Goal: Task Accomplishment & Management: Complete application form

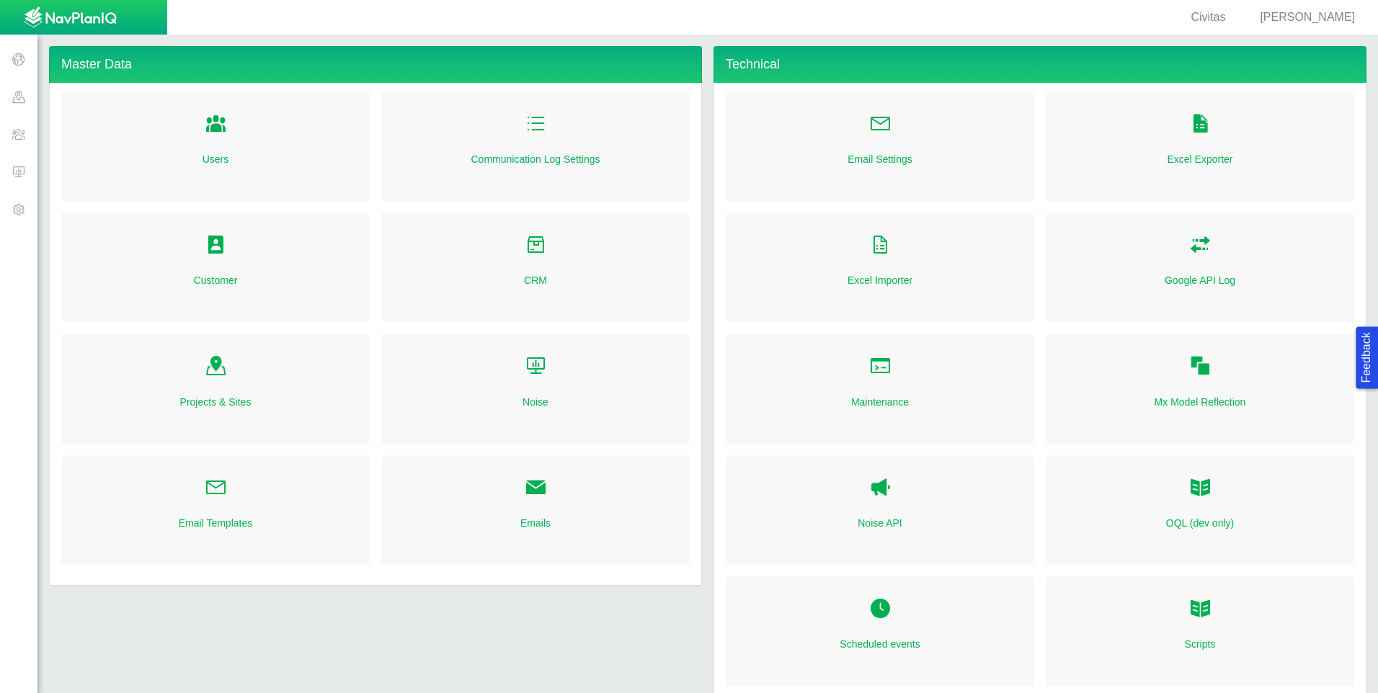
click at [25, 174] on span at bounding box center [18, 171] width 37 height 37
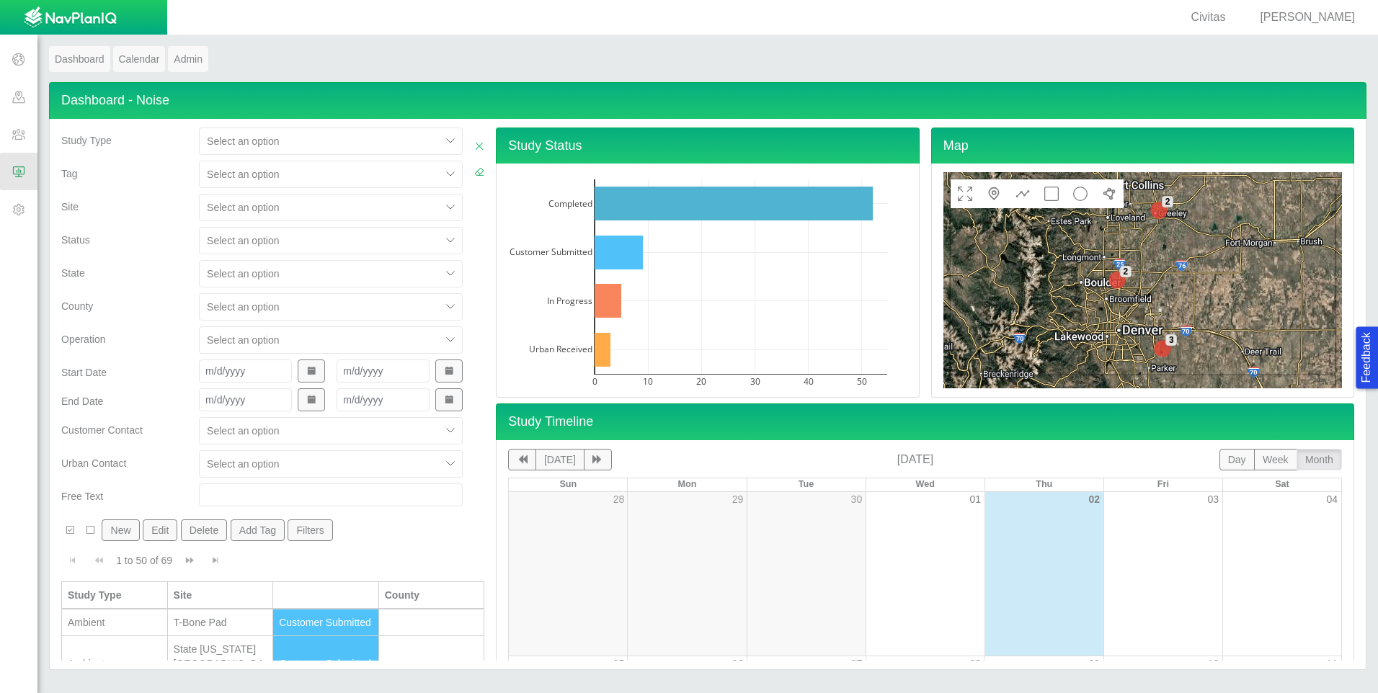
click at [1305, 14] on span "[PERSON_NAME]" at bounding box center [1307, 17] width 95 height 12
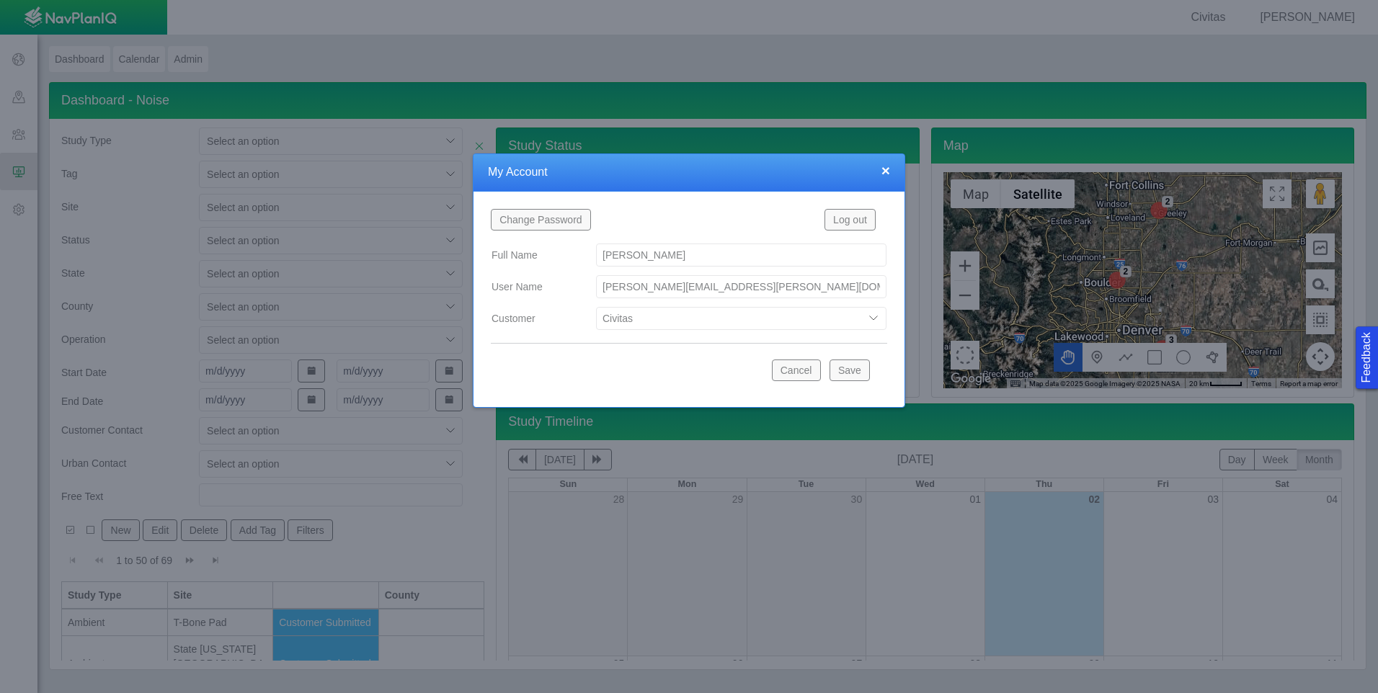
drag, startPoint x: 789, startPoint y: 326, endPoint x: 794, endPoint y: 319, distance: 8.8
click at [794, 319] on select "Bison Blue Green Solutions Chevron Civitas Koloma Oxy PDC/Chevron Prairie OC Re…" at bounding box center [741, 318] width 290 height 23
click at [596, 307] on select "Bison Blue Green Solutions Chevron Civitas Koloma Oxy PDC/Chevron Prairie OC Re…" at bounding box center [741, 318] width 290 height 23
select select "42784196460033009"
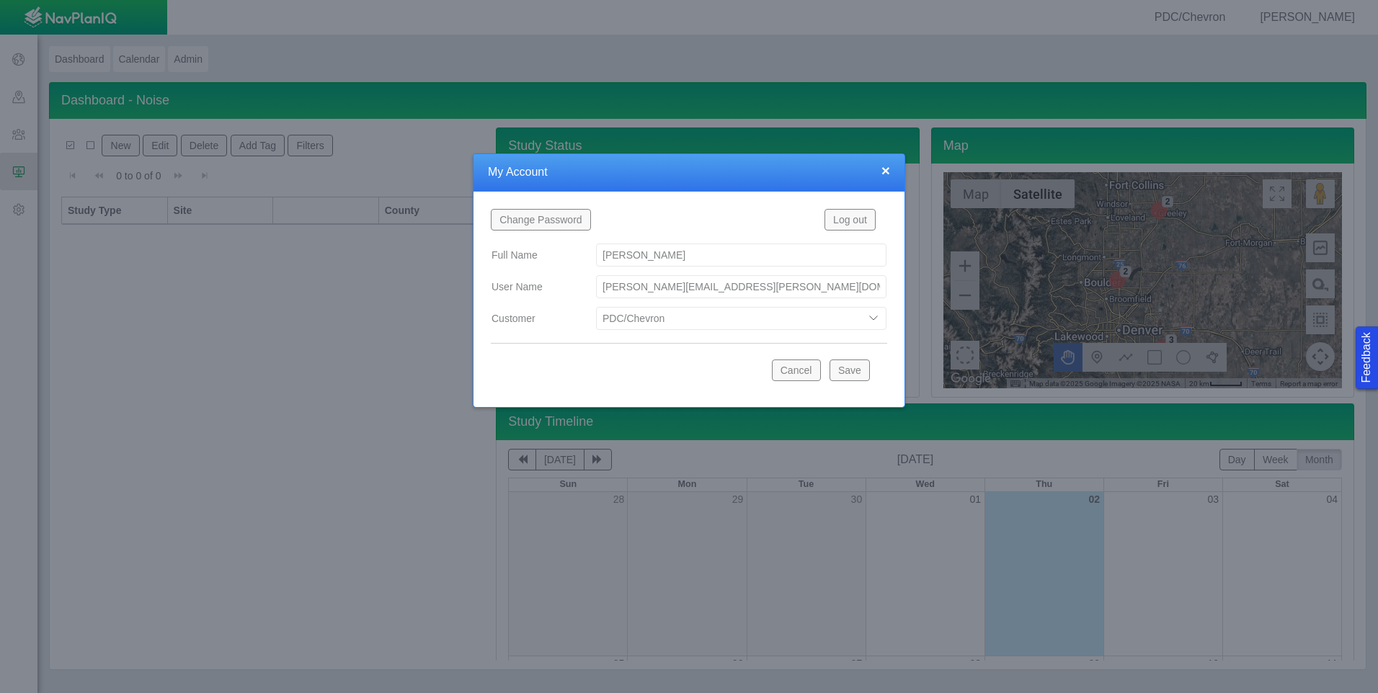
click at [846, 369] on button "Save" at bounding box center [850, 371] width 40 height 22
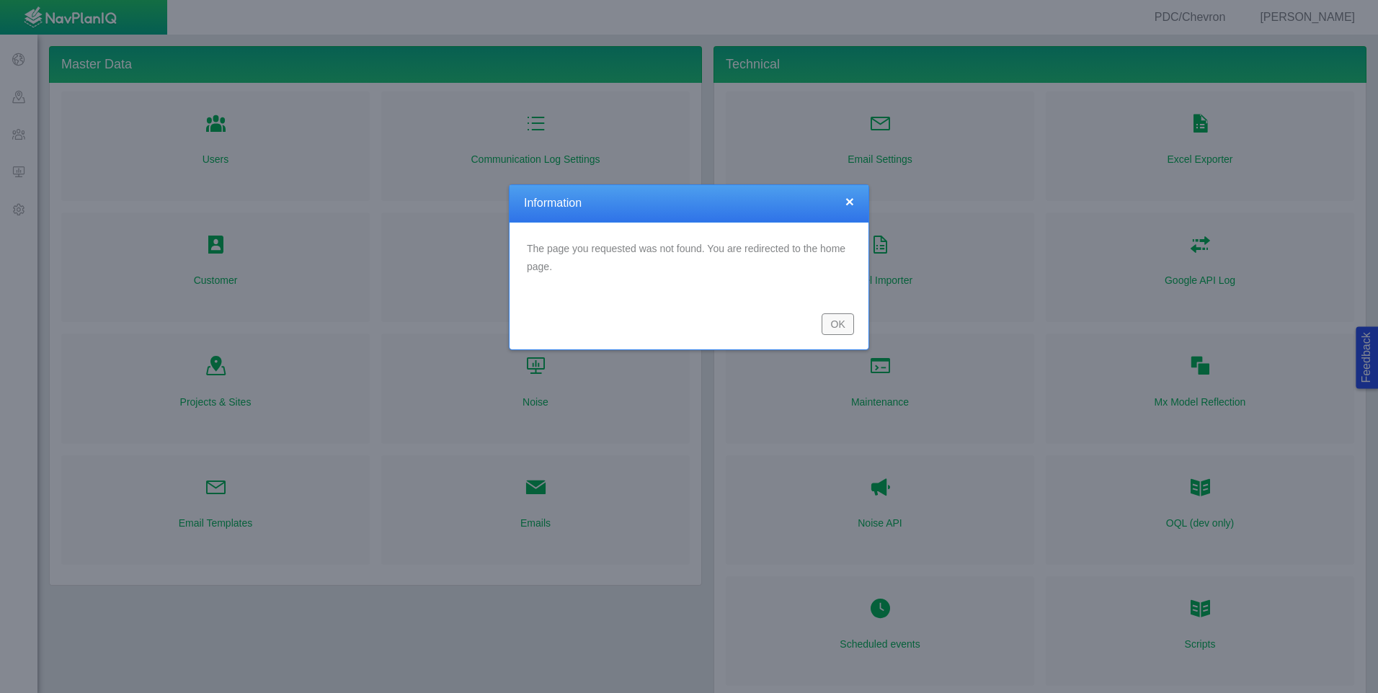
click at [833, 324] on button "OK" at bounding box center [838, 325] width 32 height 22
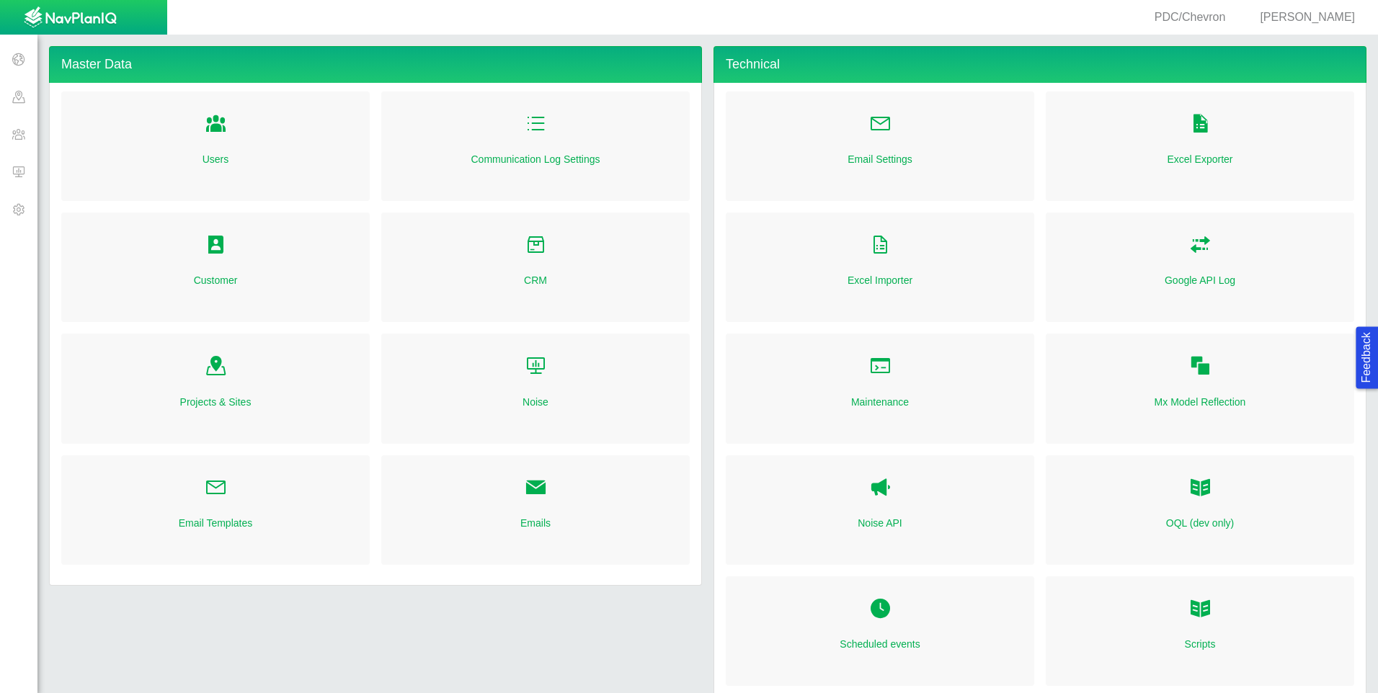
click at [16, 170] on span at bounding box center [18, 171] width 37 height 37
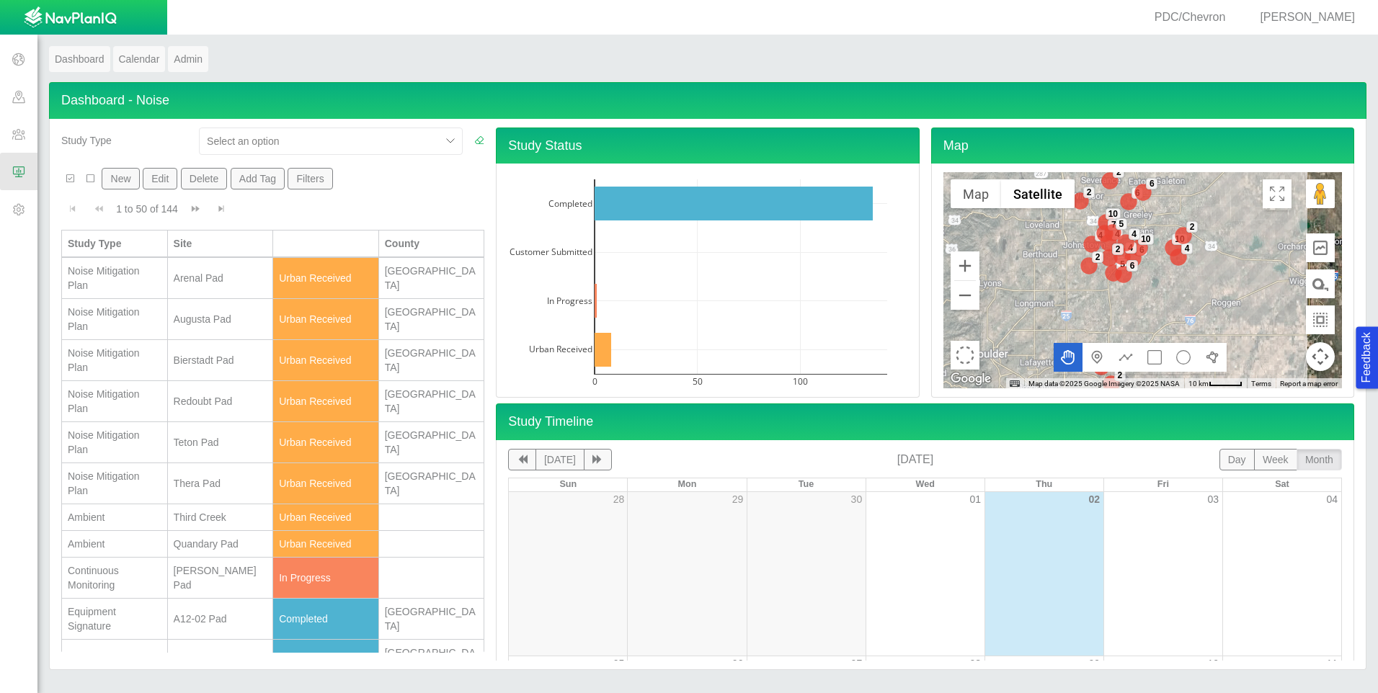
click at [307, 181] on button "Filters" at bounding box center [310, 179] width 45 height 22
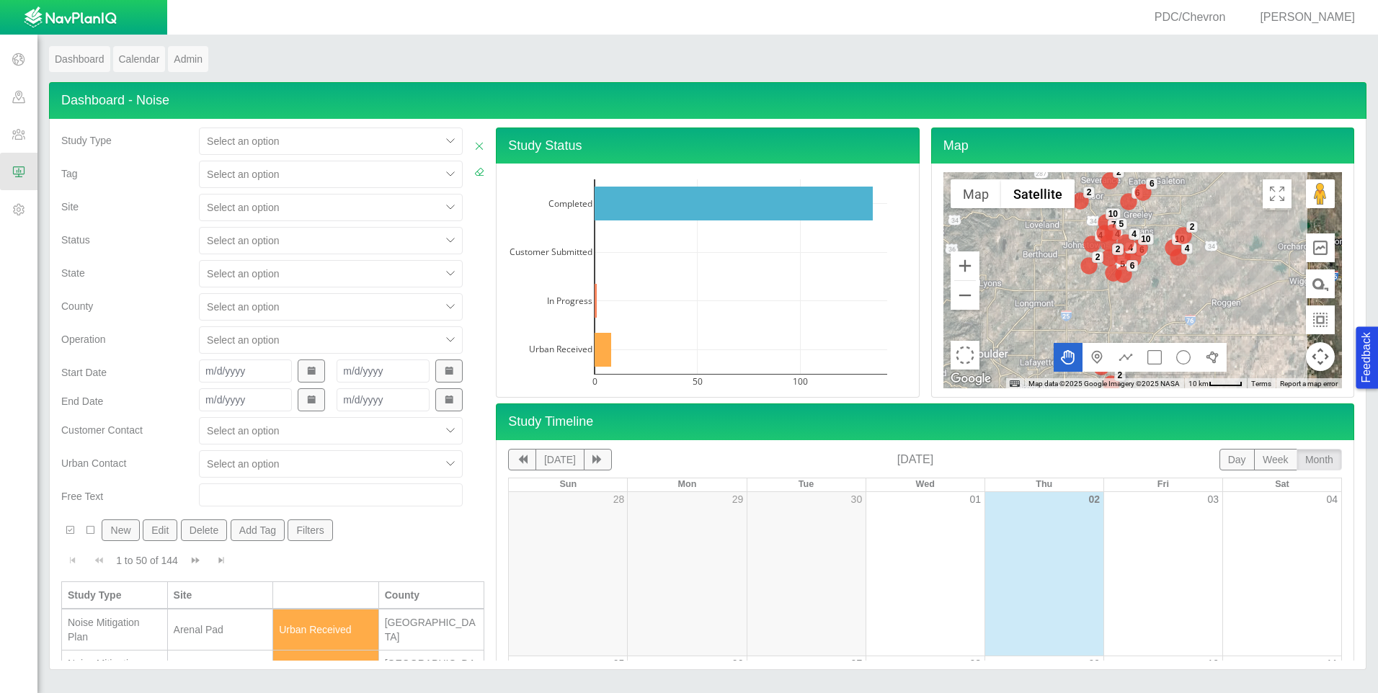
click at [440, 208] on div at bounding box center [451, 208] width 22 height 22
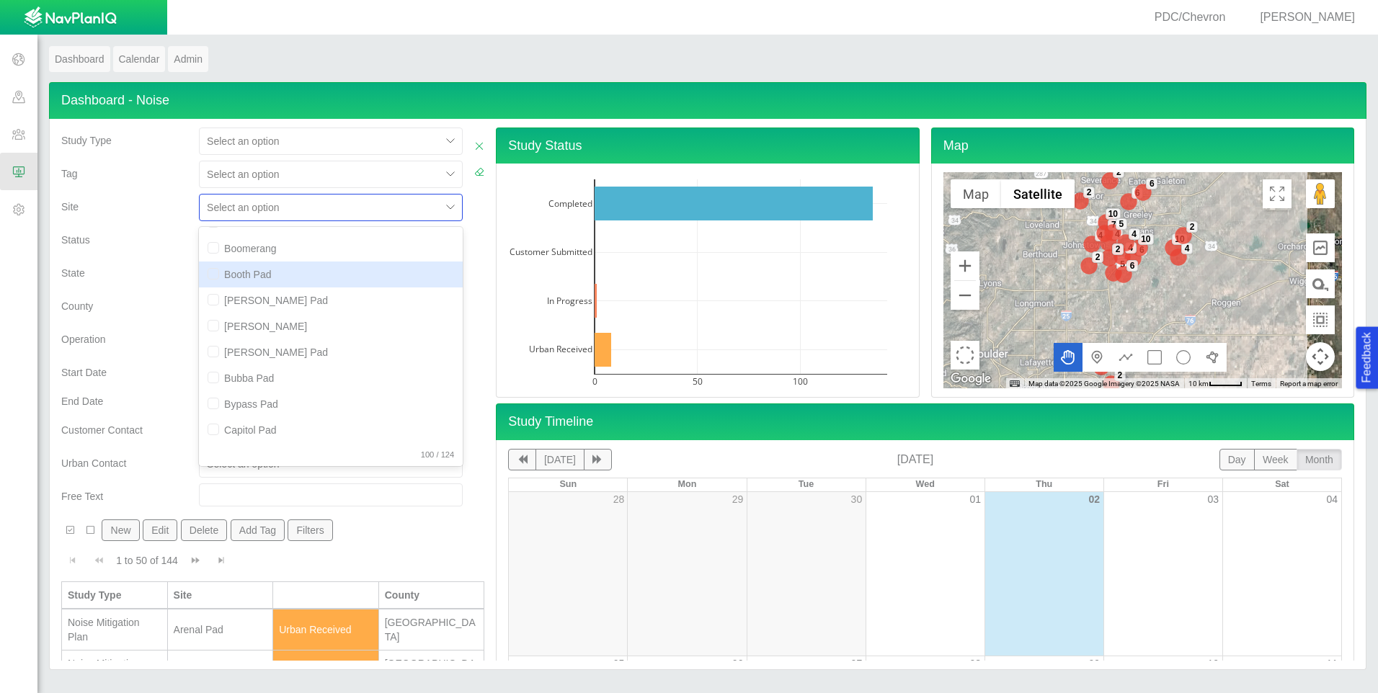
scroll to position [432, 0]
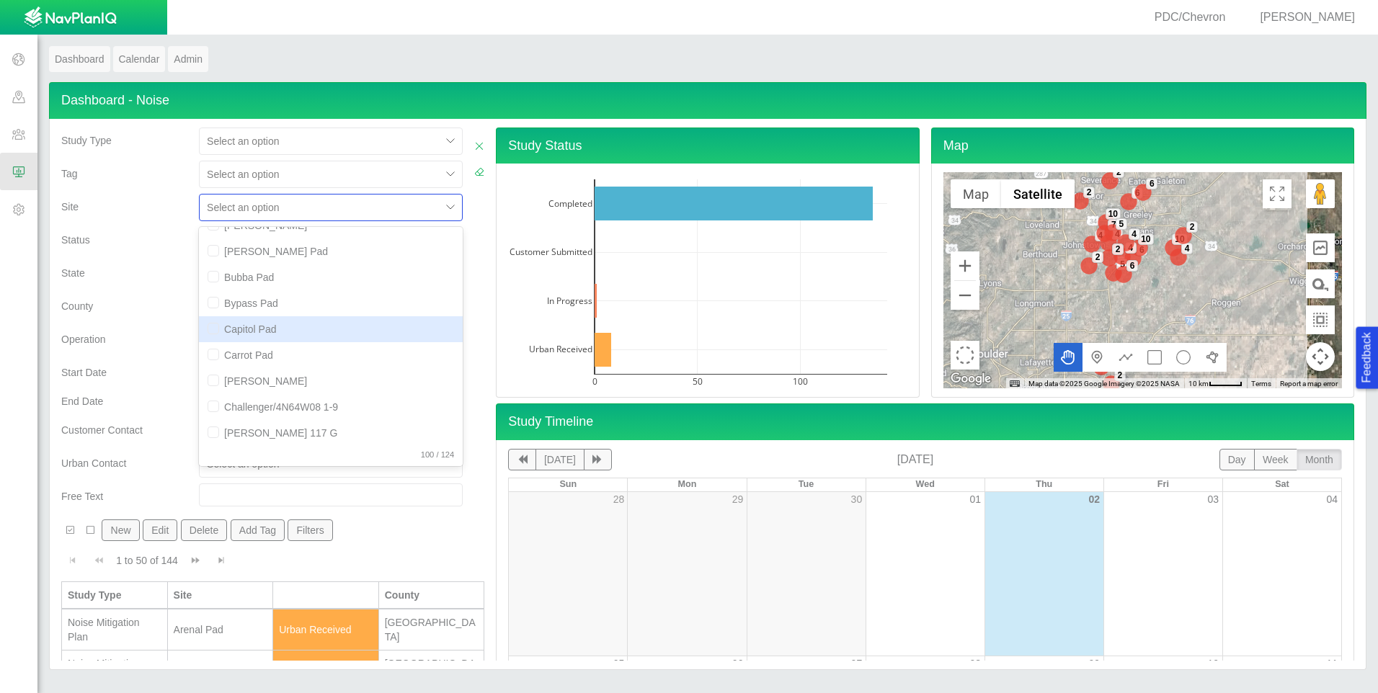
click at [210, 328] on input "checkbox" at bounding box center [214, 329] width 12 height 12
checkbox input "true"
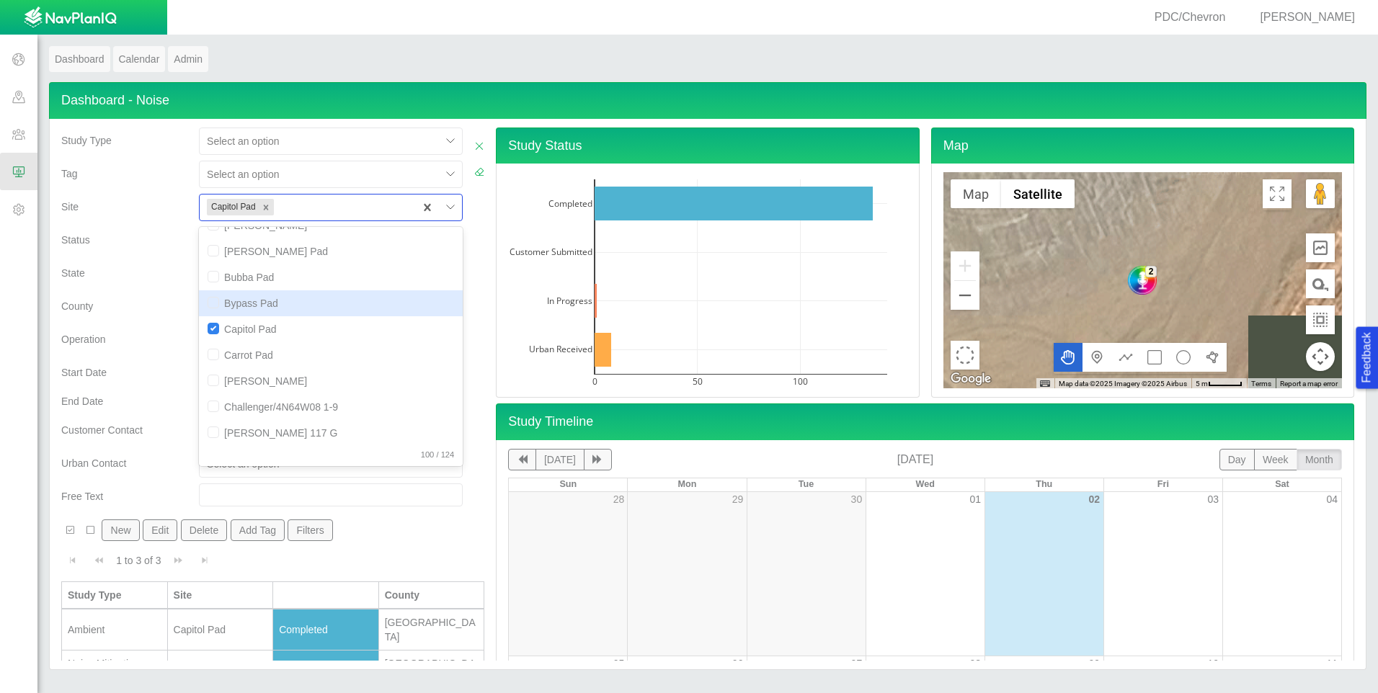
click at [175, 293] on div "County" at bounding box center [124, 303] width 126 height 20
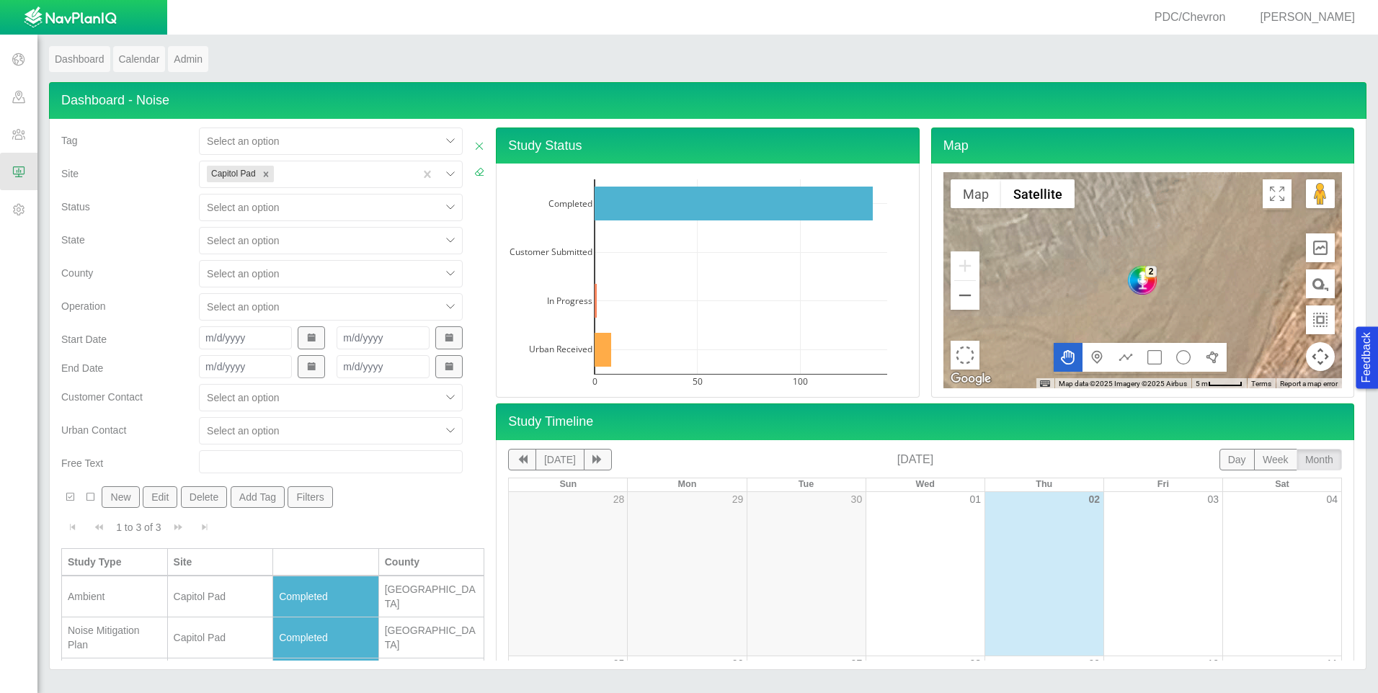
scroll to position [57, 0]
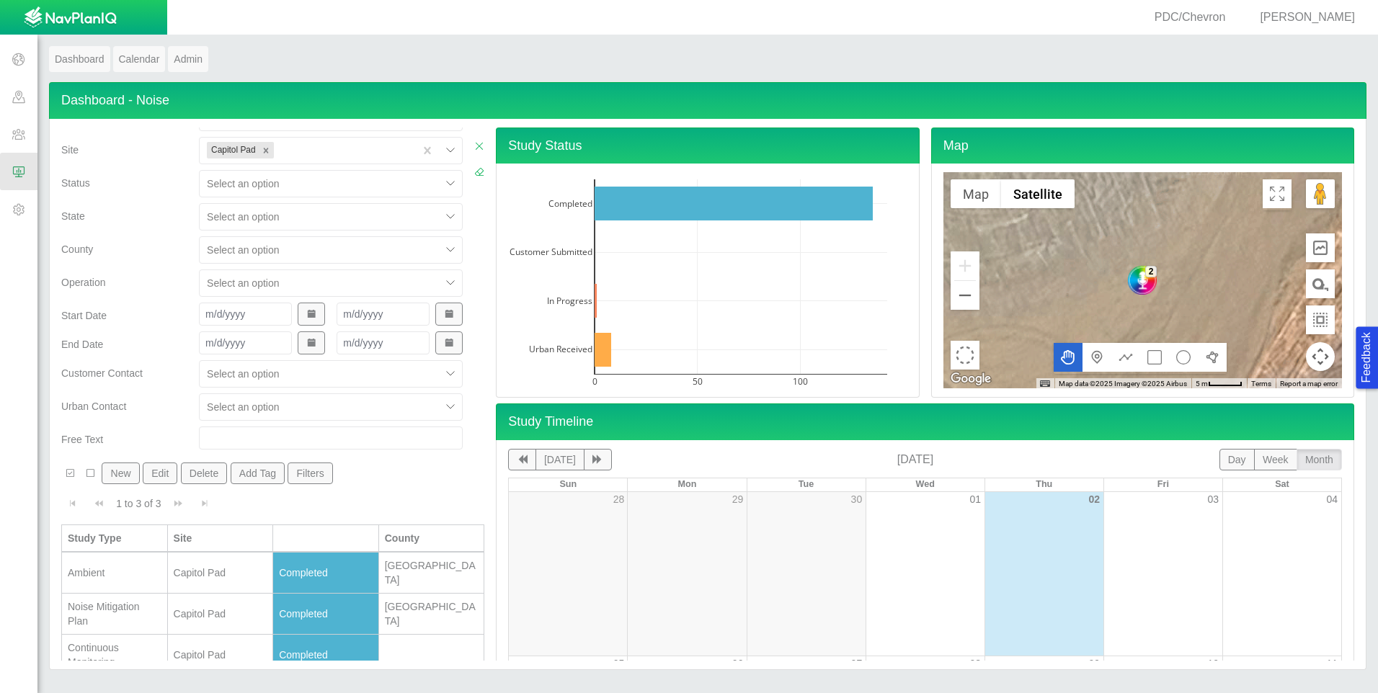
click at [230, 607] on div "Capitol Pad" at bounding box center [221, 614] width 94 height 14
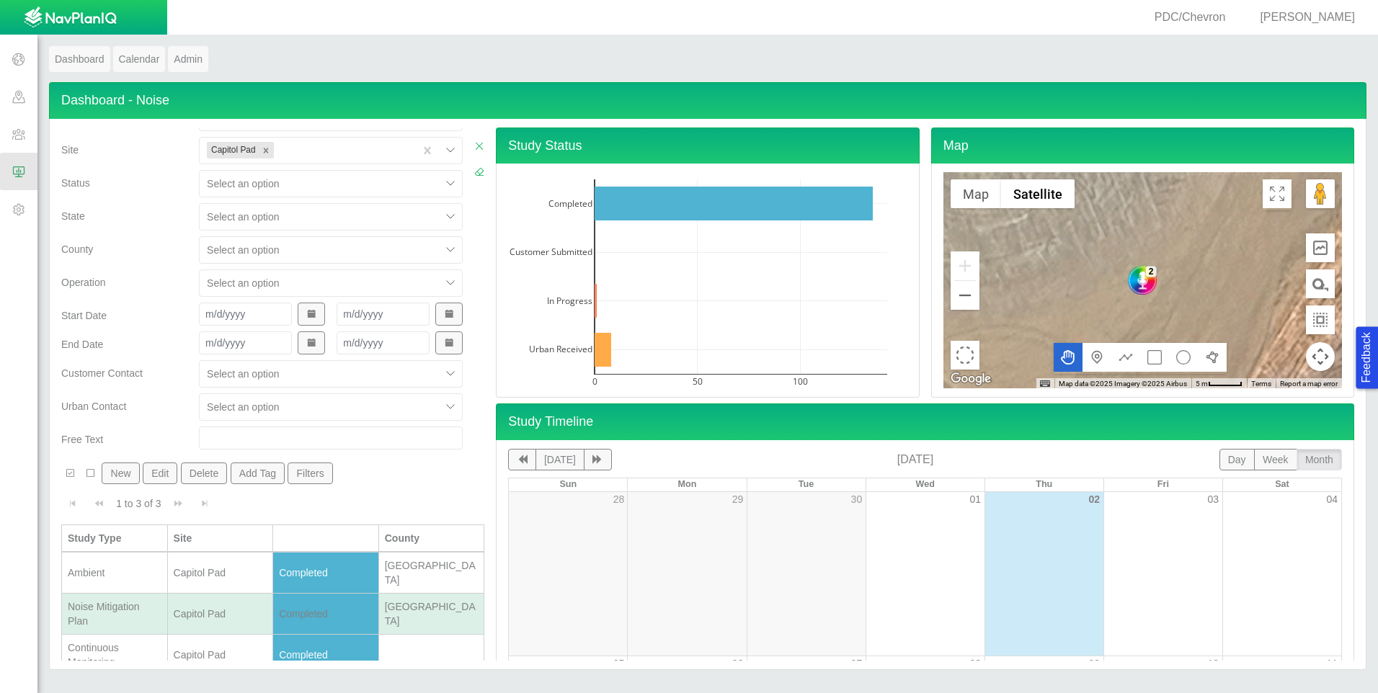
click at [230, 607] on div "Capitol Pad" at bounding box center [221, 614] width 94 height 14
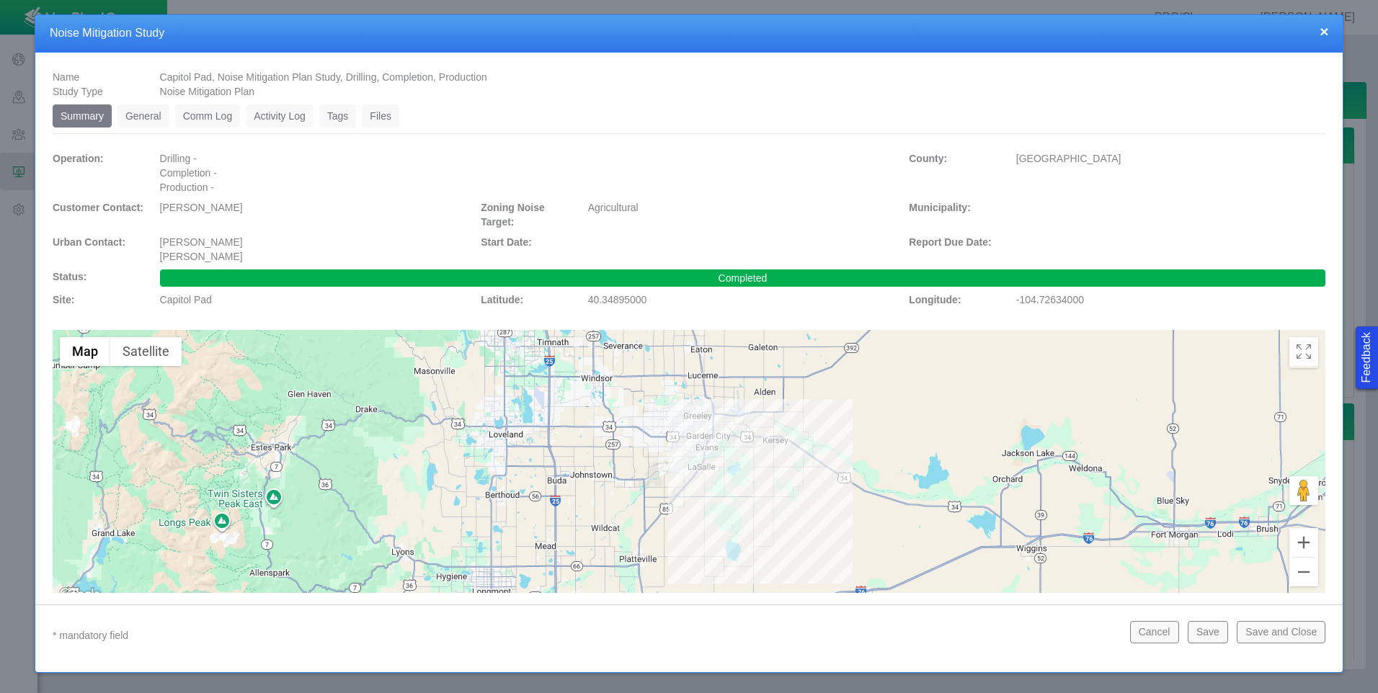
click at [152, 115] on link "General" at bounding box center [143, 116] width 52 height 23
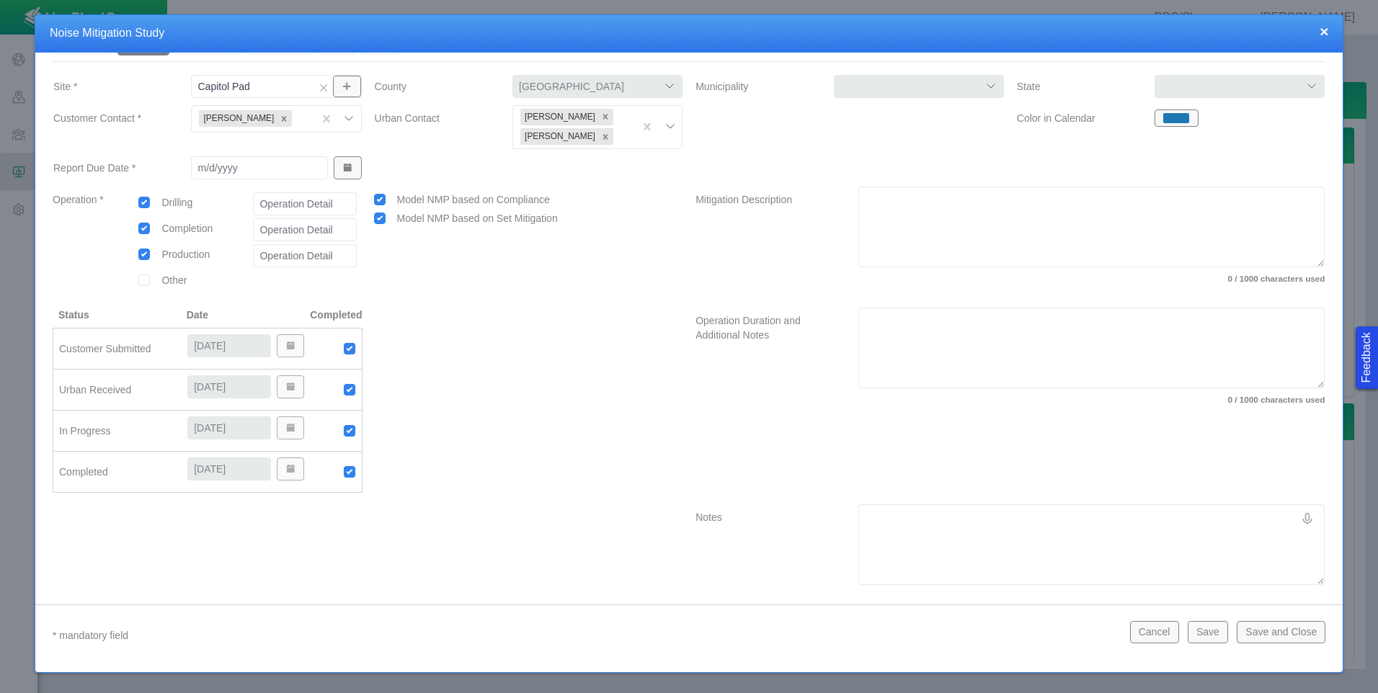
scroll to position [0, 0]
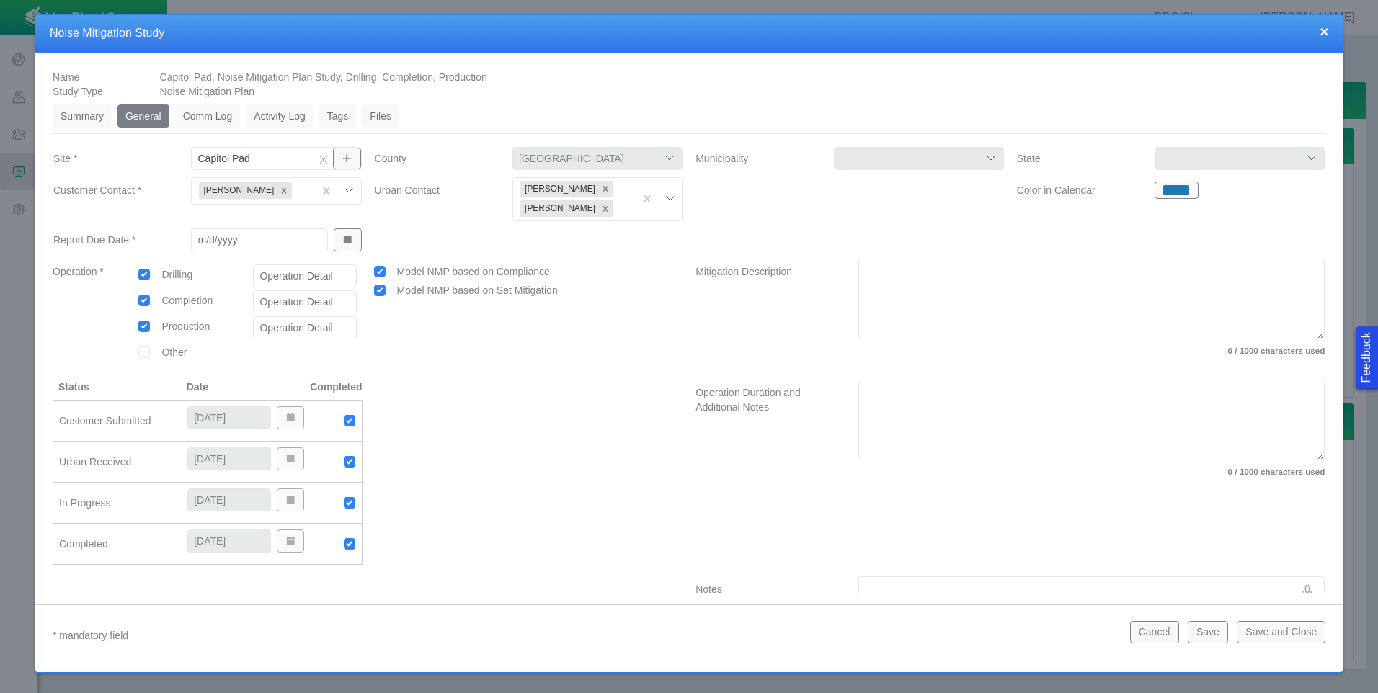
click at [1328, 33] on button "×" at bounding box center [1324, 31] width 9 height 15
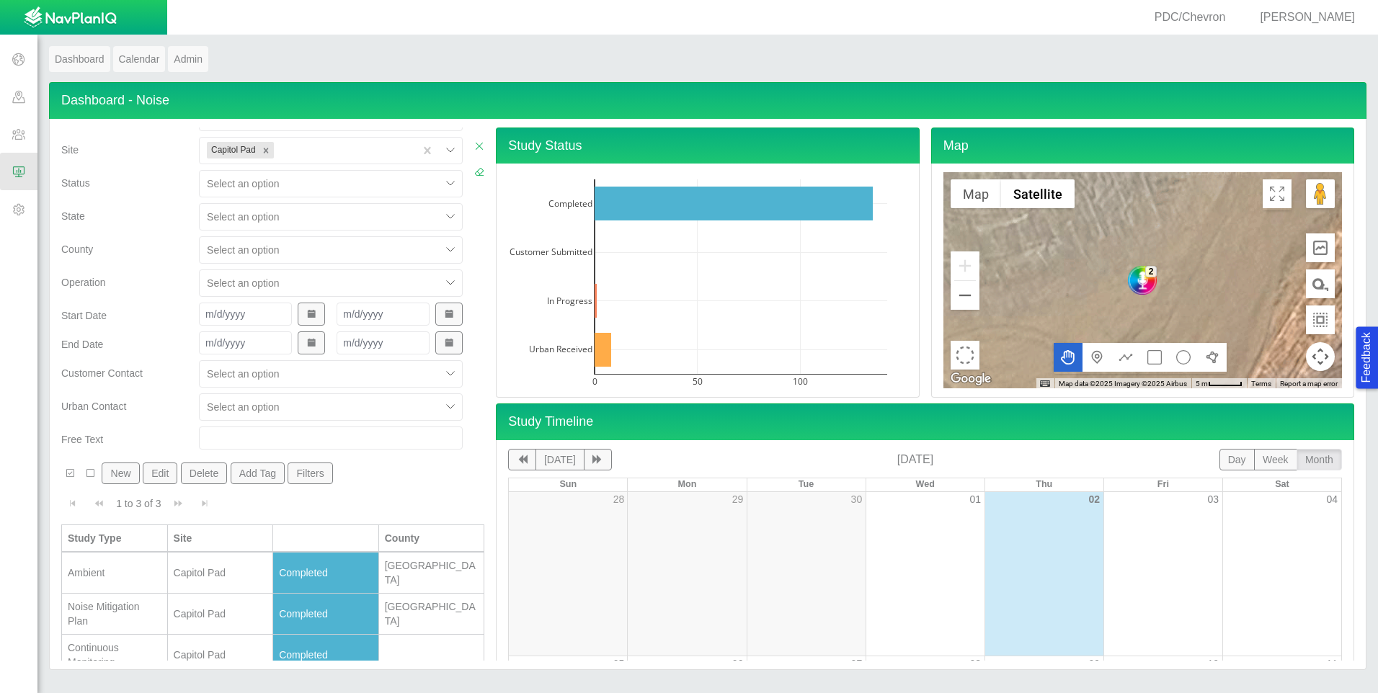
click at [141, 600] on div "Noise Mitigation Plan" at bounding box center [115, 614] width 94 height 29
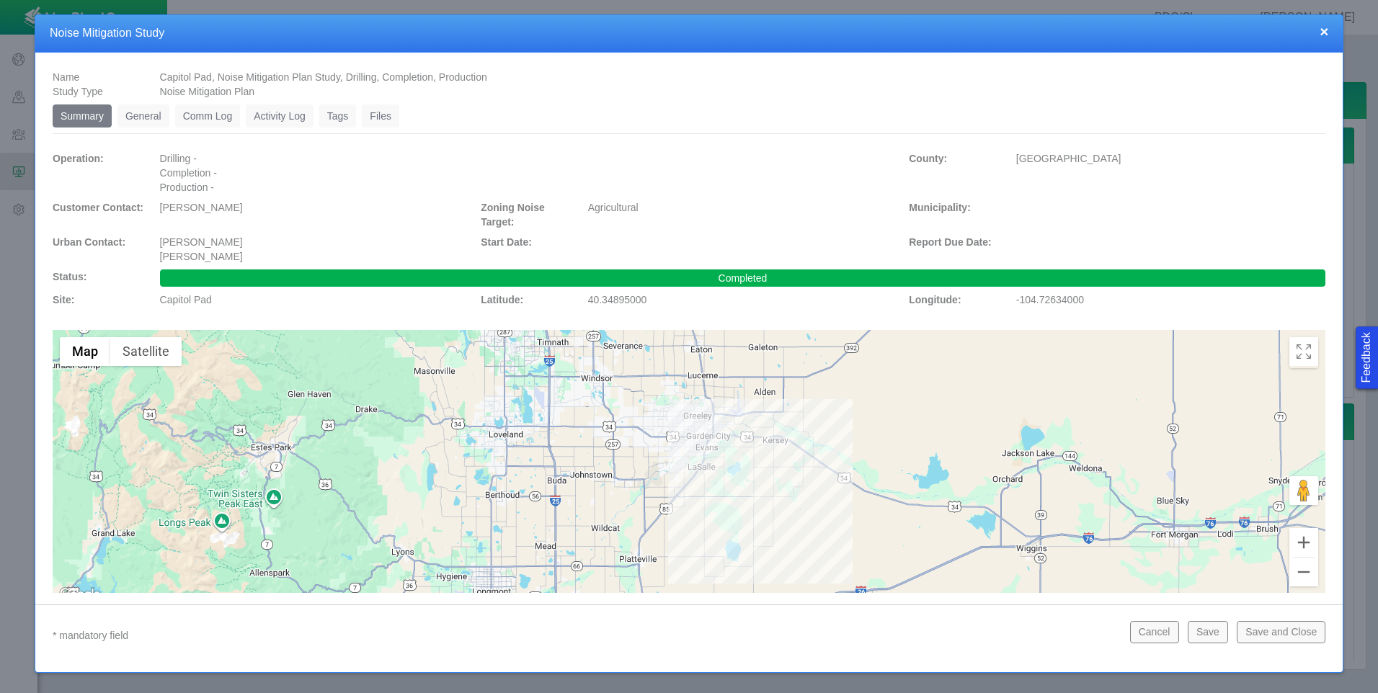
click at [138, 117] on link "General" at bounding box center [143, 116] width 52 height 23
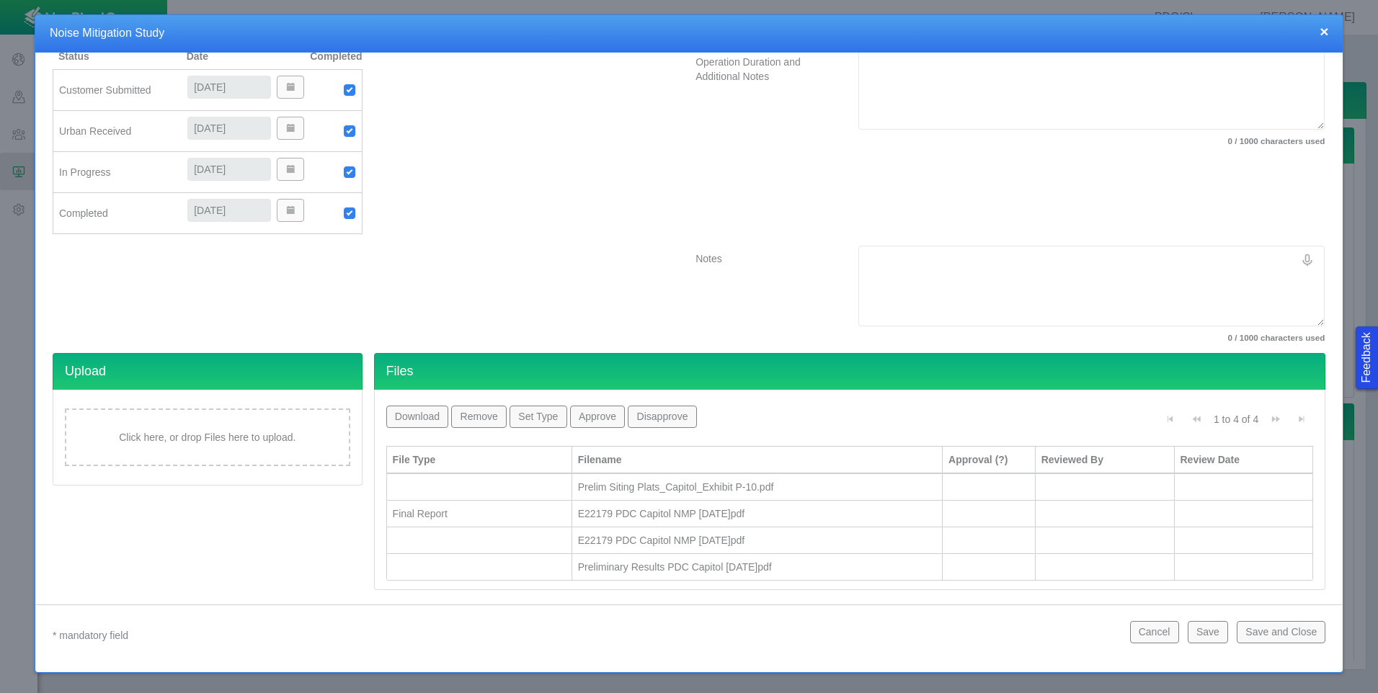
scroll to position [345, 0]
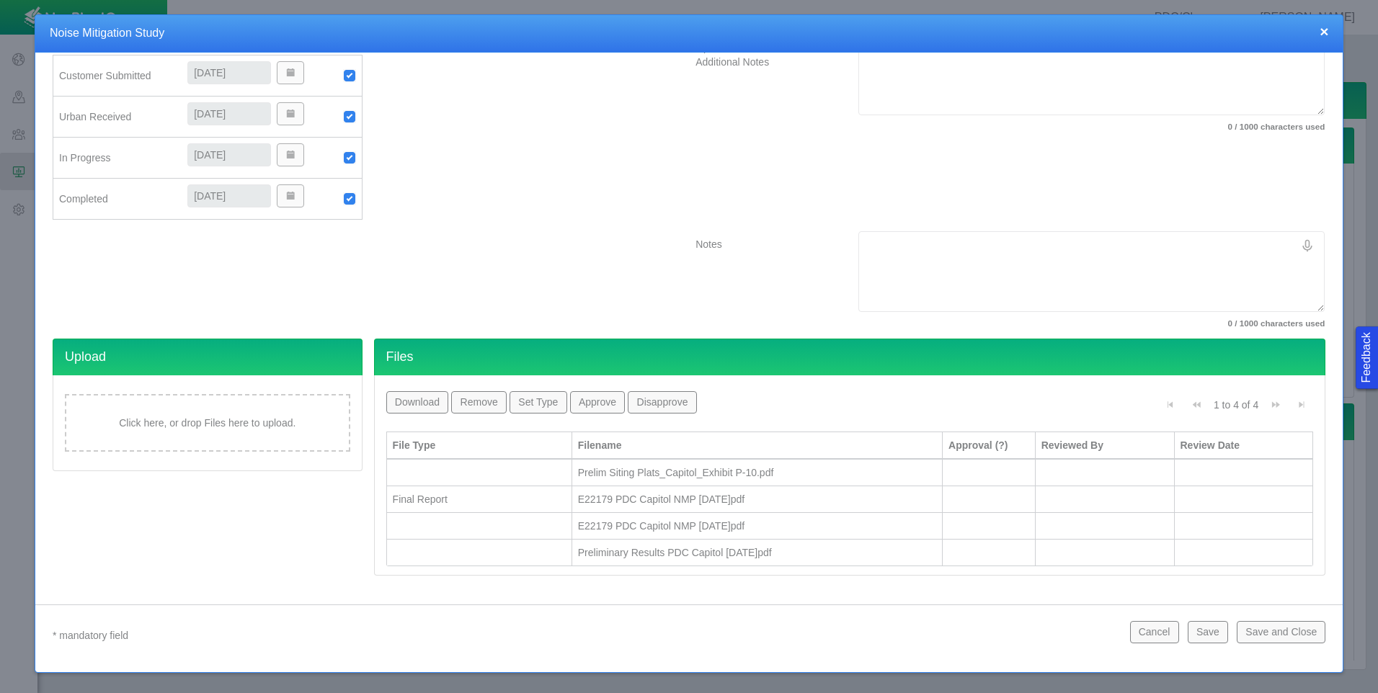
click at [263, 421] on div "Click here, or drop Files here to upload." at bounding box center [207, 423] width 285 height 58
click at [191, 422] on div "Click here, or drop Files here to upload." at bounding box center [207, 423] width 285 height 58
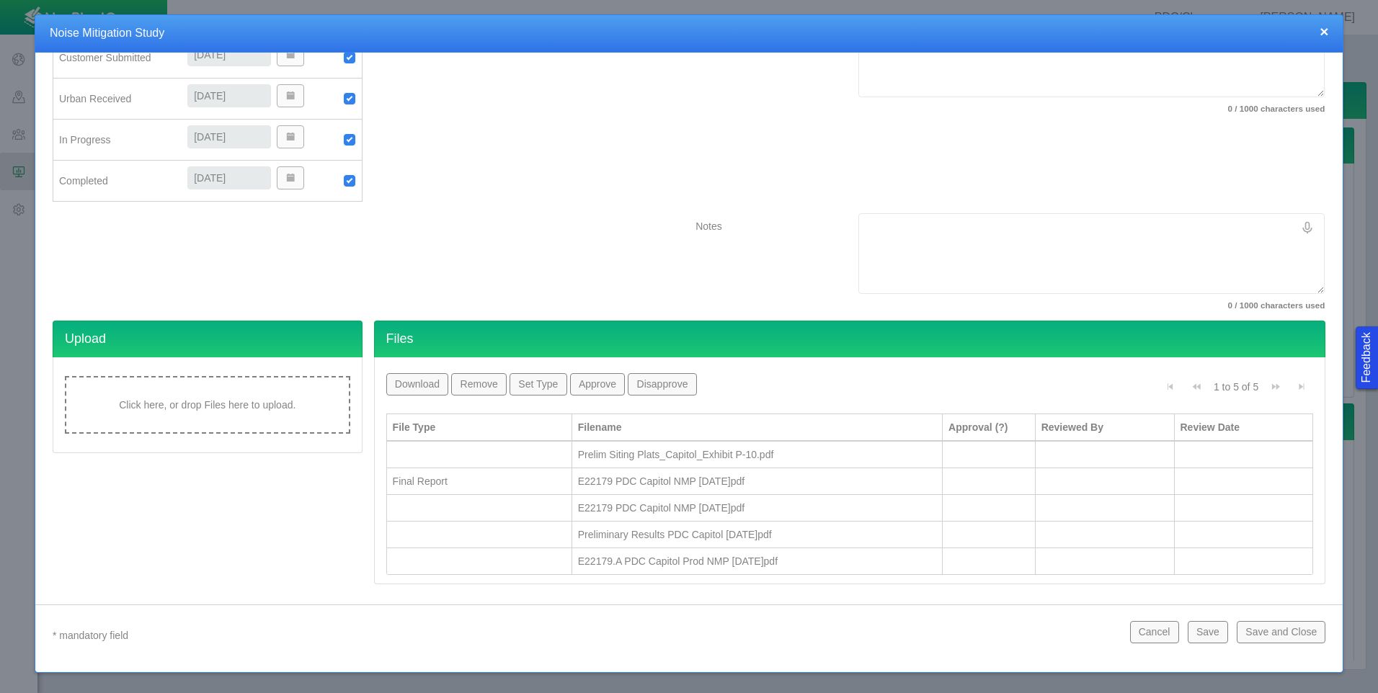
scroll to position [372, 0]
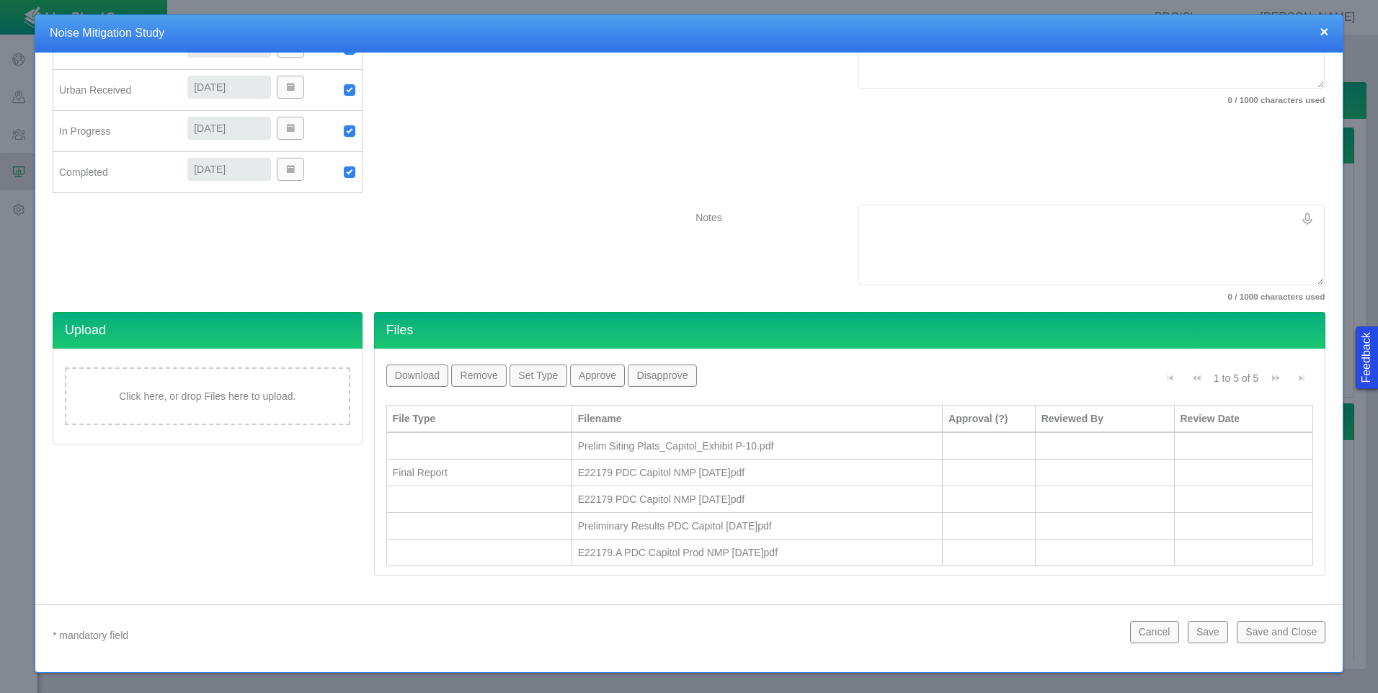
click at [505, 554] on div at bounding box center [479, 553] width 173 height 14
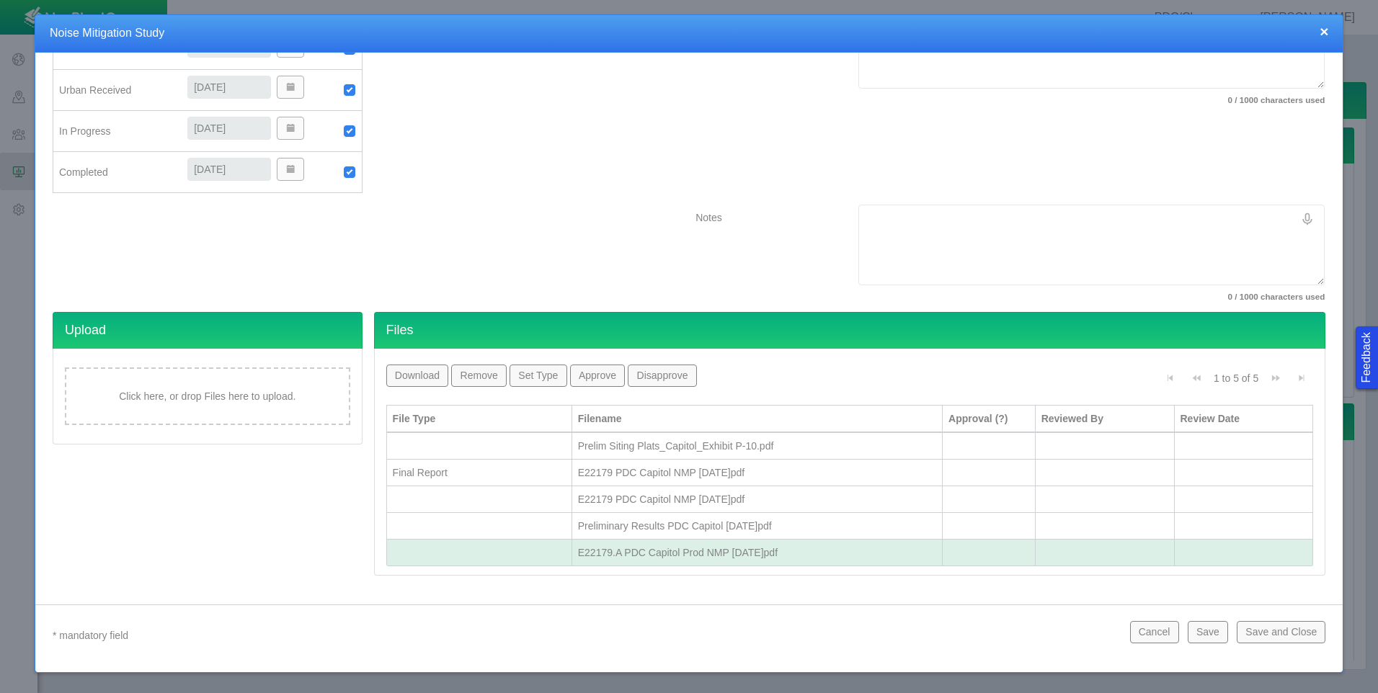
click at [523, 378] on button "Set Type" at bounding box center [538, 376] width 57 height 22
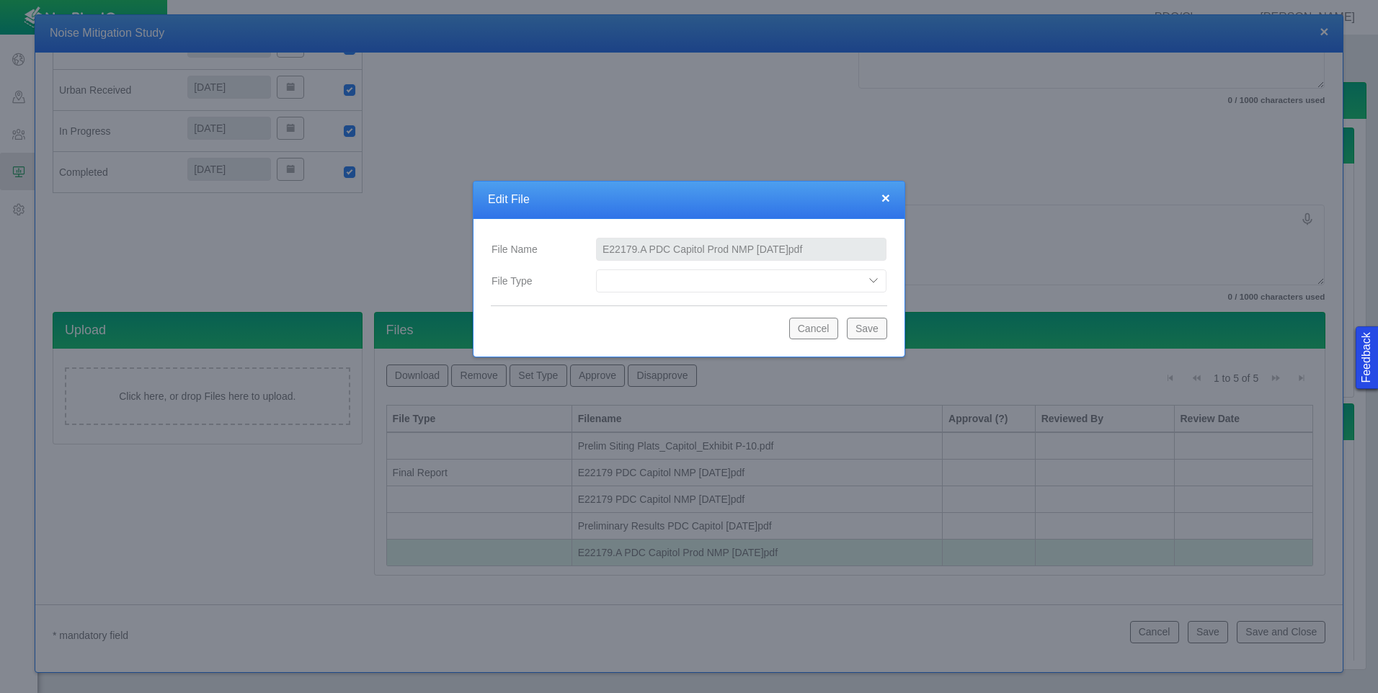
click at [698, 283] on select "Compliance Report Development Plan Draft Report Equipment Info Equipment Layout…" at bounding box center [741, 281] width 290 height 23
select select "Final_Report"
click at [596, 270] on select "Compliance Report Development Plan Draft Report Equipment Info Equipment Layout…" at bounding box center [741, 281] width 290 height 23
click at [864, 333] on button "Save" at bounding box center [867, 329] width 40 height 22
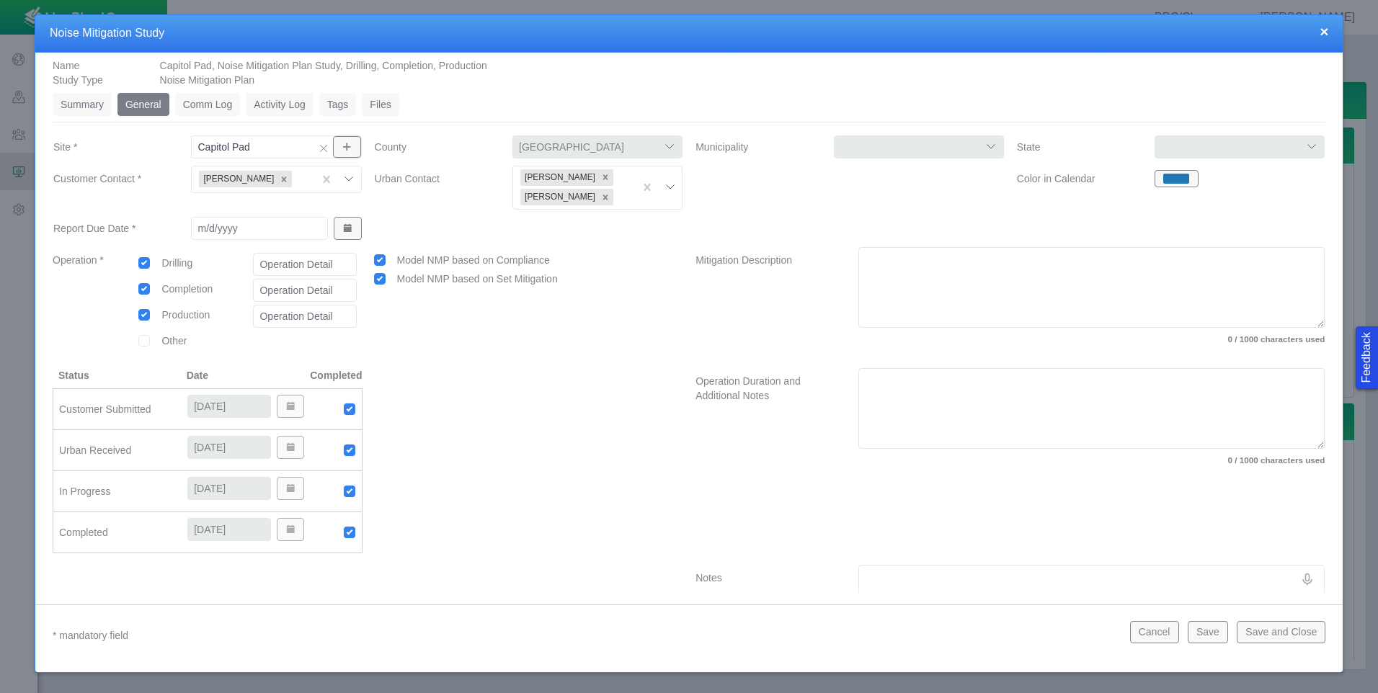
scroll to position [0, 0]
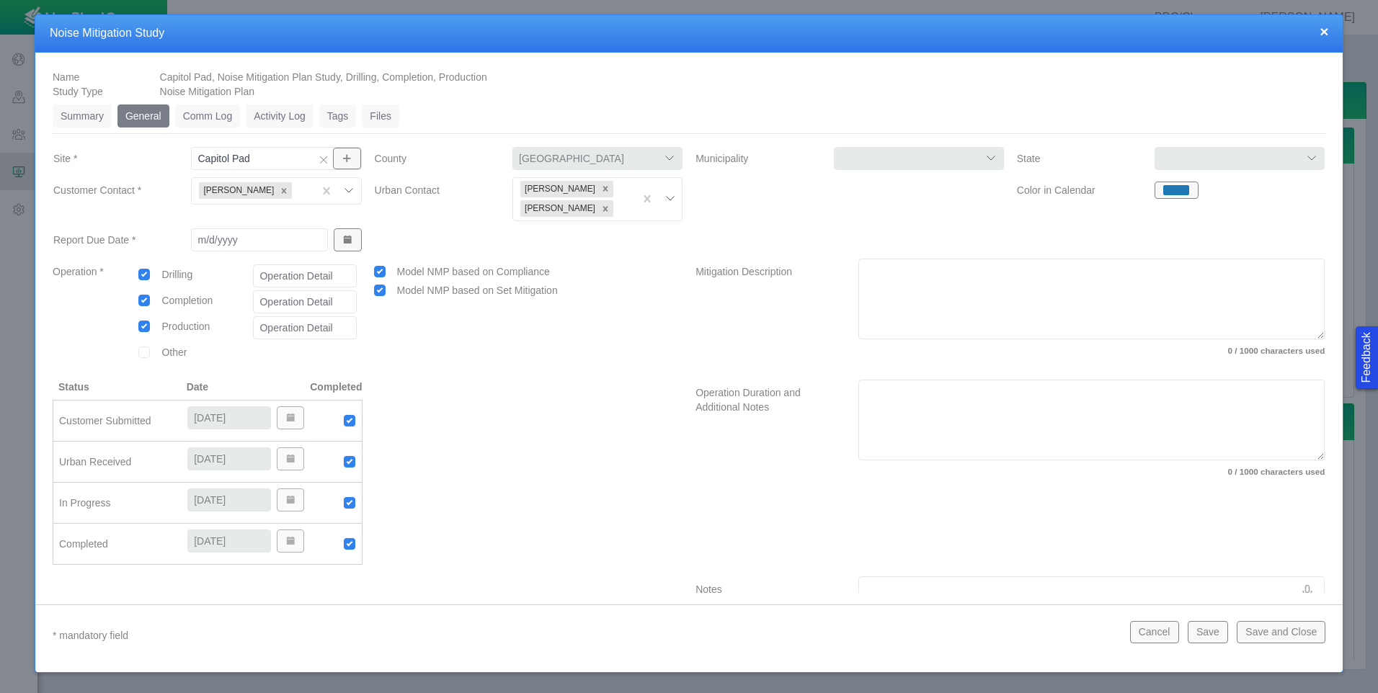
click at [295, 192] on input "text" at bounding box center [296, 191] width 3 height 14
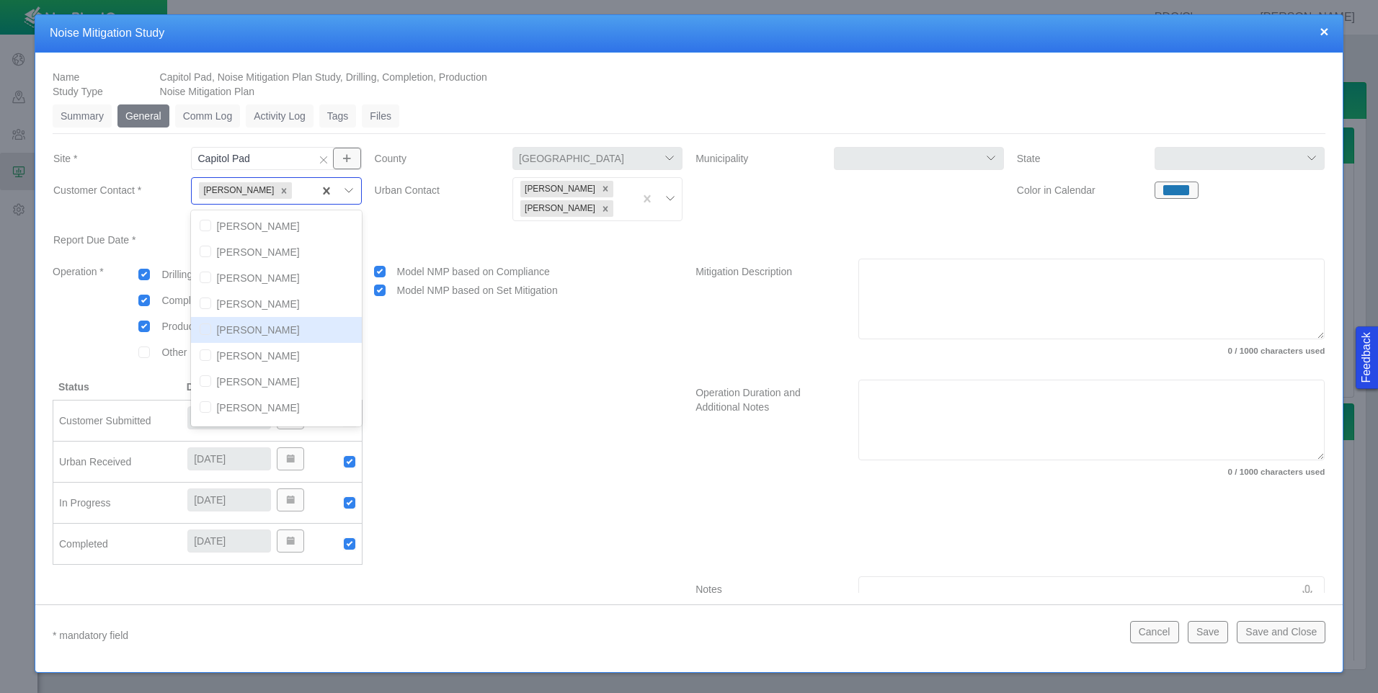
click at [200, 332] on input "checkbox" at bounding box center [206, 330] width 12 height 12
checkbox input "true"
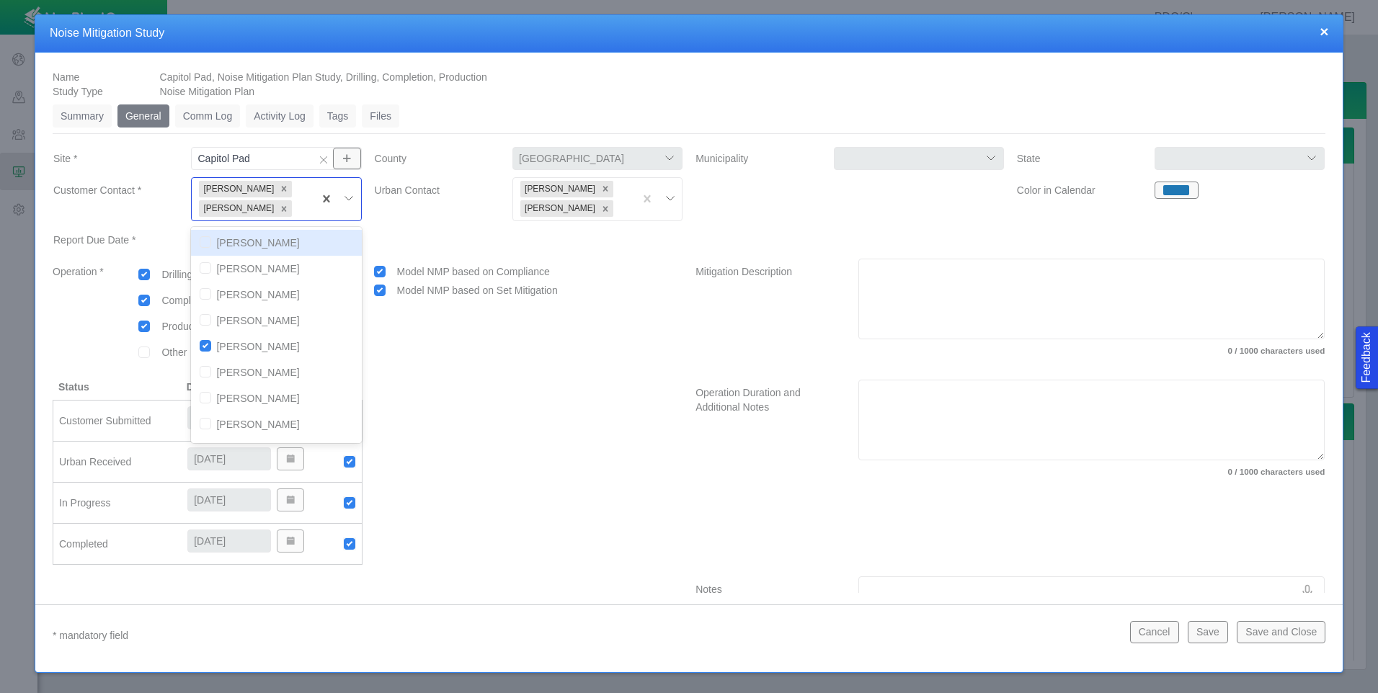
click at [405, 232] on div at bounding box center [528, 243] width 321 height 32
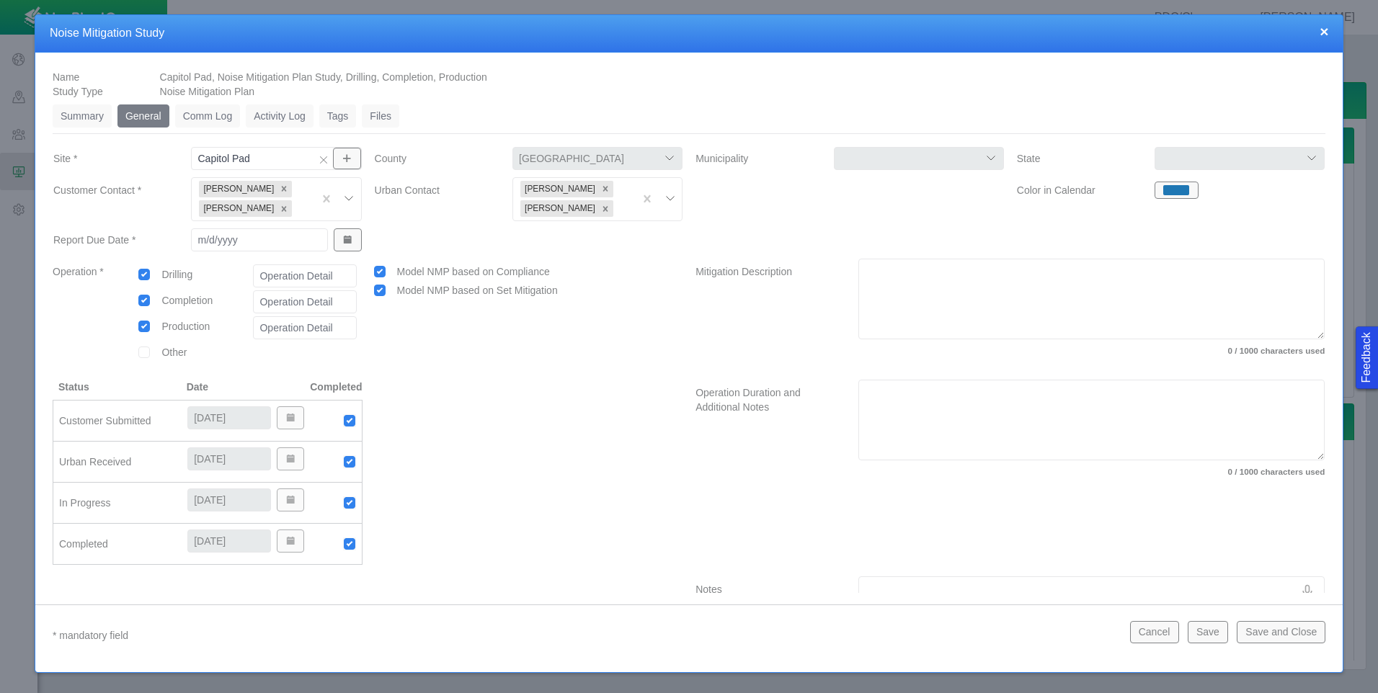
click at [616, 210] on div at bounding box center [621, 208] width 11 height 17
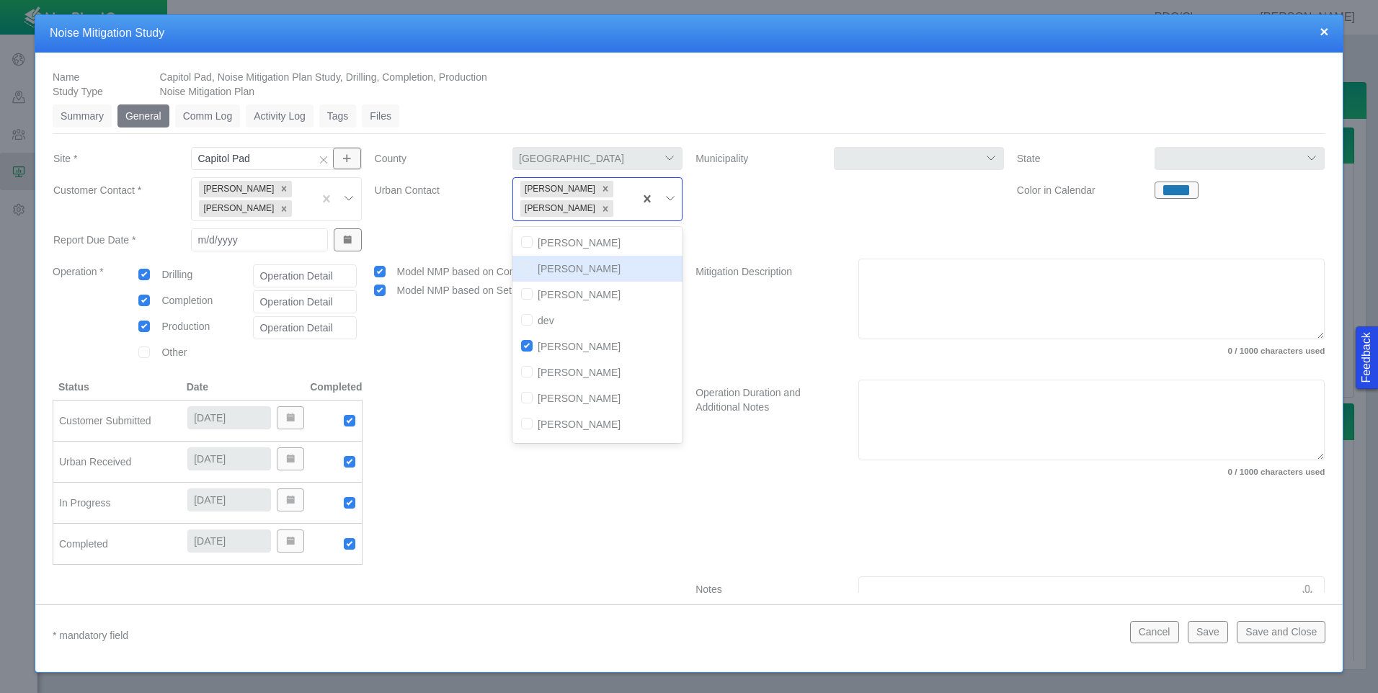
click at [525, 268] on input "checkbox" at bounding box center [527, 268] width 12 height 12
checkbox input "true"
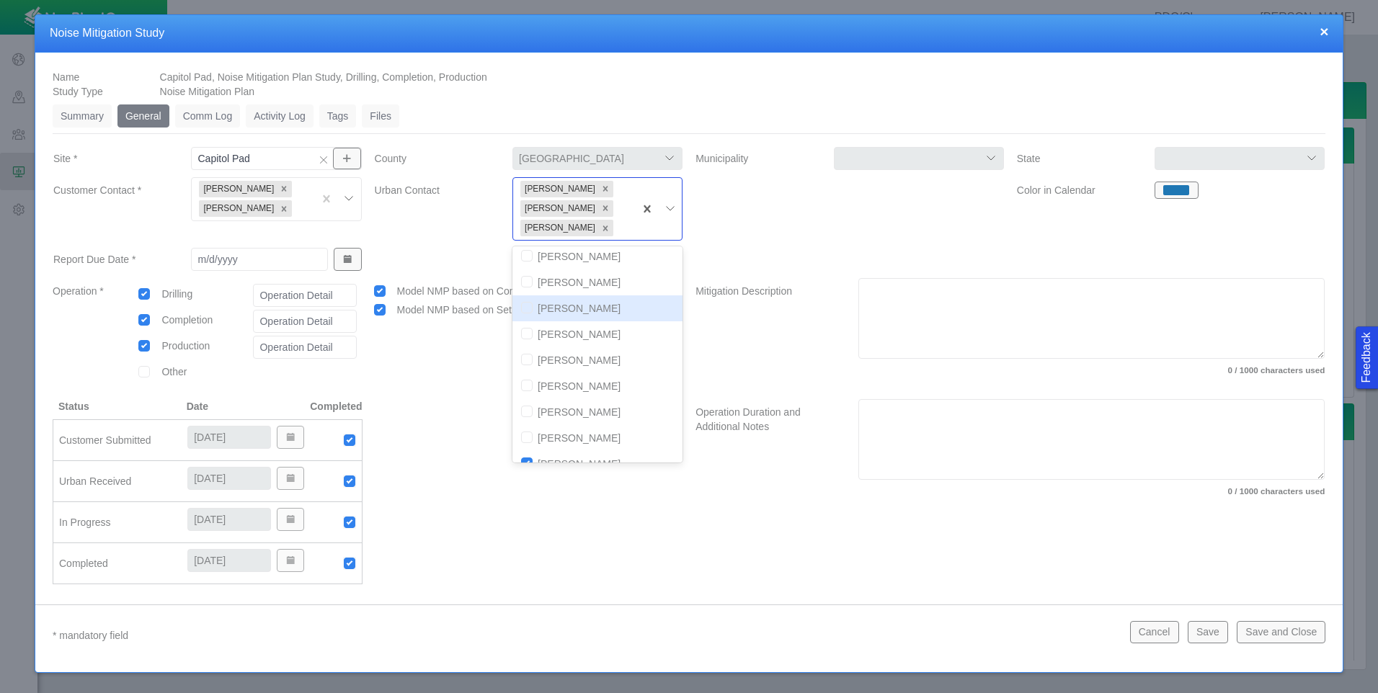
scroll to position [153, 0]
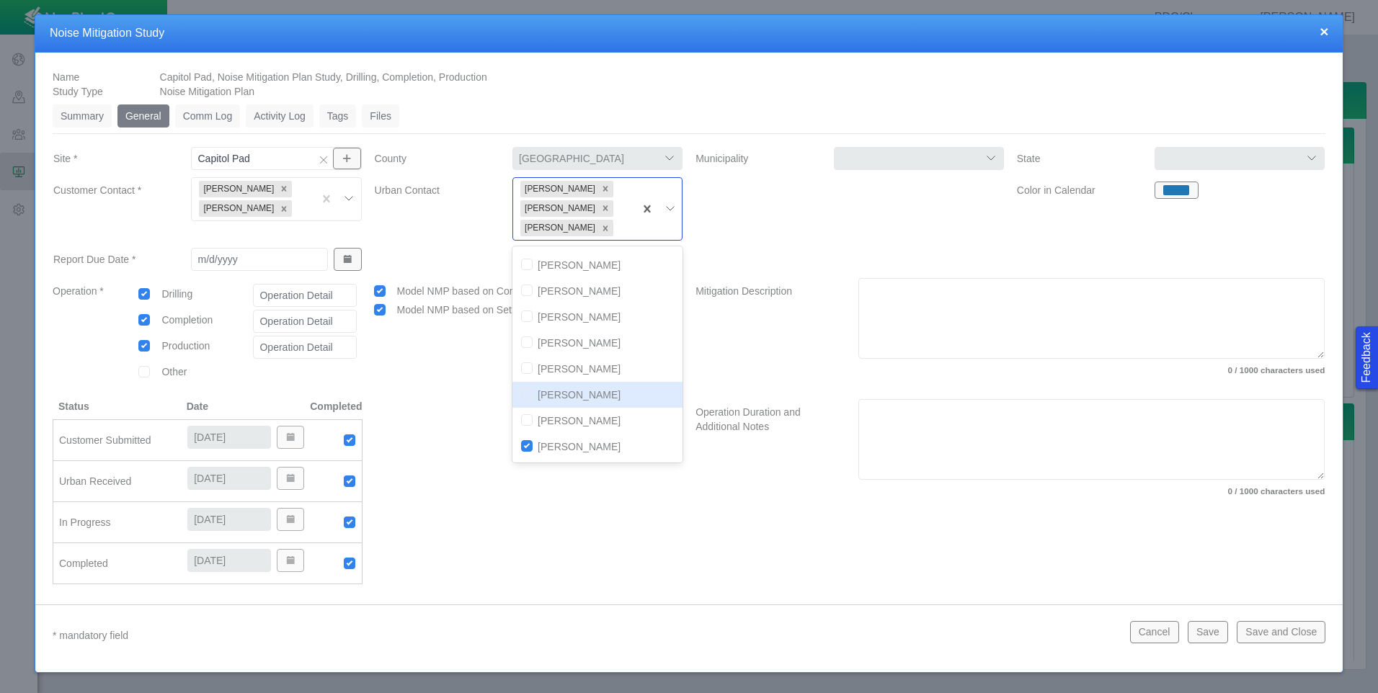
click at [525, 394] on input "checkbox" at bounding box center [527, 394] width 12 height 12
checkbox input "true"
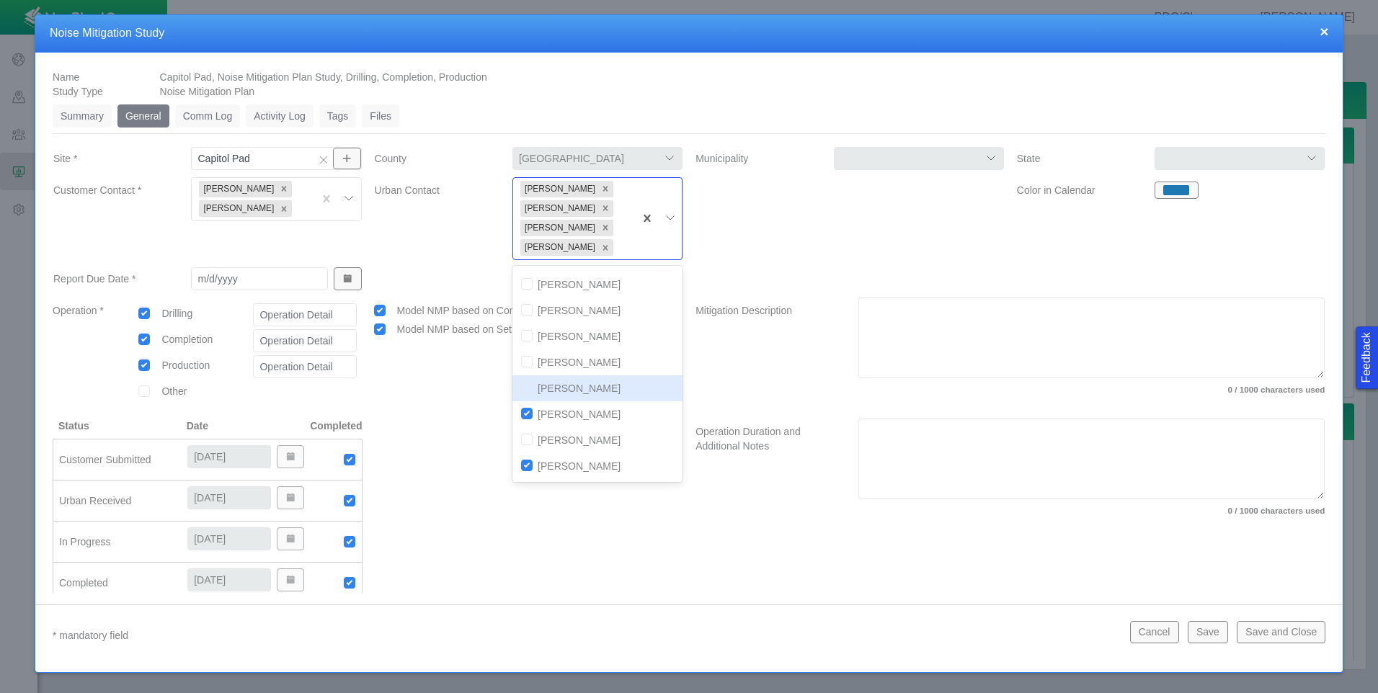
click at [455, 377] on div "Model NMP based on Compliance Model NMP based on Set Mitigation" at bounding box center [528, 358] width 321 height 121
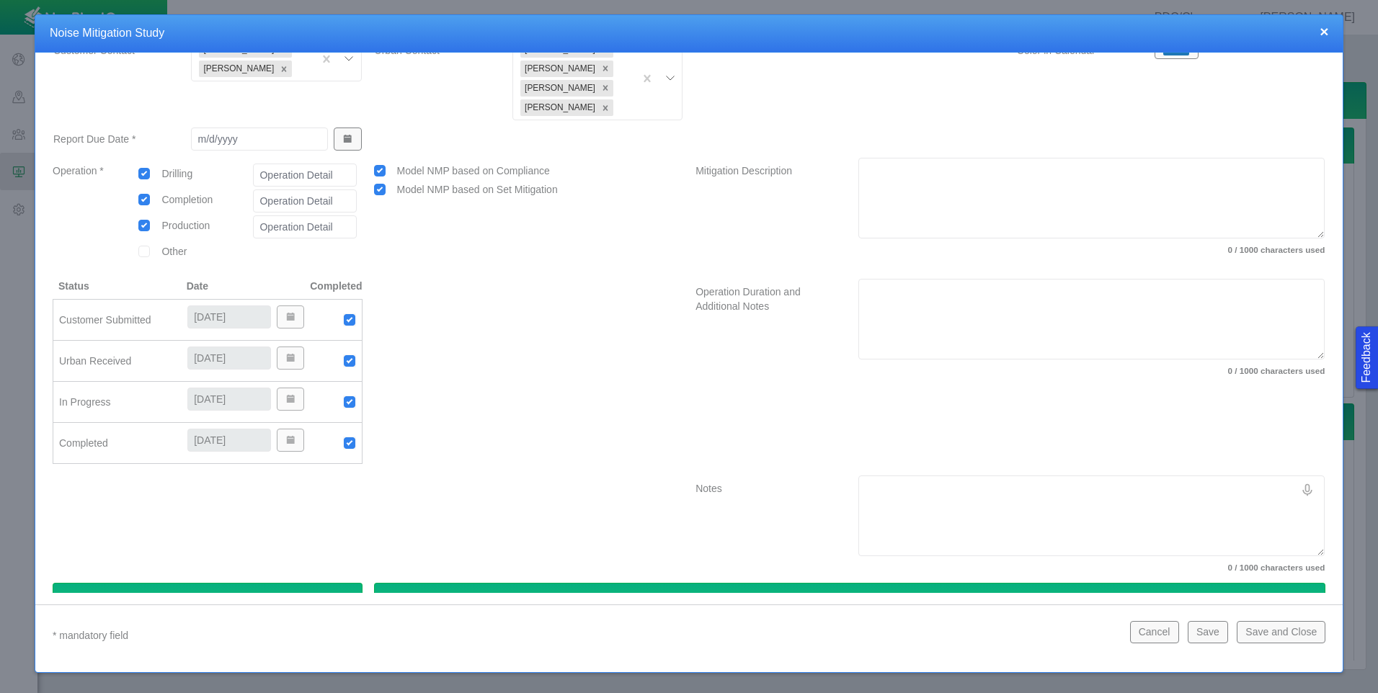
scroll to position [144, 0]
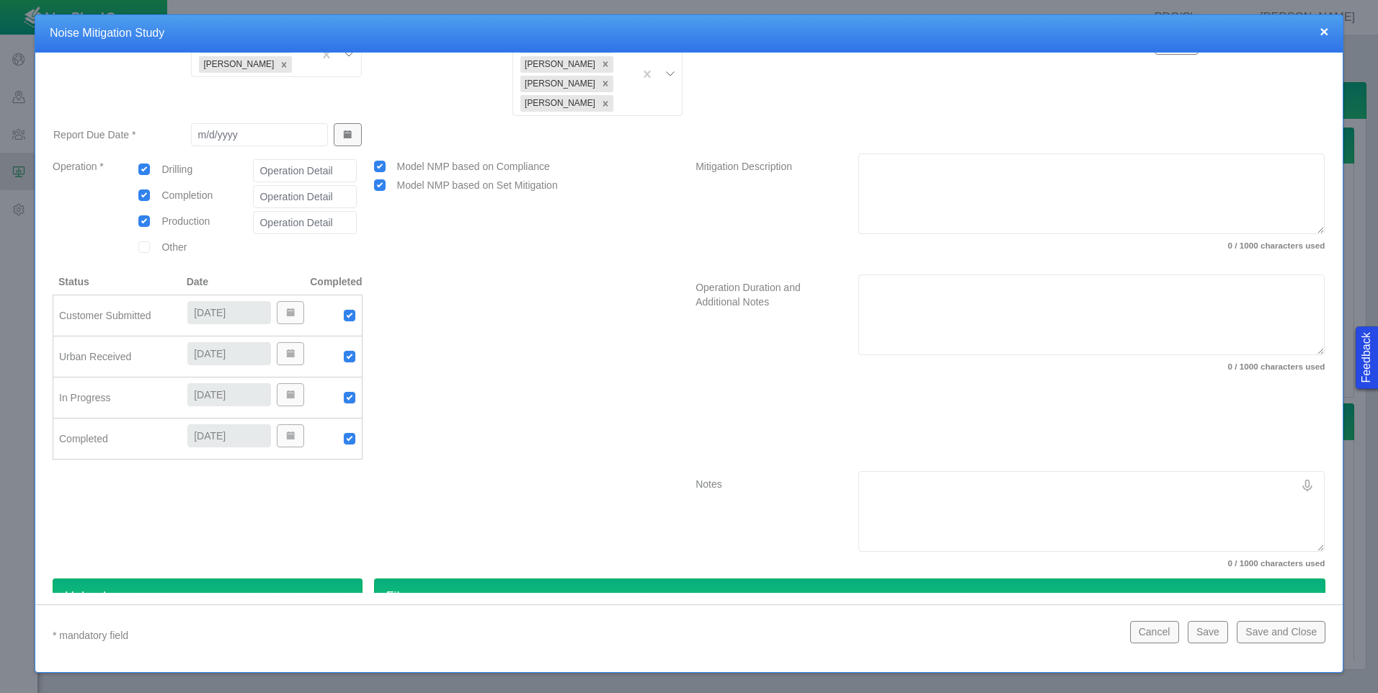
click at [343, 437] on img at bounding box center [349, 438] width 13 height 13
click at [350, 440] on img at bounding box center [349, 438] width 13 height 13
click at [347, 437] on img at bounding box center [349, 438] width 13 height 13
click at [354, 435] on div at bounding box center [335, 438] width 51 height 13
click at [349, 437] on img at bounding box center [349, 438] width 13 height 13
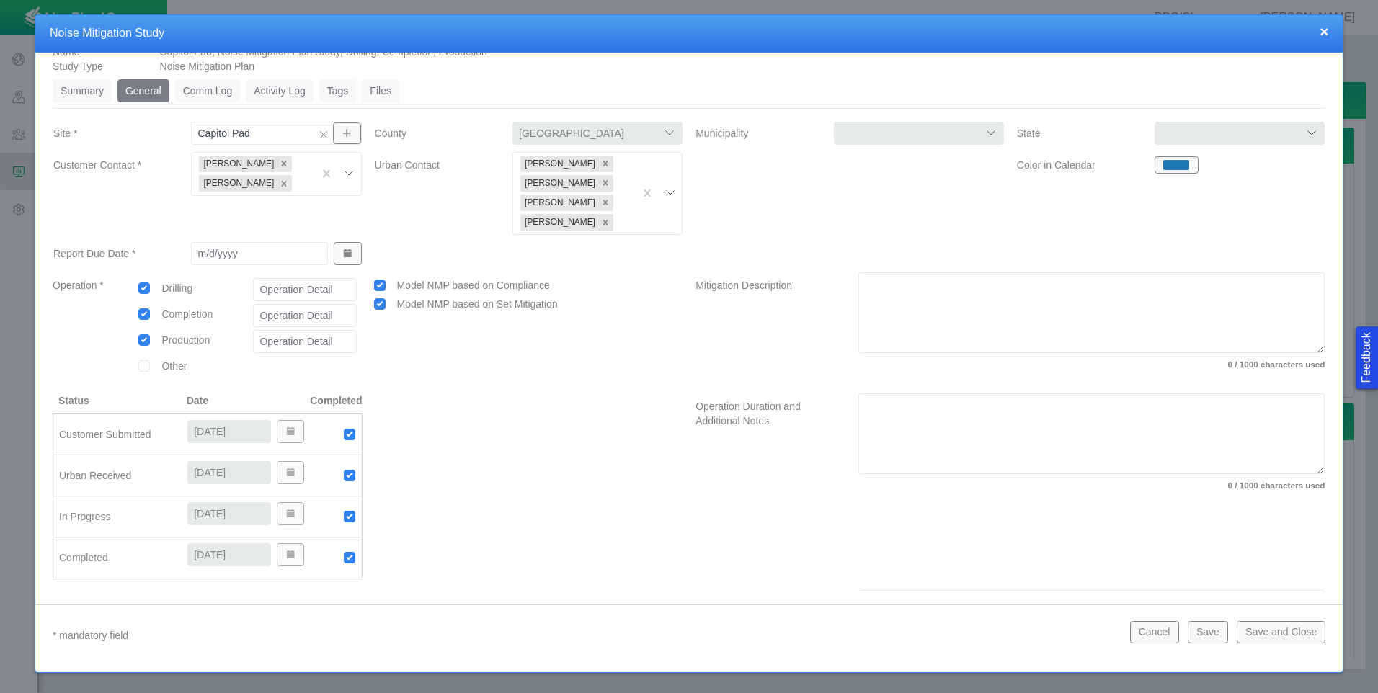
scroll to position [0, 0]
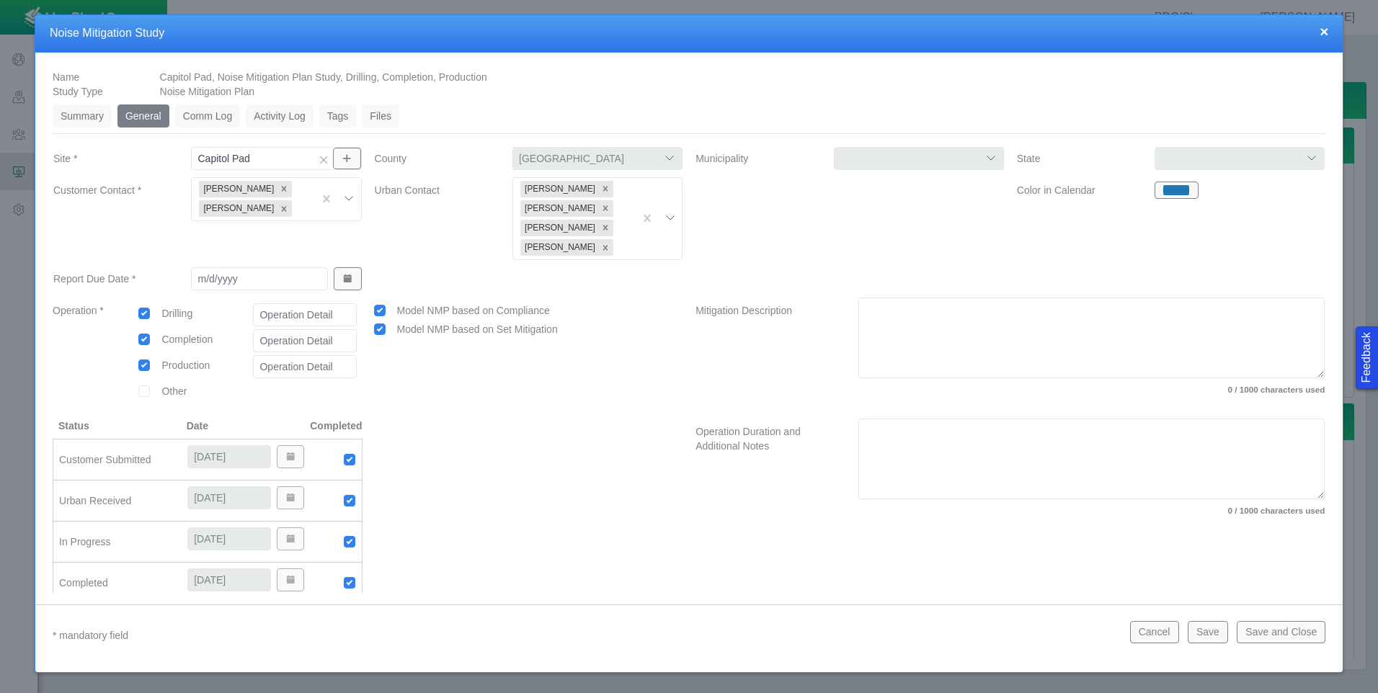
click at [244, 281] on input "Report Due Date *" at bounding box center [259, 278] width 137 height 23
click at [342, 279] on span "Show Date Picker" at bounding box center [347, 279] width 10 height 10
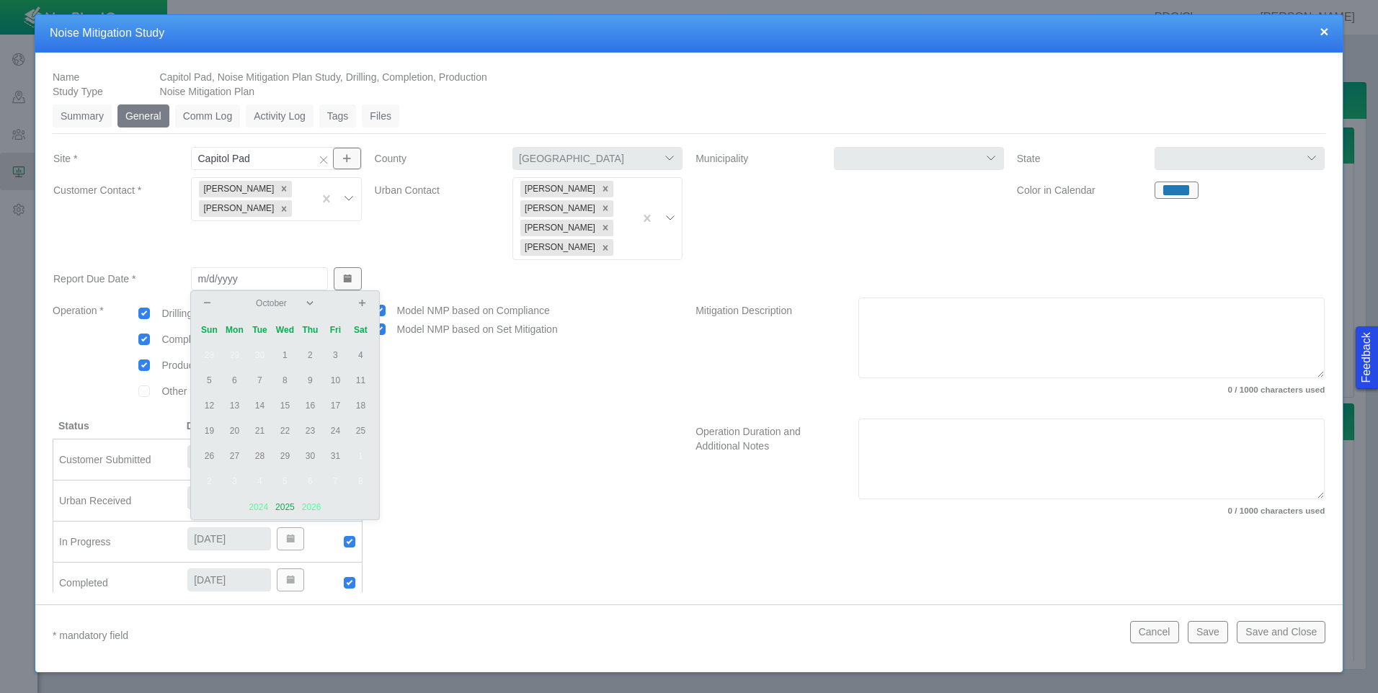
click at [314, 357] on td "2" at bounding box center [310, 355] width 25 height 25
type input "[DATE]"
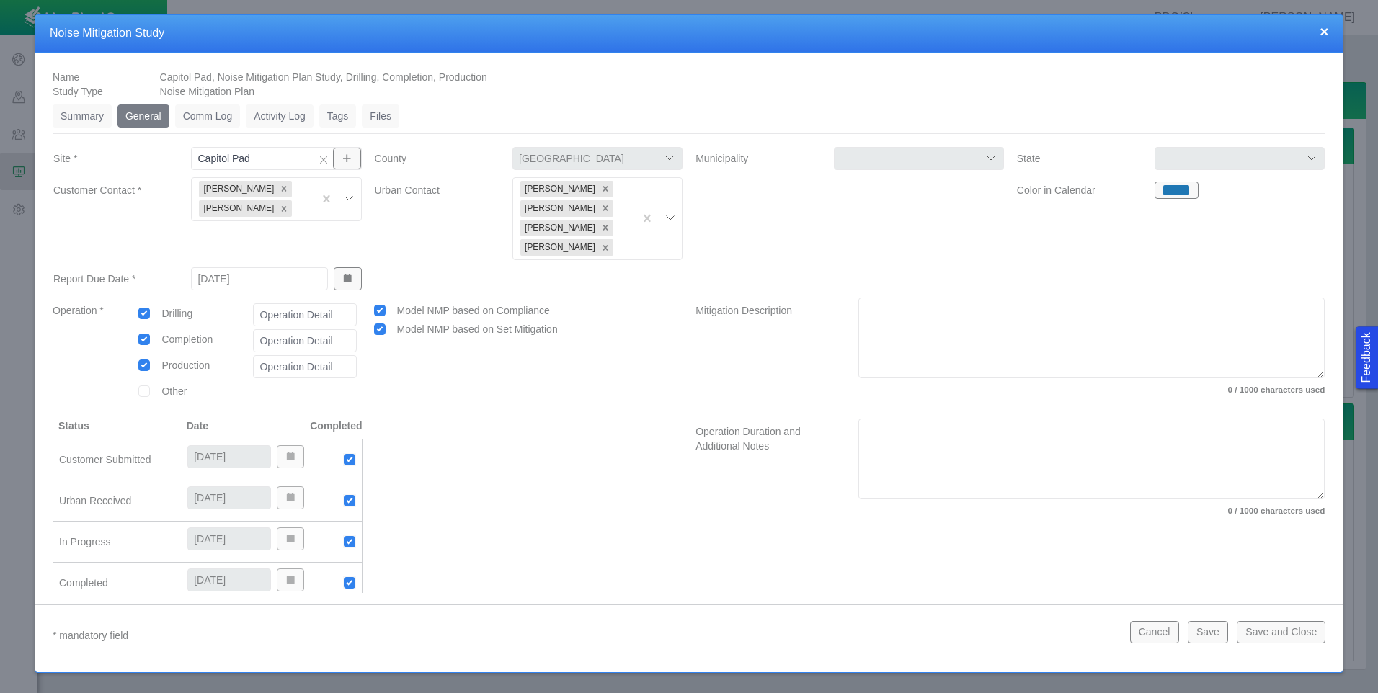
click at [450, 369] on div "Model NMP based on Compliance Model NMP based on Set Mitigation" at bounding box center [528, 358] width 321 height 121
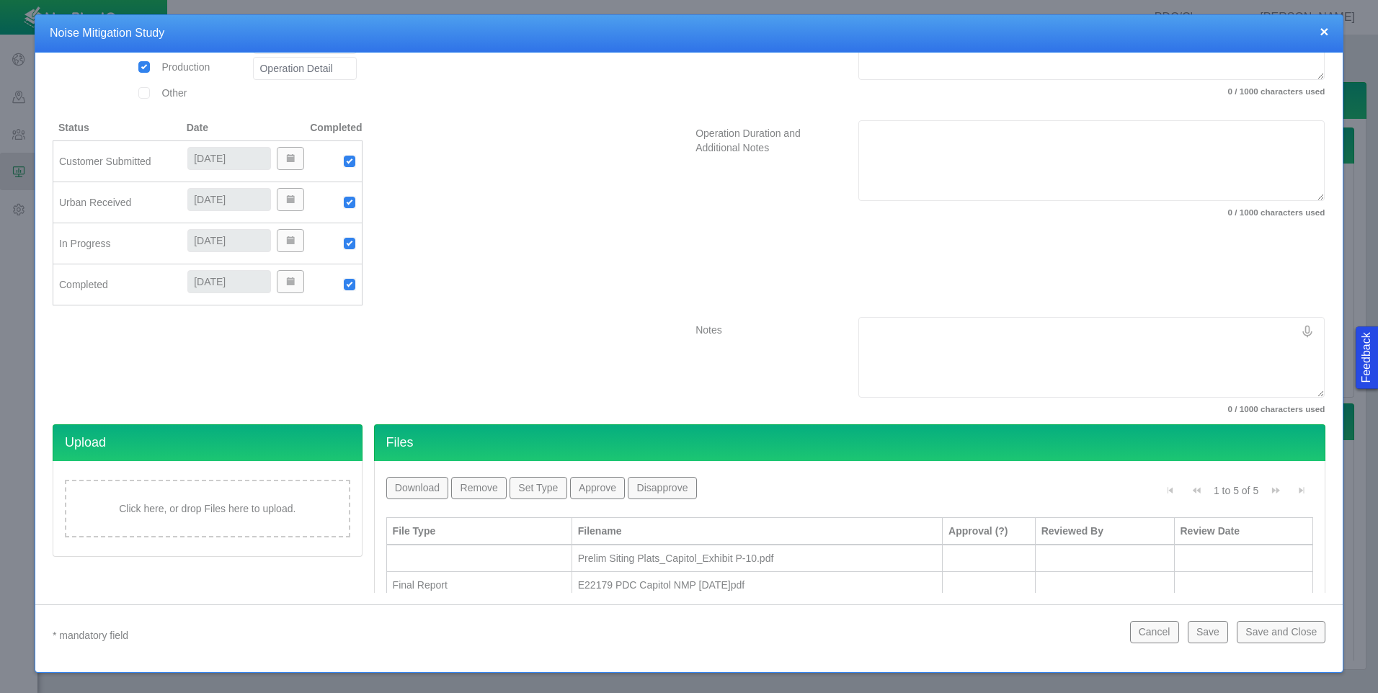
scroll to position [360, 0]
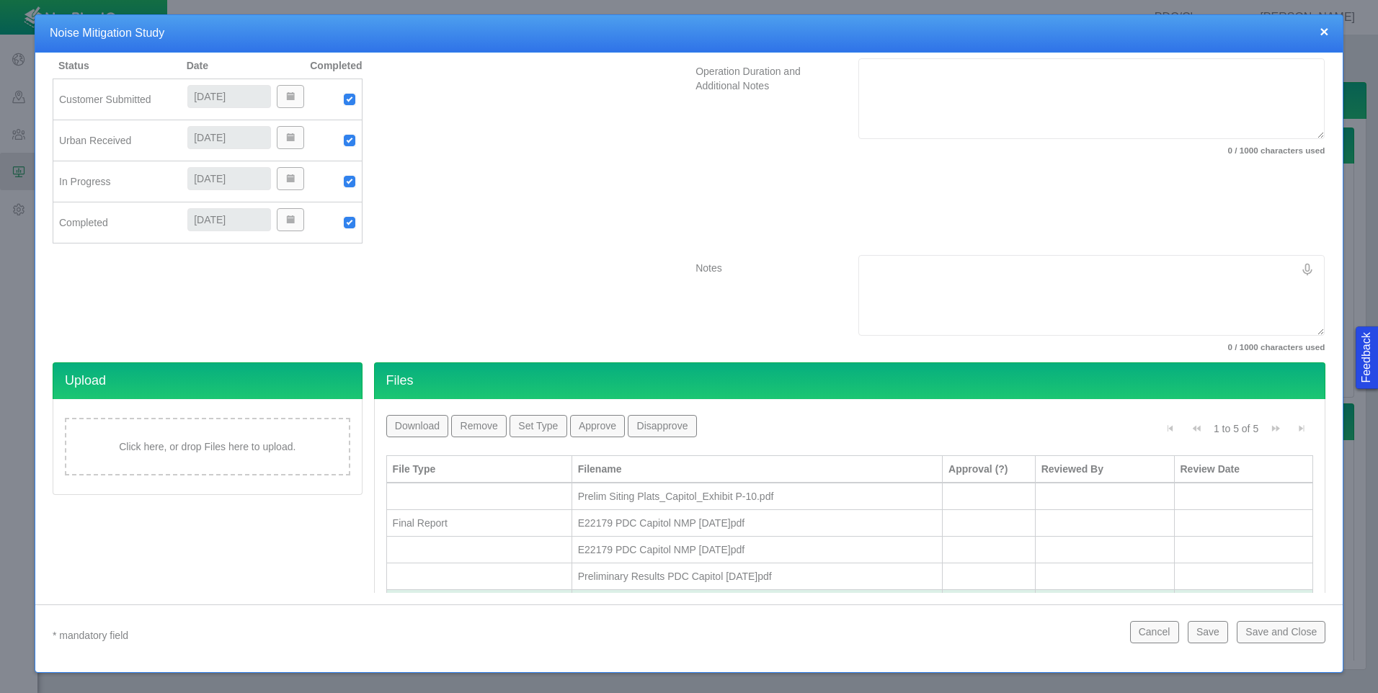
click at [893, 279] on textarea "Notes" at bounding box center [1091, 295] width 466 height 81
type textarea "x"
type textarea "P"
type textarea "x"
type textarea "Pr"
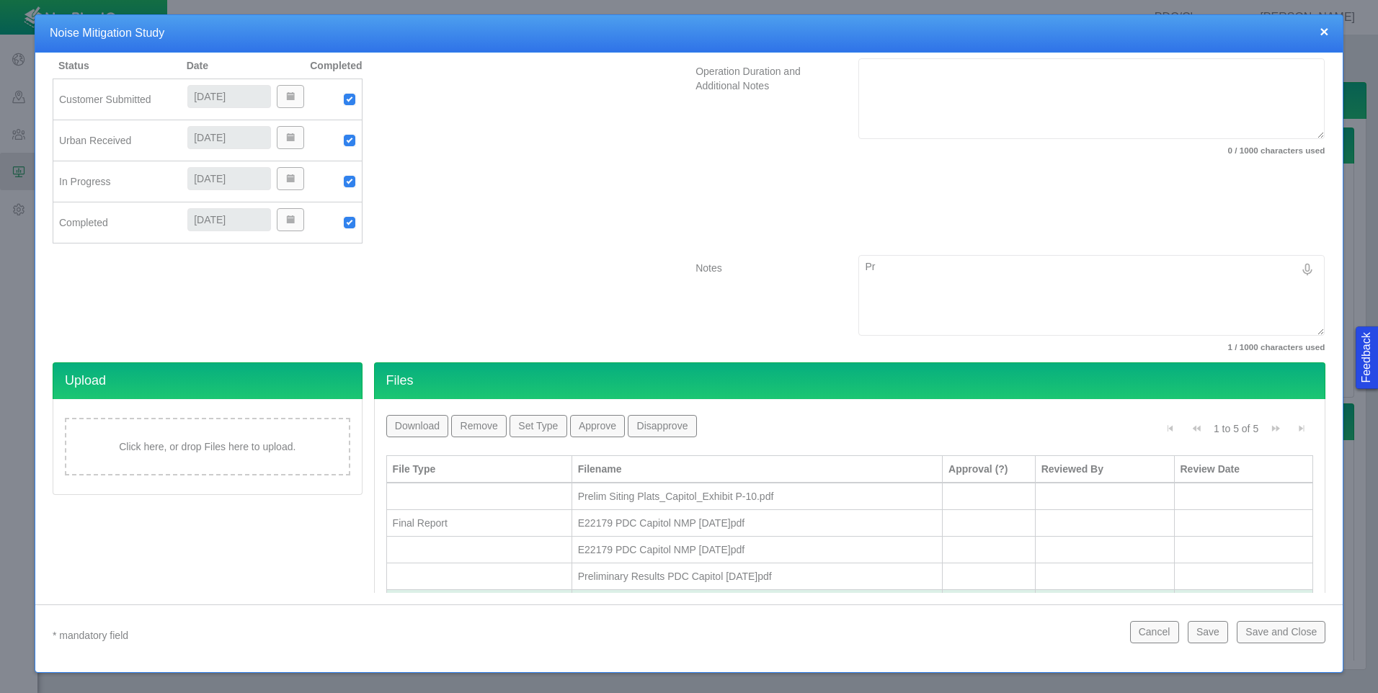
type textarea "x"
type textarea "Pro"
type textarea "x"
type textarea "Prod"
type textarea "x"
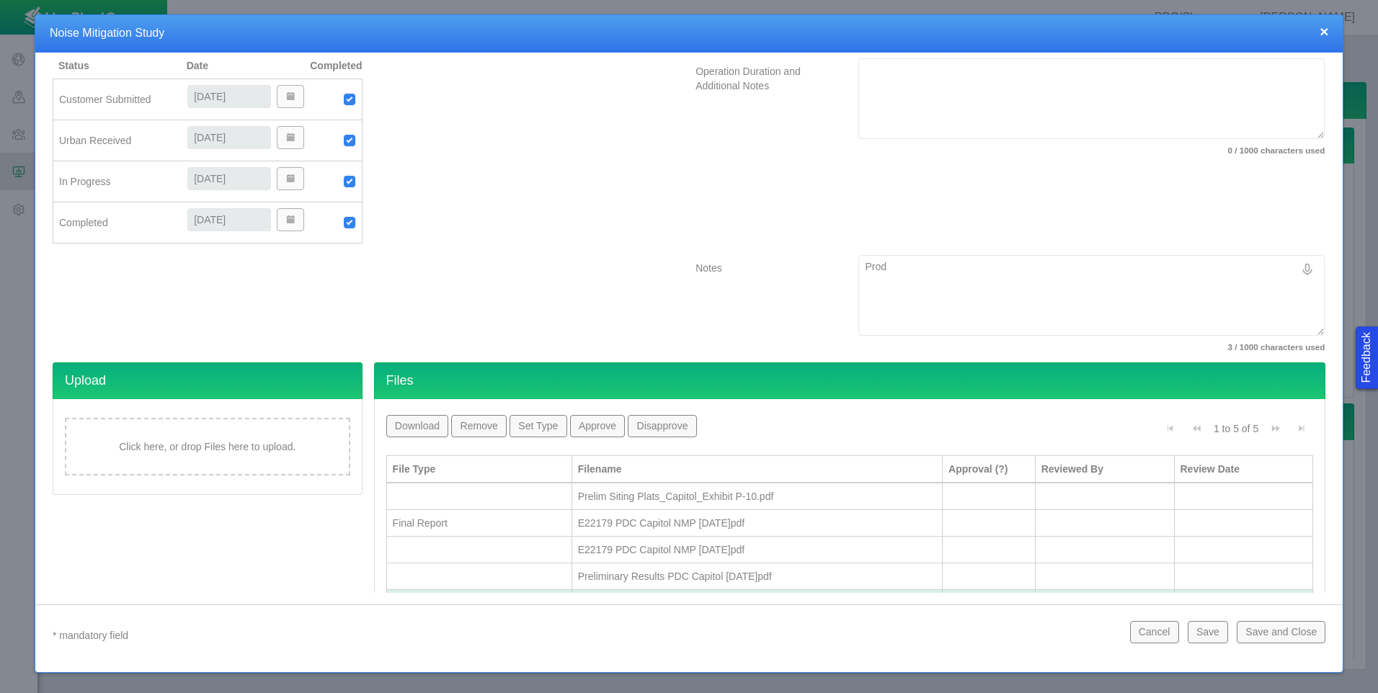
type textarea "Produ"
type textarea "x"
type textarea "Produc"
type textarea "x"
type textarea "Product"
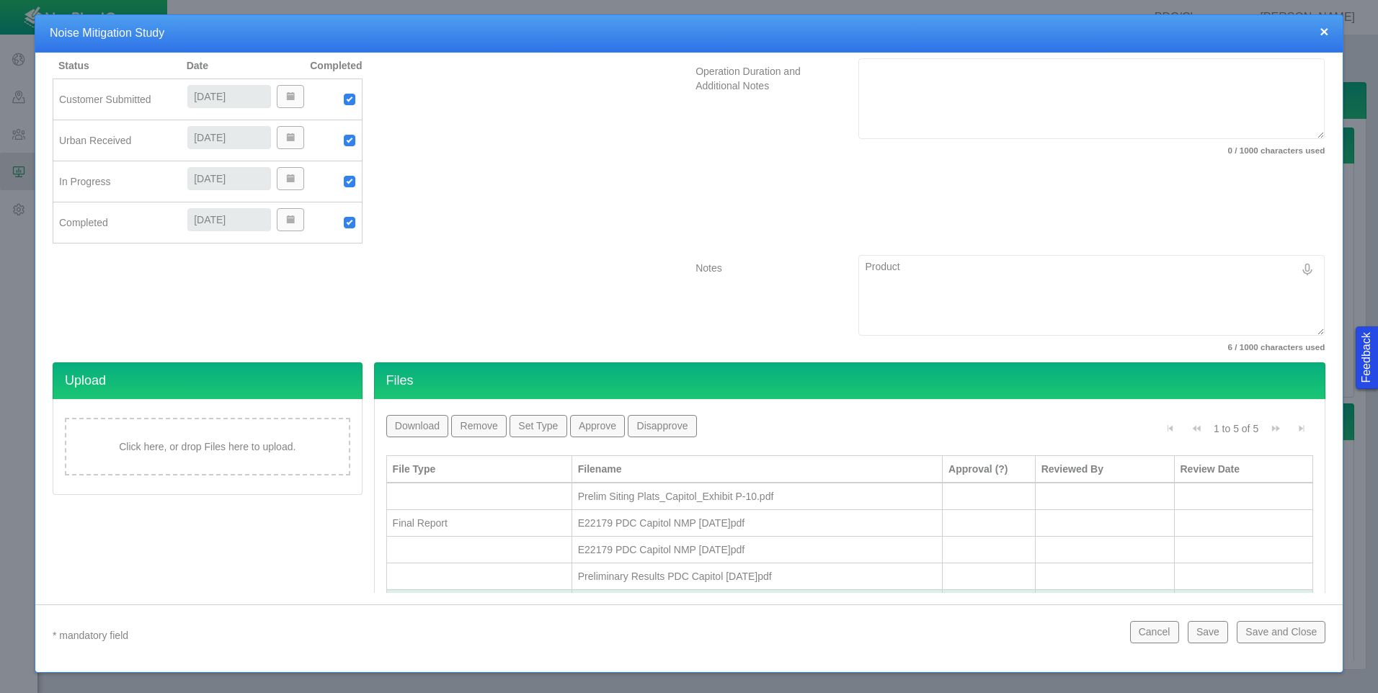
type textarea "x"
type textarea "Producti"
type textarea "x"
type textarea "Productio"
type textarea "x"
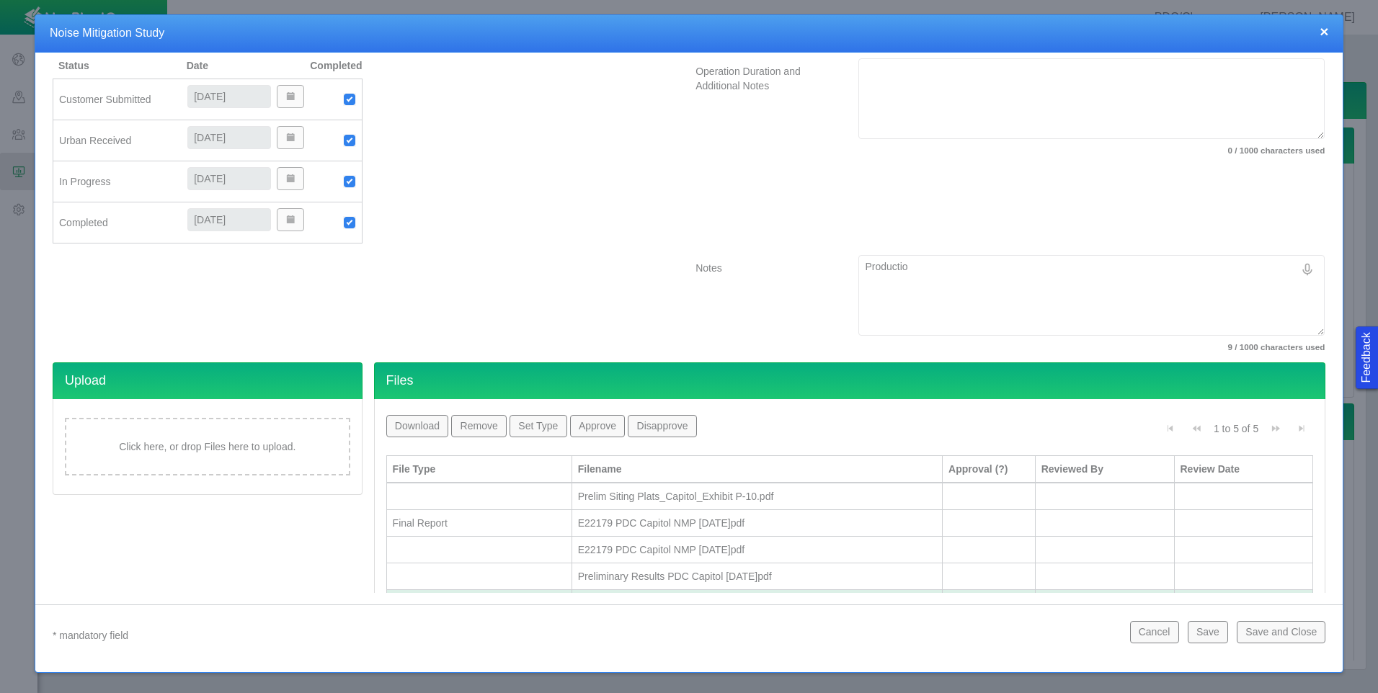
type textarea "Production"
type textarea "x"
type textarea "Production"
type textarea "x"
type textarea "Production o"
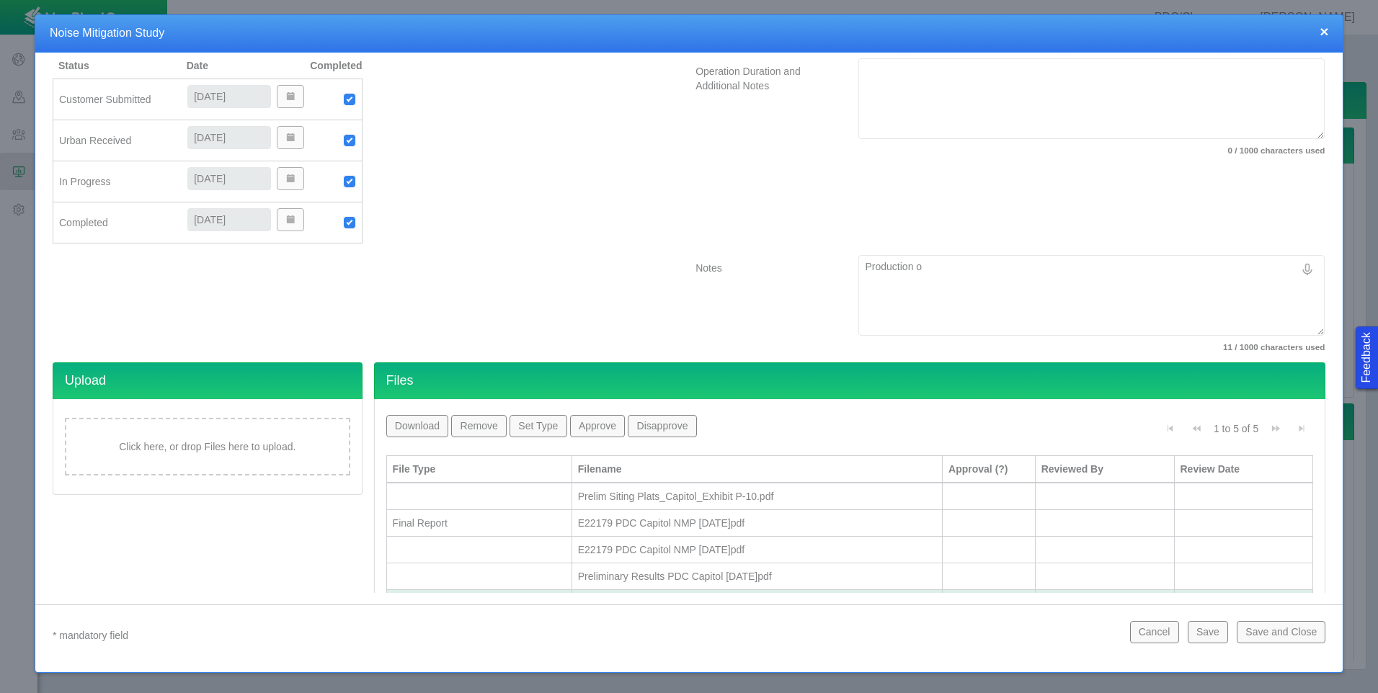
type textarea "x"
type textarea "Production op"
type textarea "x"
type textarea "Production ope"
type textarea "x"
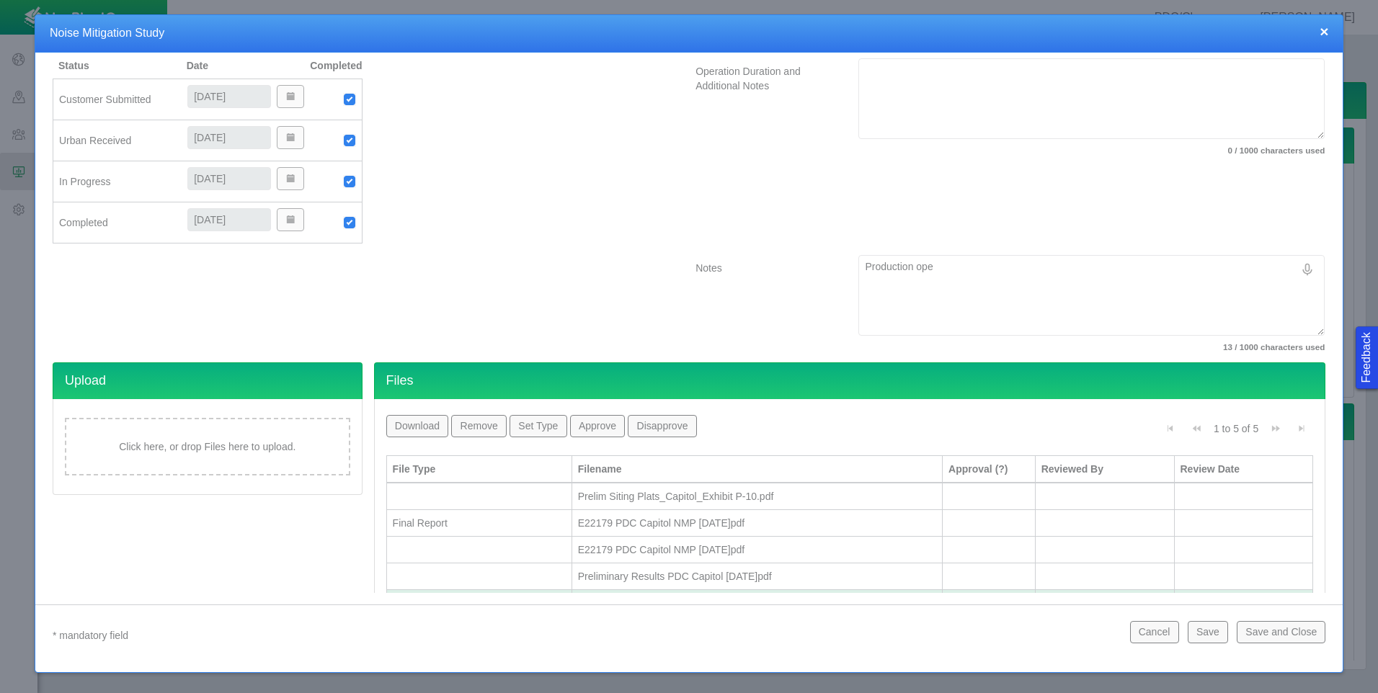
type textarea "Production oper"
type textarea "x"
type textarea "Production opera"
type textarea "x"
type textarea "Production operat"
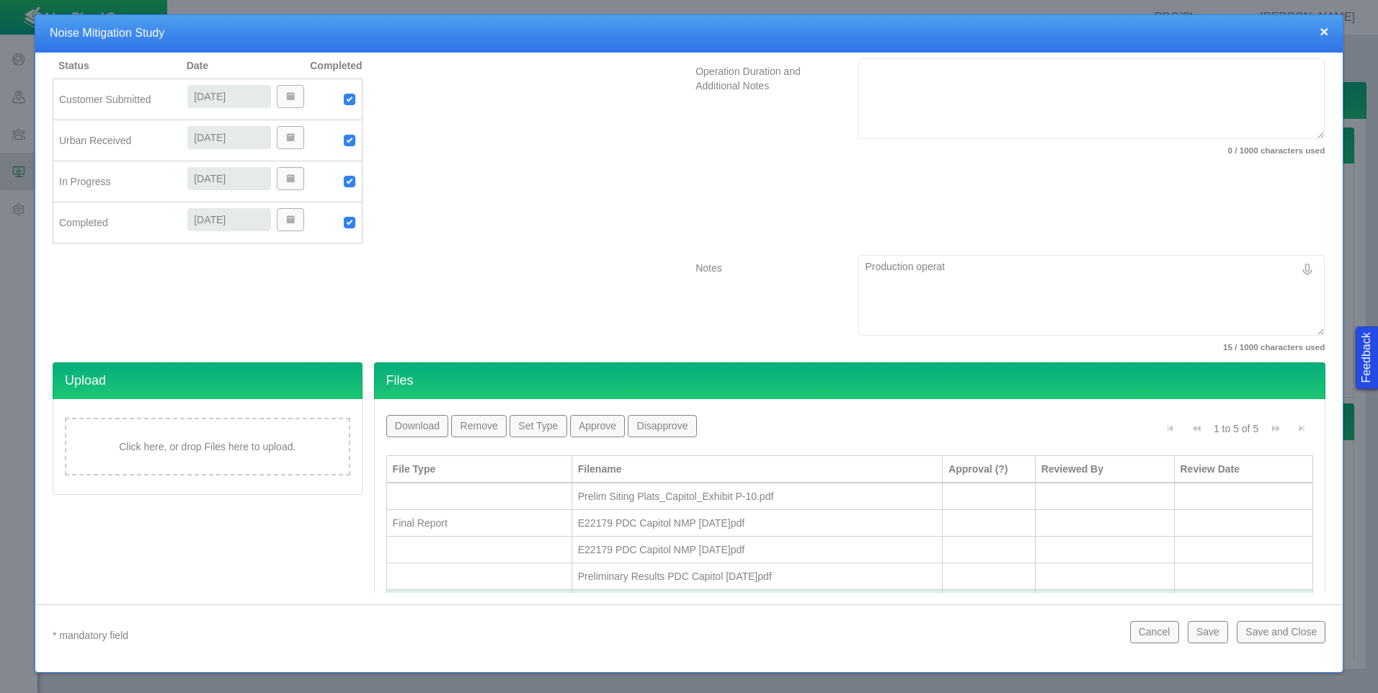
type textarea "x"
type textarea "Production operati"
type textarea "x"
type textarea "Production operatio"
type textarea "x"
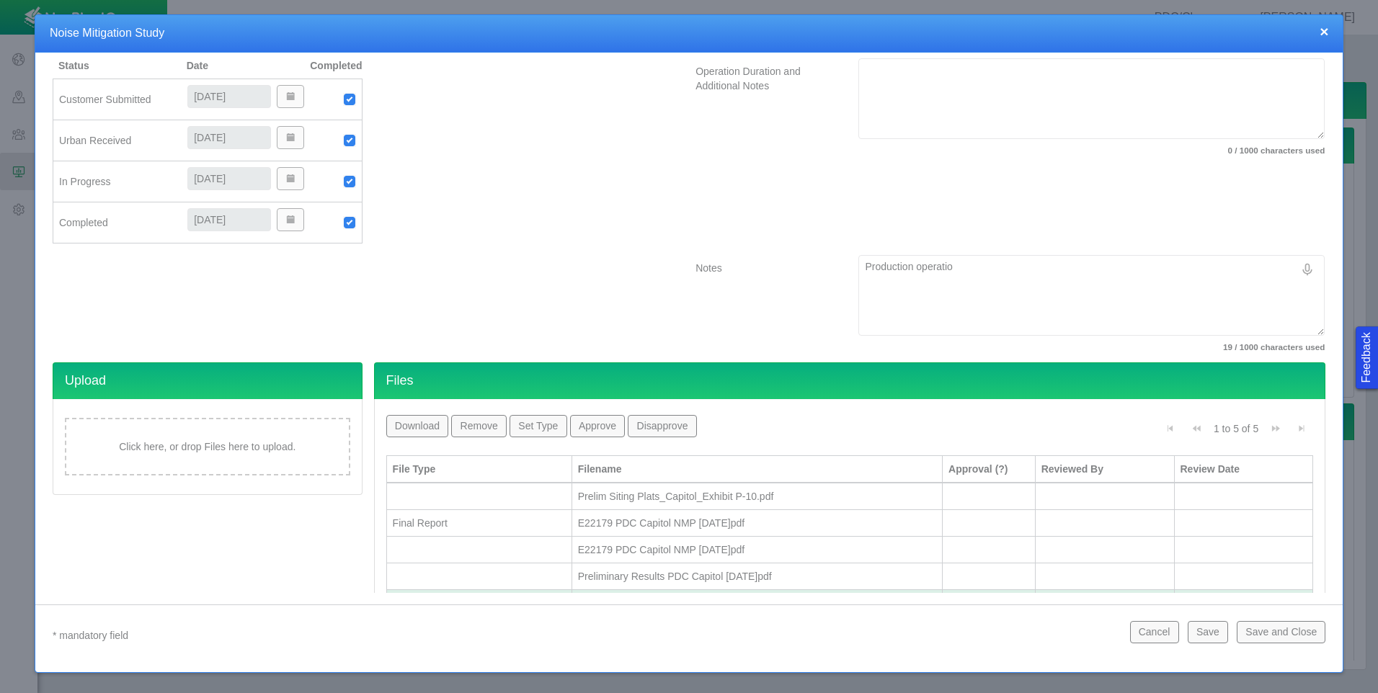
type textarea "Production operation"
type textarea "x"
type textarea "Production operations"
type textarea "x"
type textarea "Production operations"
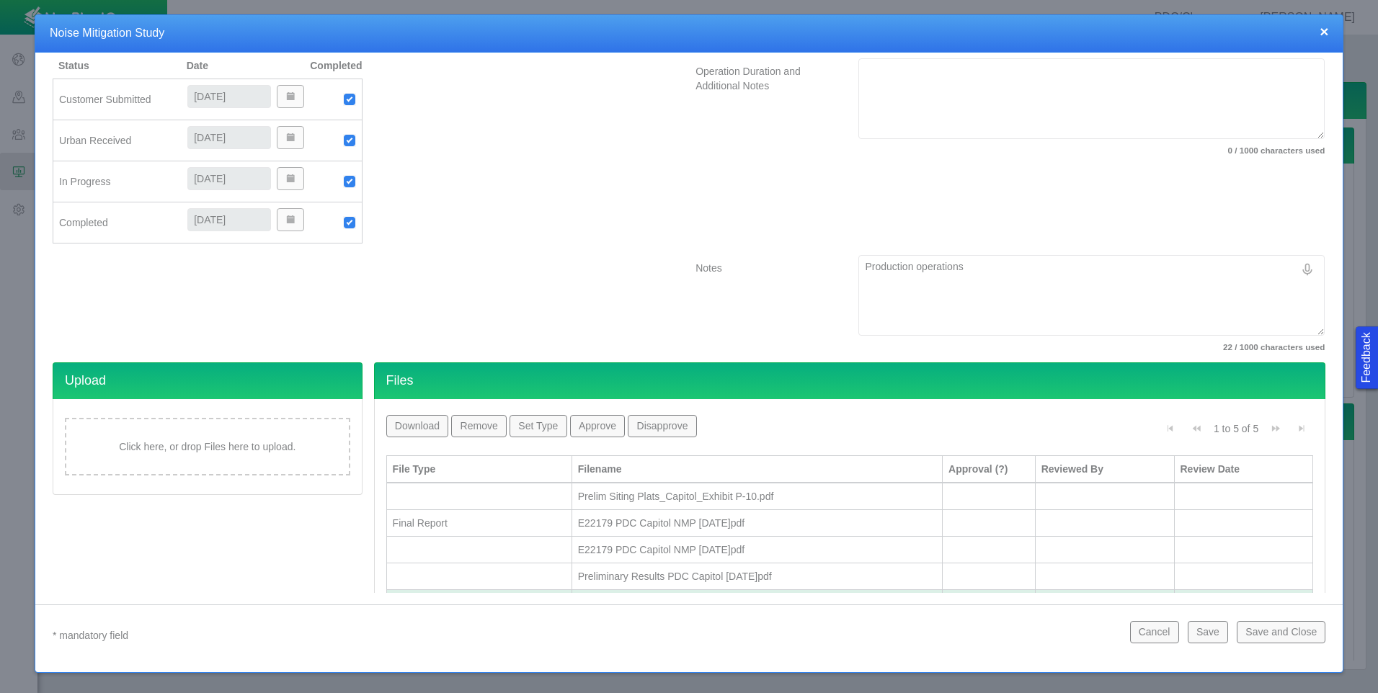
type textarea "x"
type textarea "Production operations c"
type textarea "x"
type textarea "Production operations co"
type textarea "x"
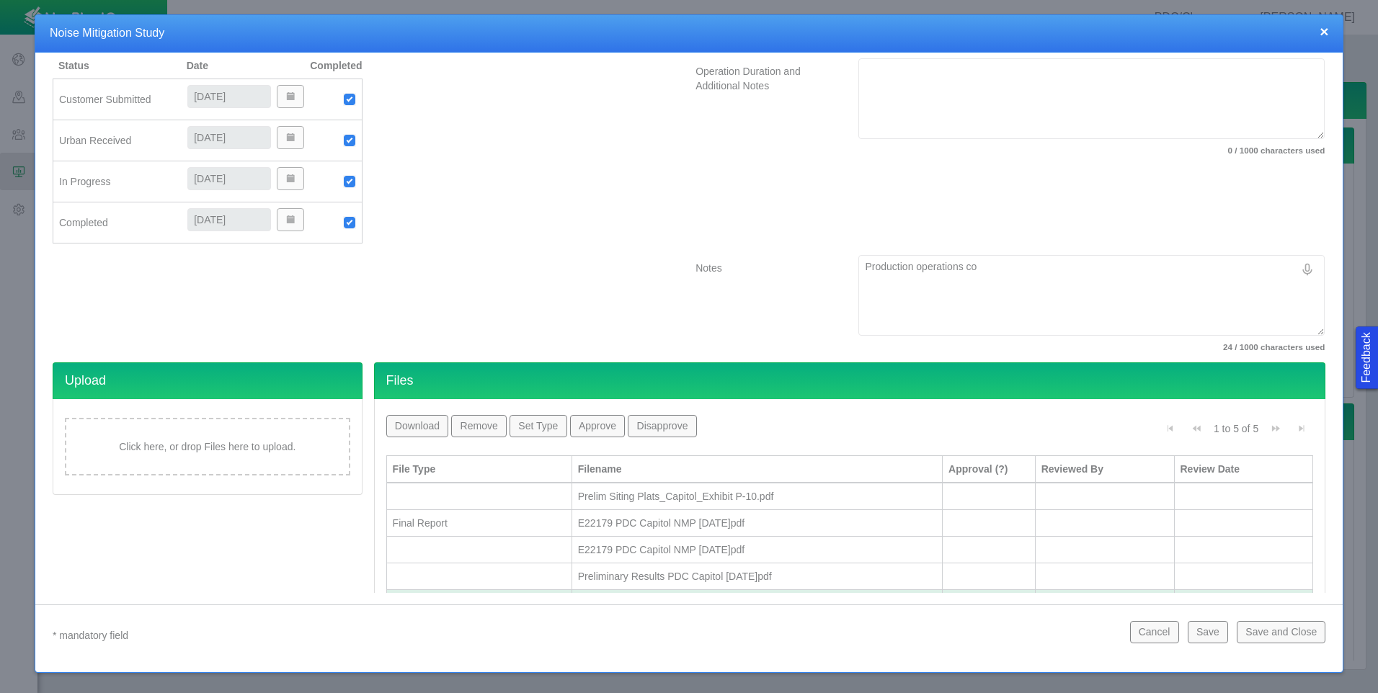
type textarea "Production operations com"
type textarea "x"
type textarea "Production operations comp"
type textarea "x"
type textarea "Production operations compl"
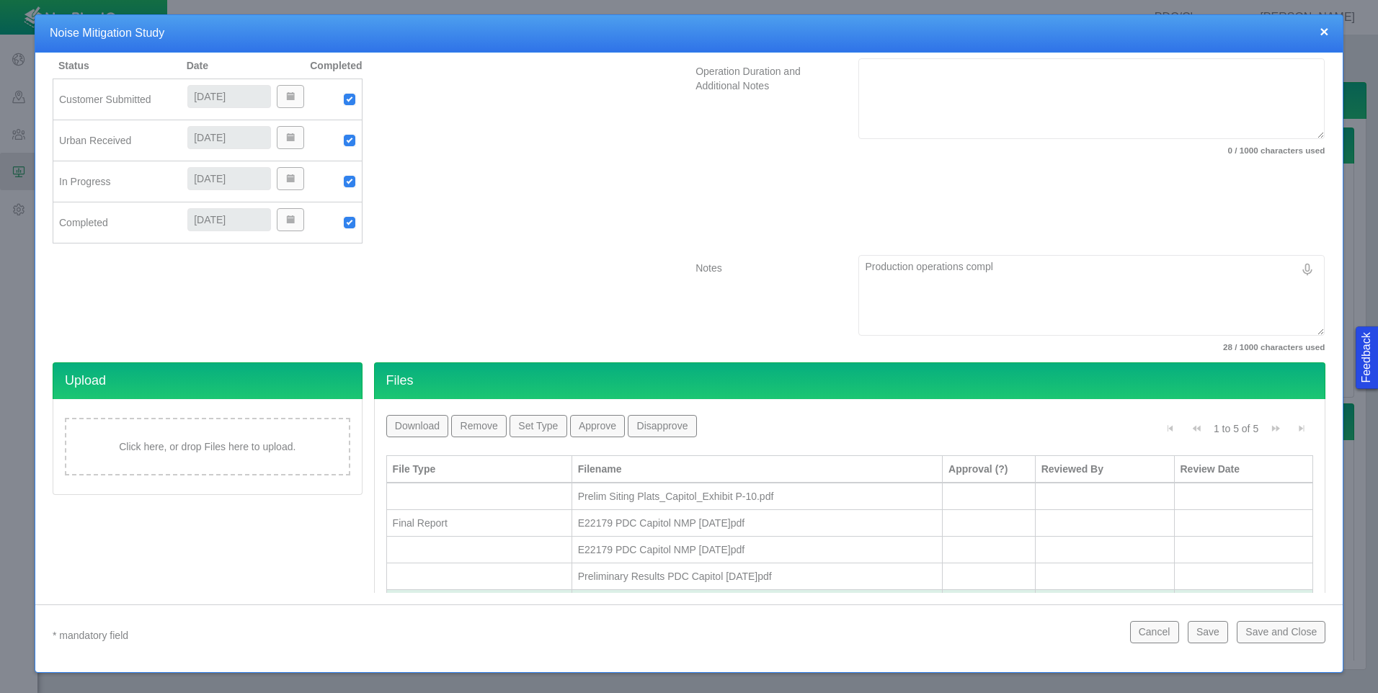
type textarea "x"
type textarea "Production operations compli"
type textarea "x"
type textarea "Production operations complia"
type textarea "x"
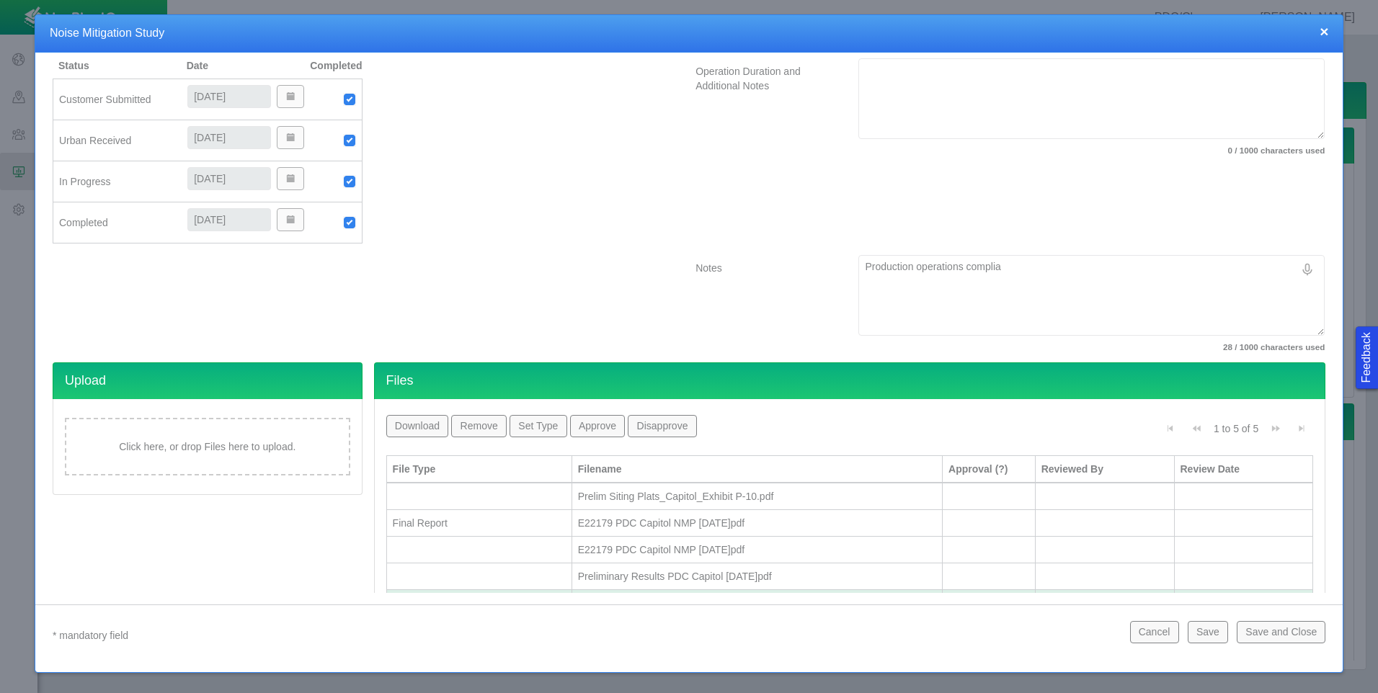
type textarea "Production operations complian"
type textarea "x"
type textarea "Production operations compliant"
type textarea "x"
type textarea "Production operations compliant"
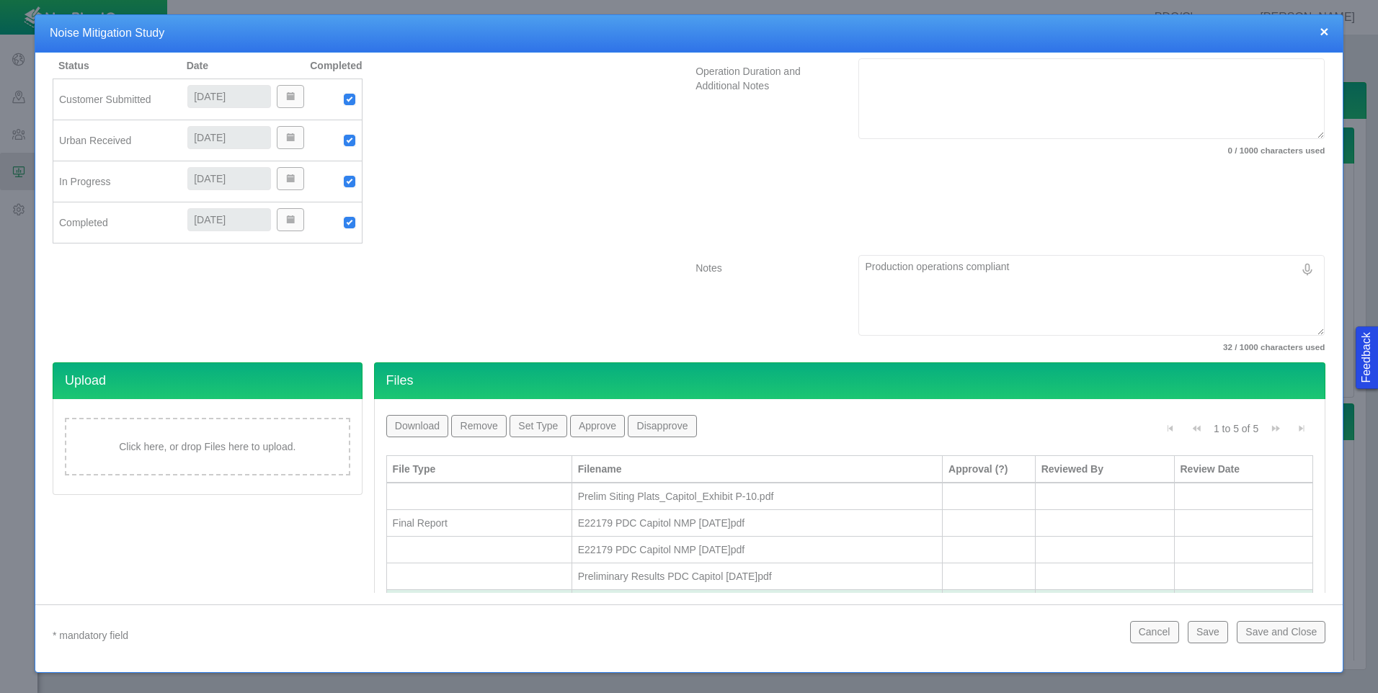
type textarea "x"
type textarea "Production operations compliant w"
type textarea "x"
type textarea "Production operations compliant wi"
type textarea "x"
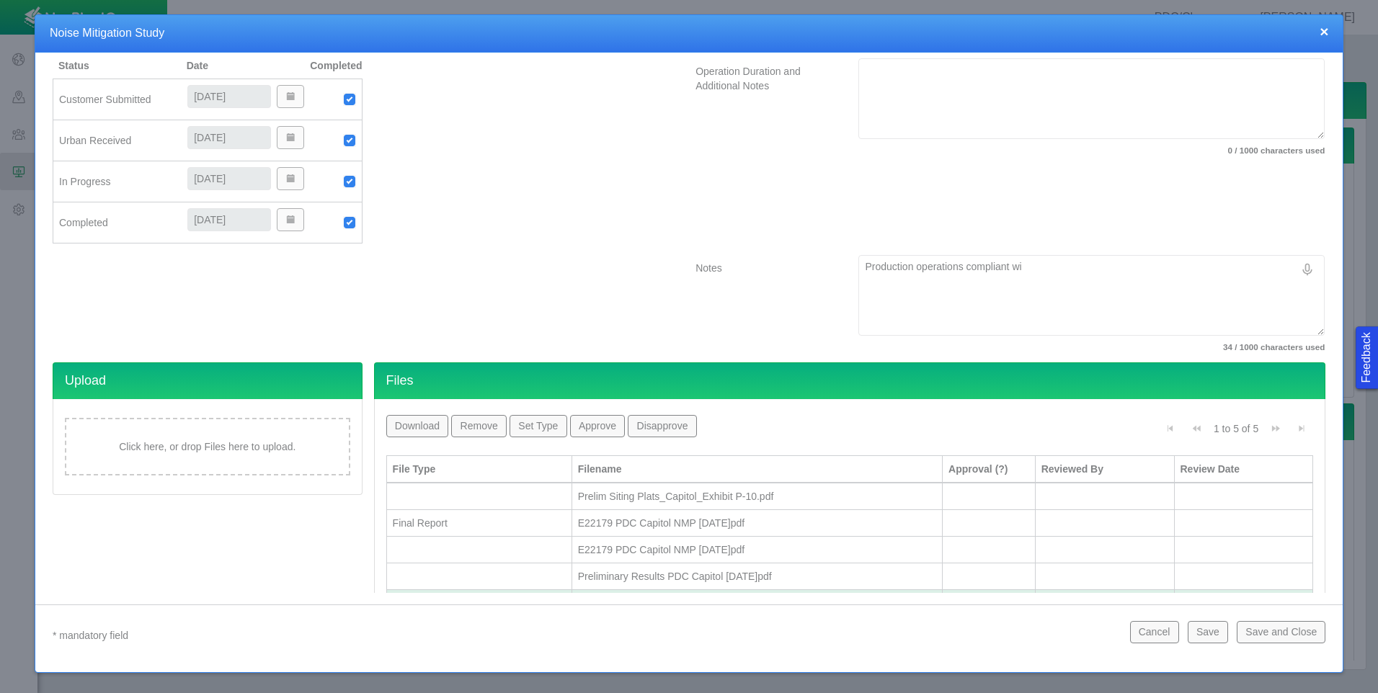
type textarea "Production operations compliant wit"
type textarea "x"
type textarea "Production operations compliant with"
type textarea "x"
type textarea "Production operations compliant with"
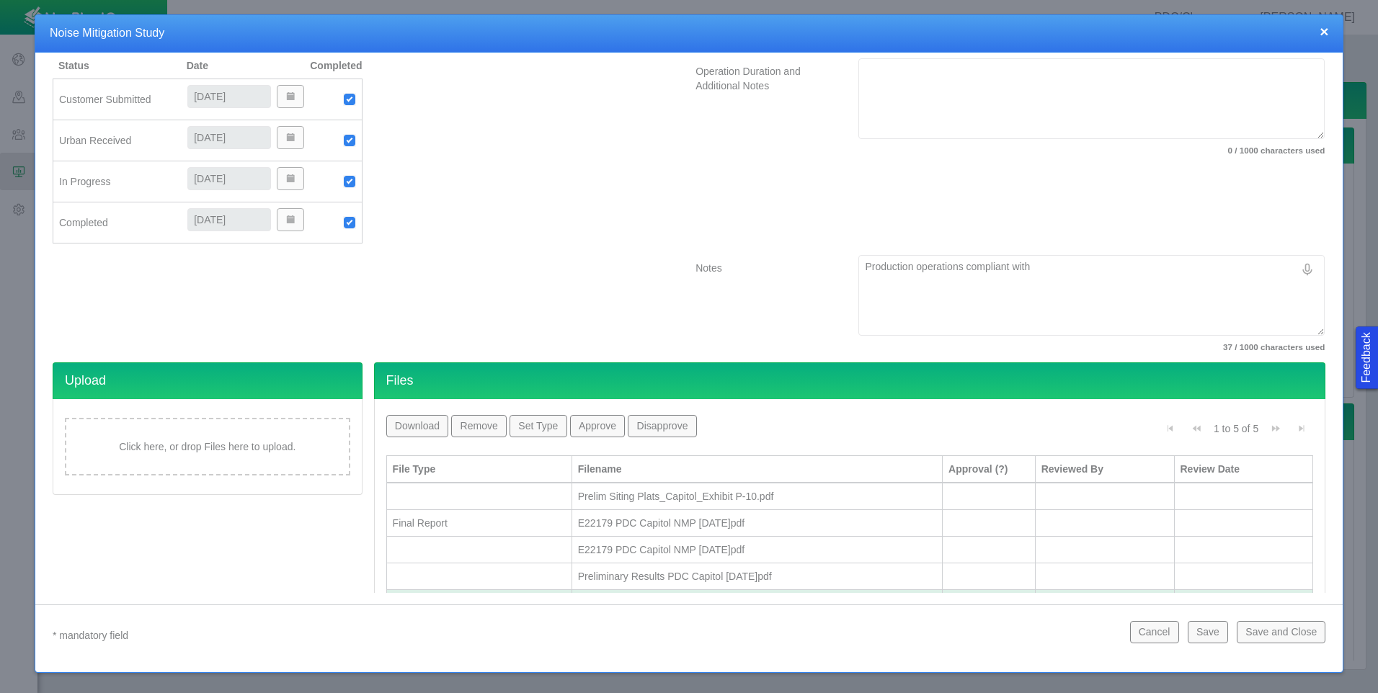
type textarea "x"
type textarea "Production operations compliant with n"
type textarea "x"
type textarea "Production operations compliant with ne"
type textarea "x"
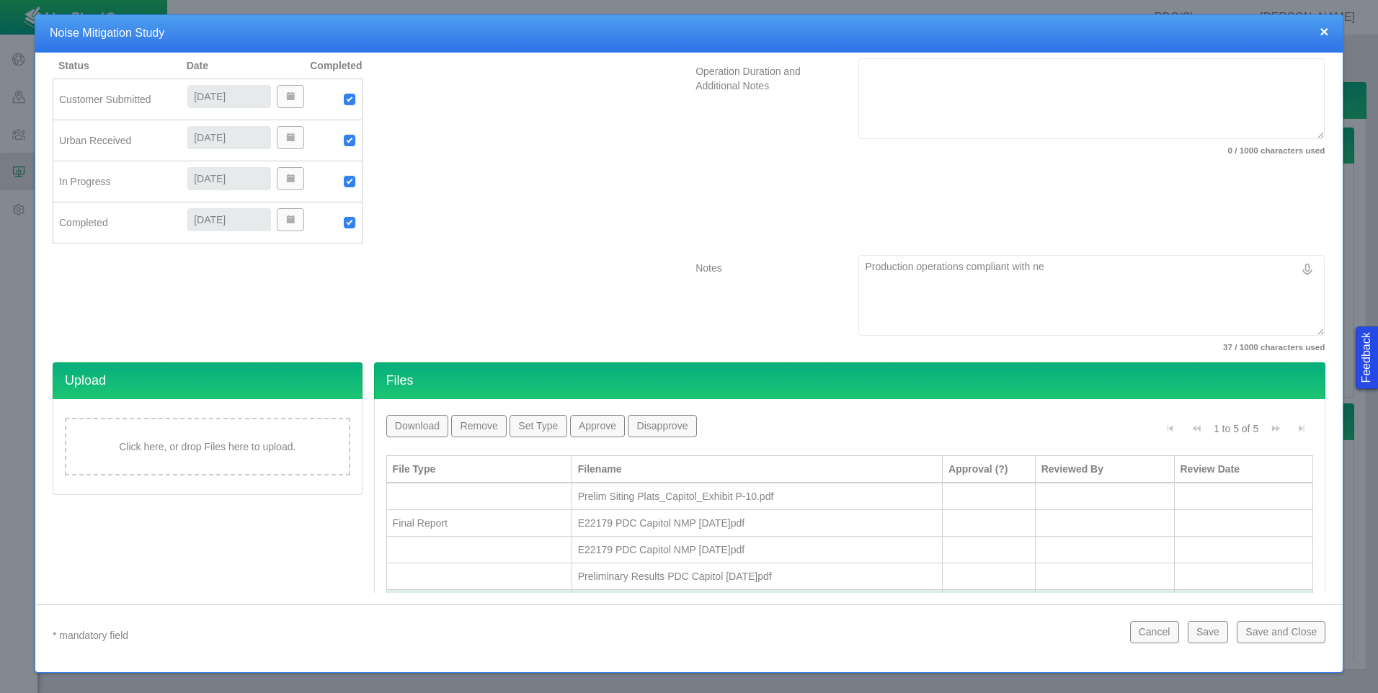
type textarea "Production operations compliant with new"
type textarea "x"
type textarea "Production operations compliant with new"
type textarea "x"
type textarea "Production operations compliant with new W"
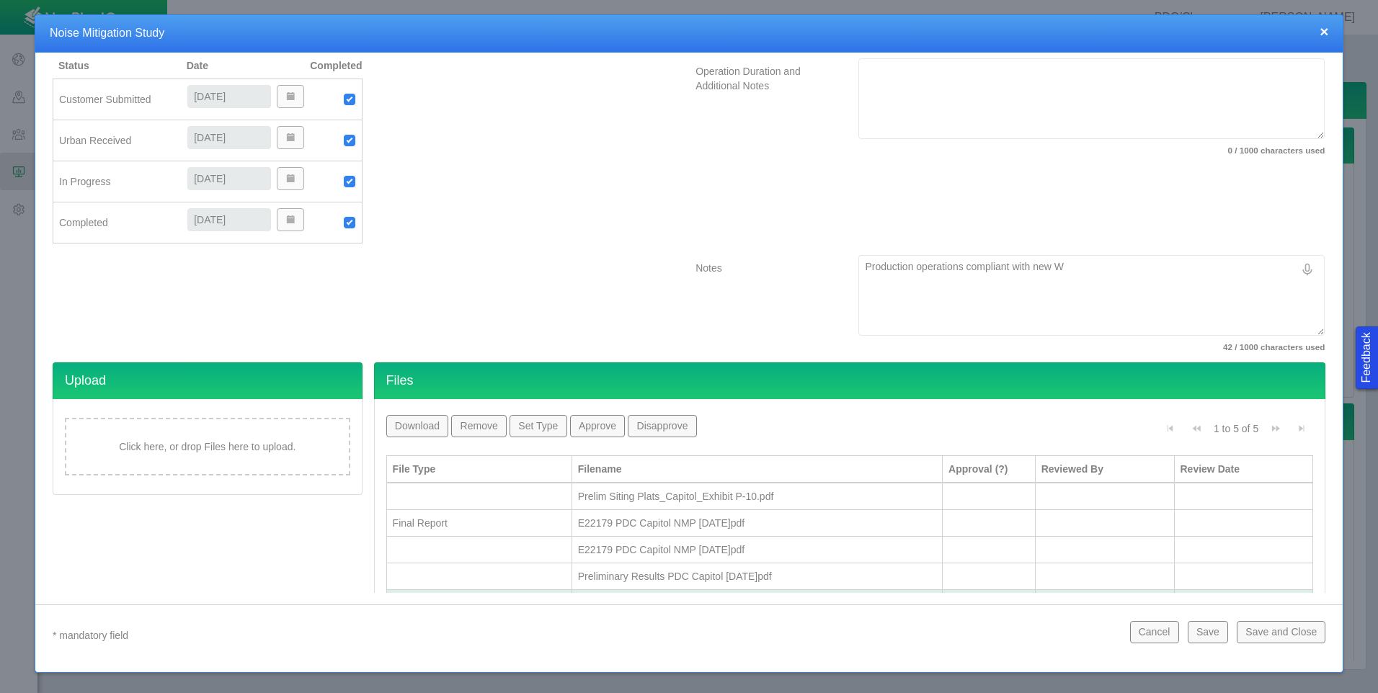
type textarea "x"
type textarea "Production operations compliant with new We"
type textarea "x"
type textarea "Production operations compliant with new Wel"
type textarea "x"
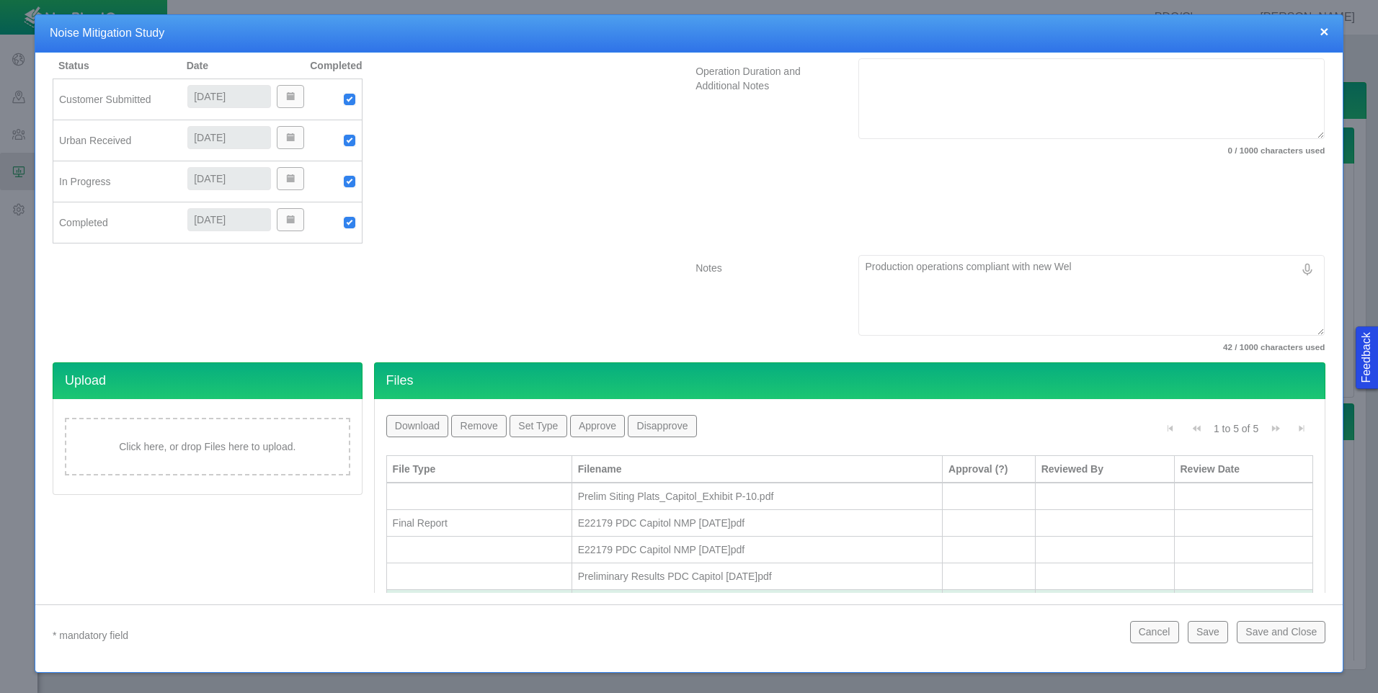
type textarea "Production operations compliant with new Weld"
type textarea "x"
type textarea "Production operations compliant with new Weld"
type textarea "x"
type textarea "Production operations compliant with new Weld C"
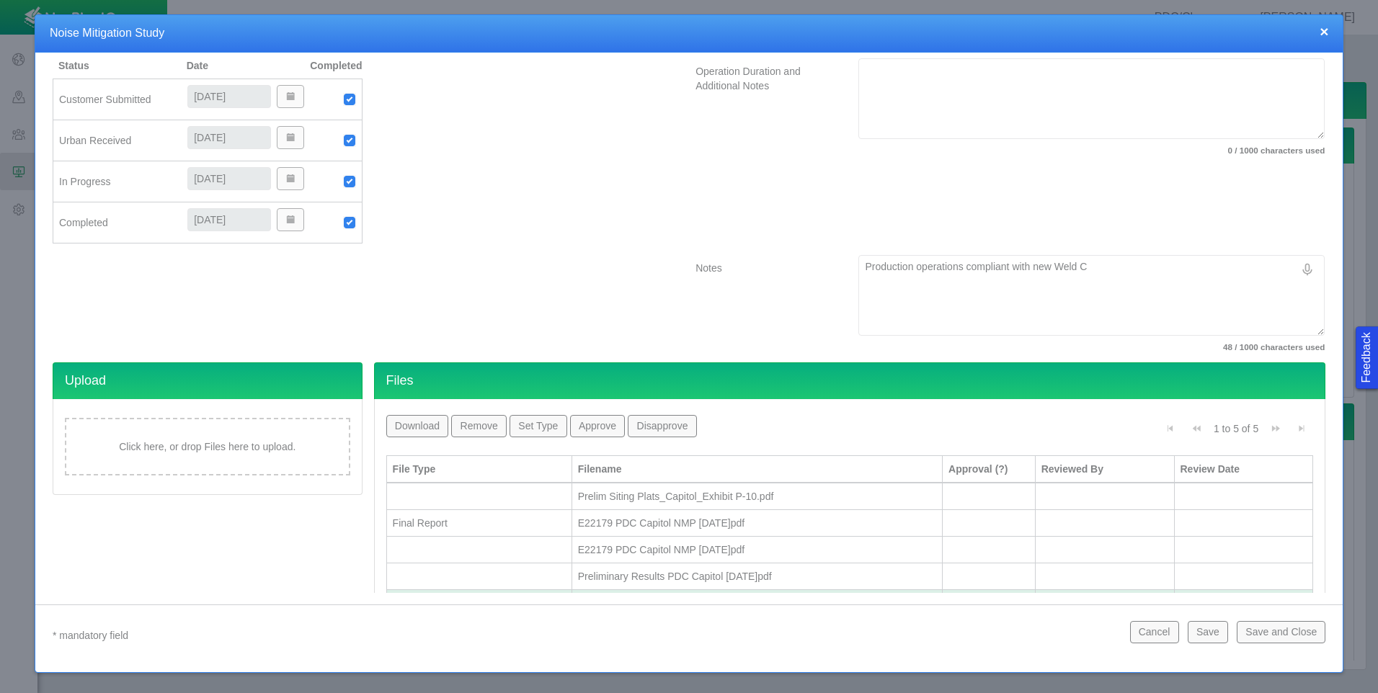
type textarea "x"
type textarea "Production operations compliant with new Weld Co"
type textarea "x"
type textarea "Production operations compliant with new Weld Cou"
type textarea "x"
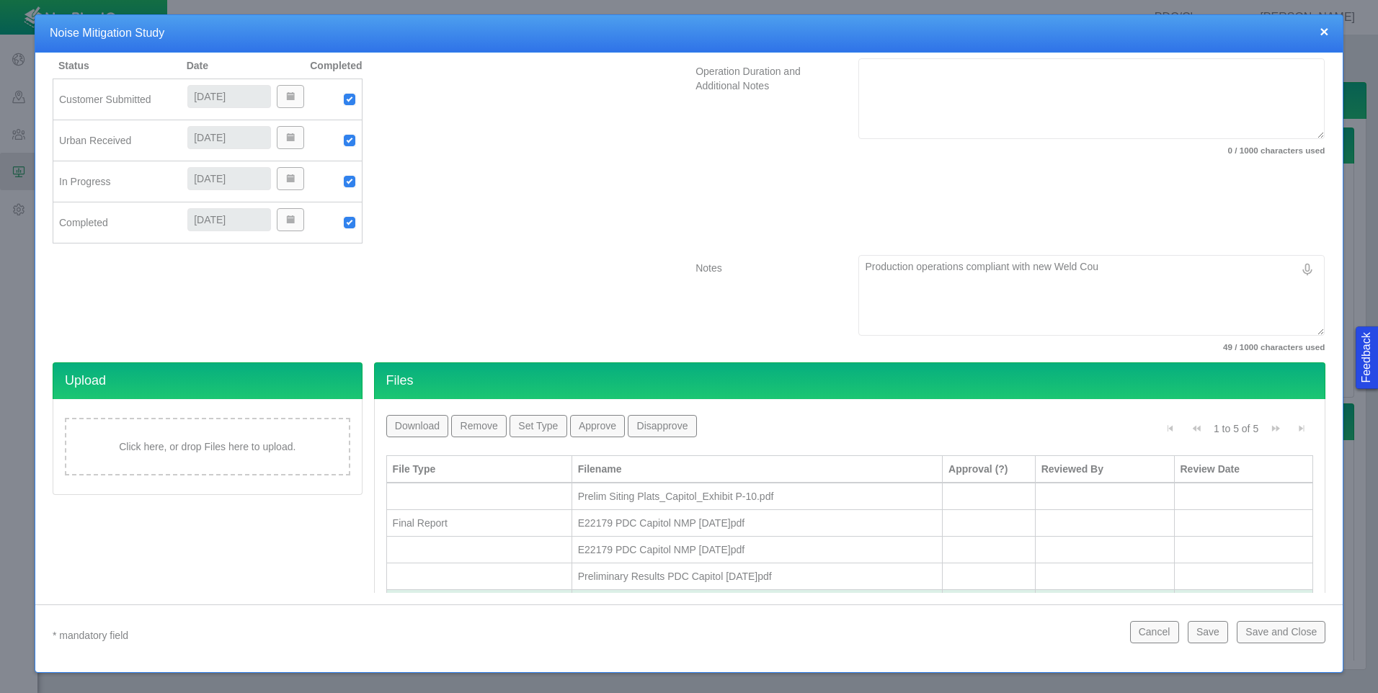
type textarea "Production operations compliant with new Weld Coun"
type textarea "x"
type textarea "Production operations compliant with new Weld Count"
type textarea "x"
type textarea "Production operations compliant with new [GEOGRAPHIC_DATA]"
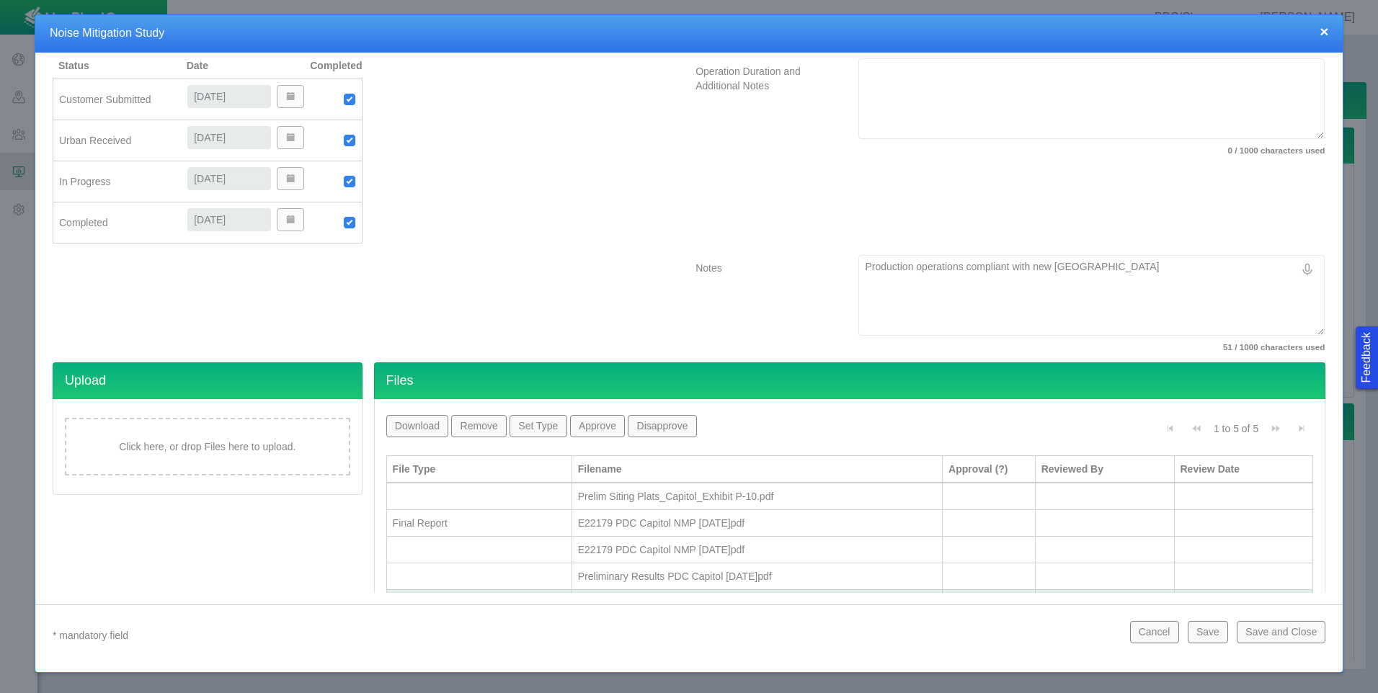
type textarea "x"
type textarea "Production operations compliant with new [GEOGRAPHIC_DATA]"
type textarea "x"
type textarea "Production operations compliant with new Weld County C"
type textarea "x"
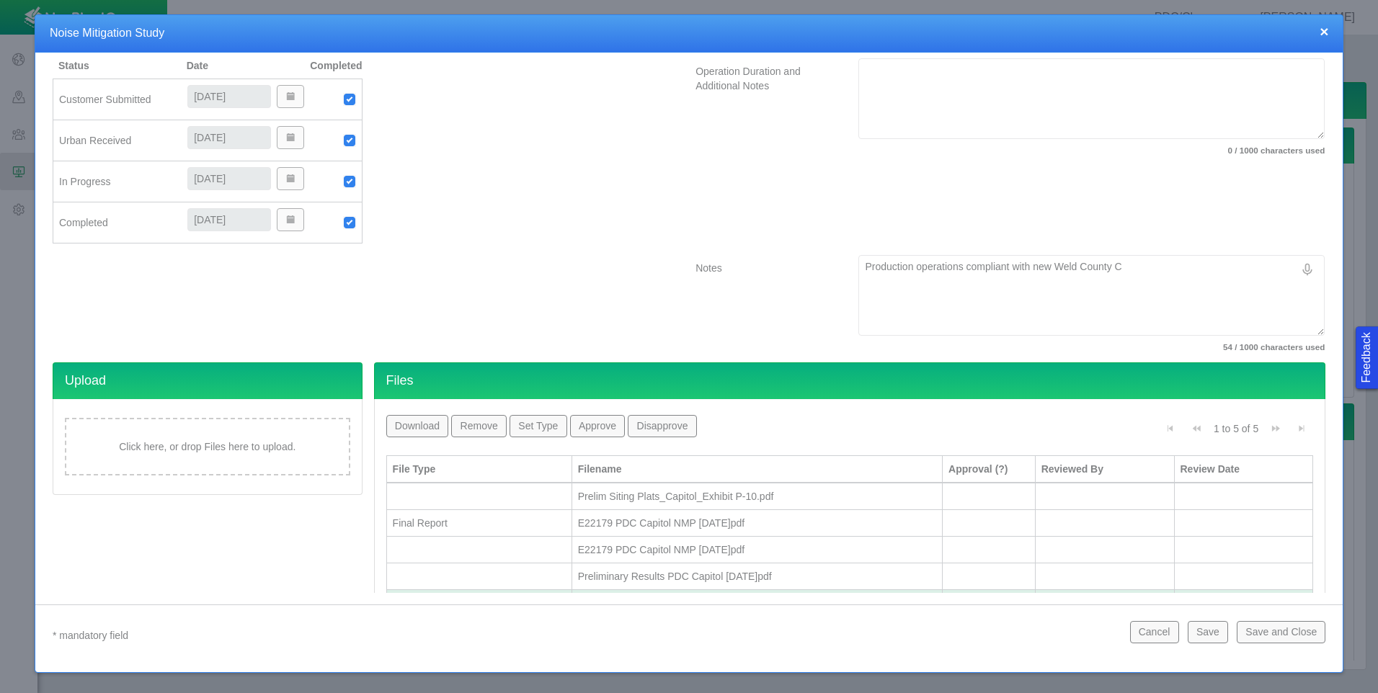
type textarea "Production operations compliant with new Weld County Co"
type textarea "x"
type textarea "Production operations compliant with new Weld County Cod"
type textarea "x"
type textarea "Production operations compliant with new Weld County Co"
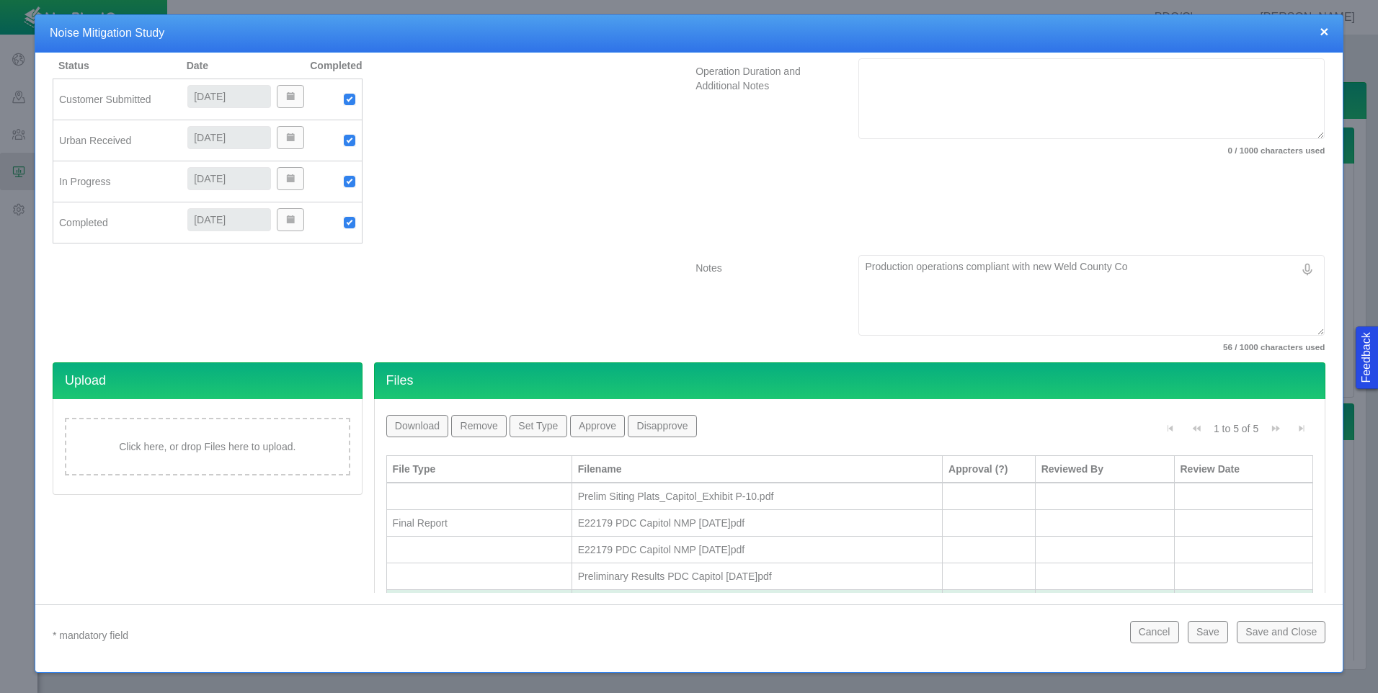
type textarea "x"
type textarea "Production operations compliant with new Weld County C"
type textarea "x"
type textarea "Production operations compliant with new [GEOGRAPHIC_DATA]"
type textarea "x"
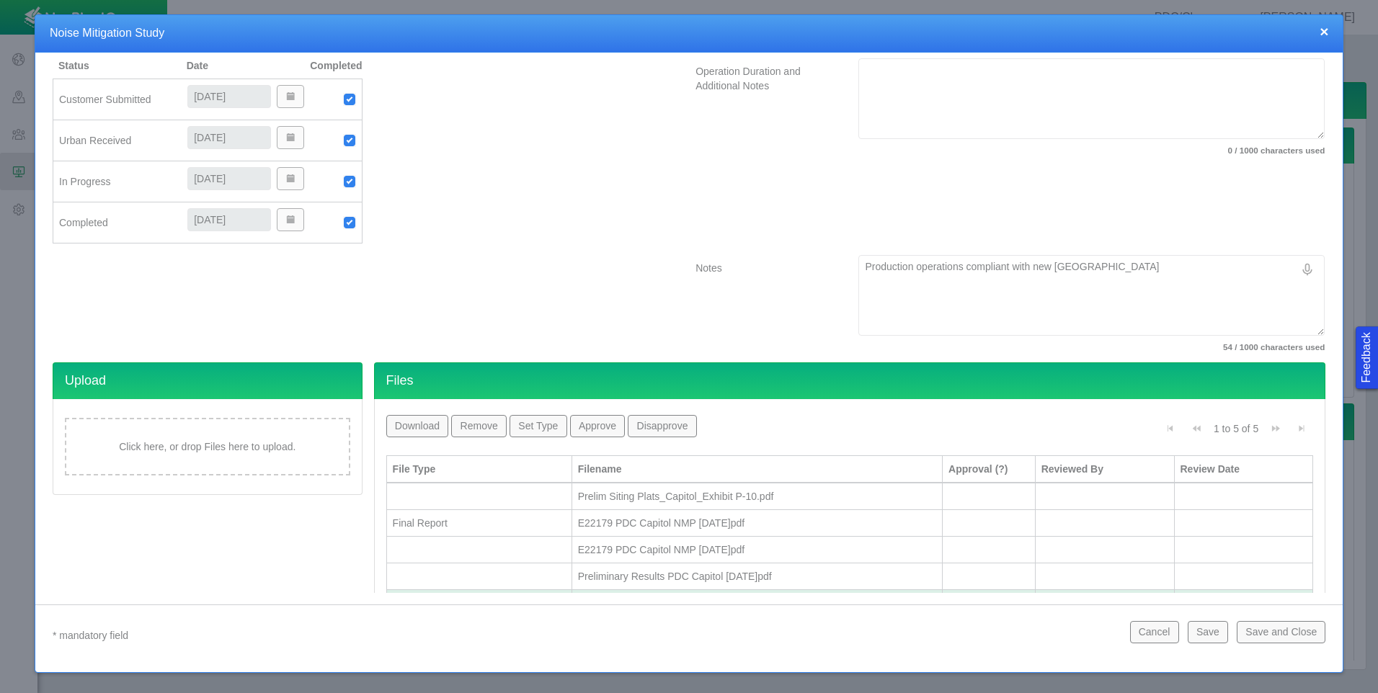
type textarea "Production operations compliant with new [GEOGRAPHIC_DATA] c"
type textarea "x"
type textarea "Production operations compliant with new Weld County co"
type textarea "x"
type textarea "Production operations compliant with new [GEOGRAPHIC_DATA] cod"
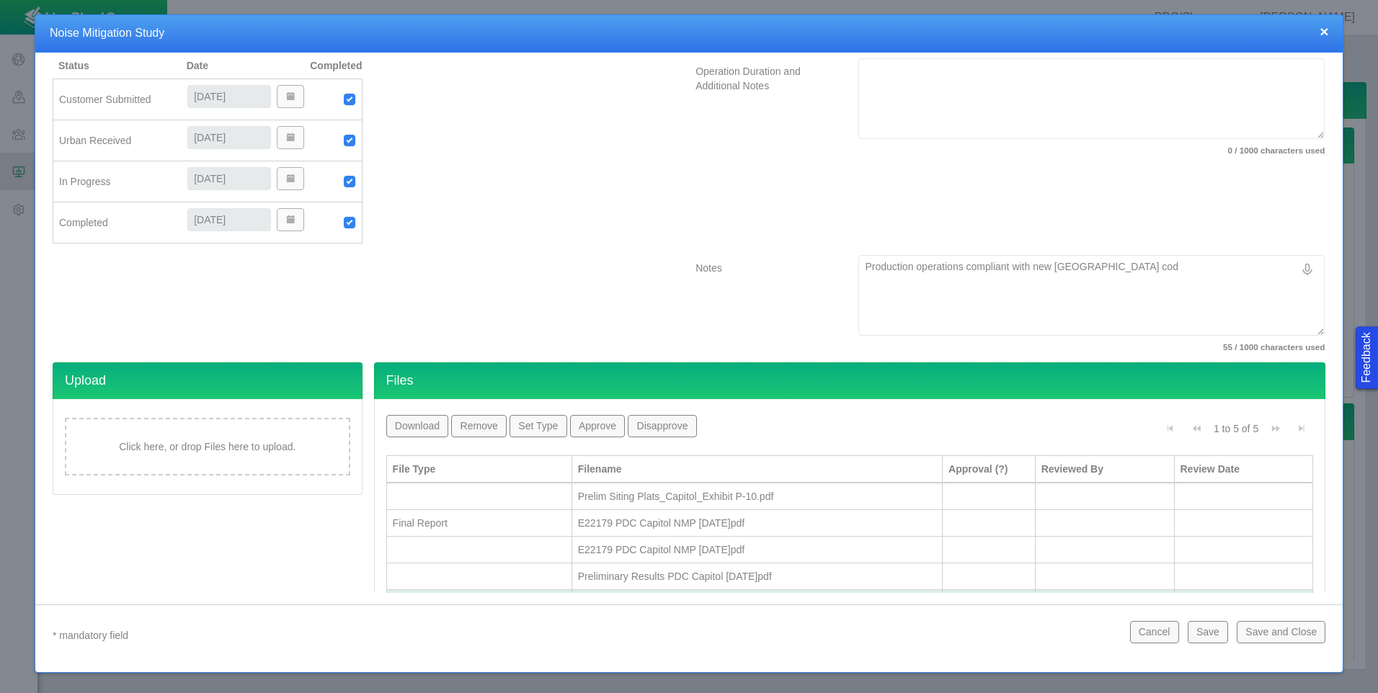
type textarea "x"
type textarea "Production operations compliant with new Weld County code"
click at [952, 267] on textarea "Production operations compliant with new Weld County code" at bounding box center [1091, 295] width 466 height 81
click at [955, 267] on textarea "Production operations compliant with new Weld County code" at bounding box center [1091, 295] width 466 height 81
type textarea "x"
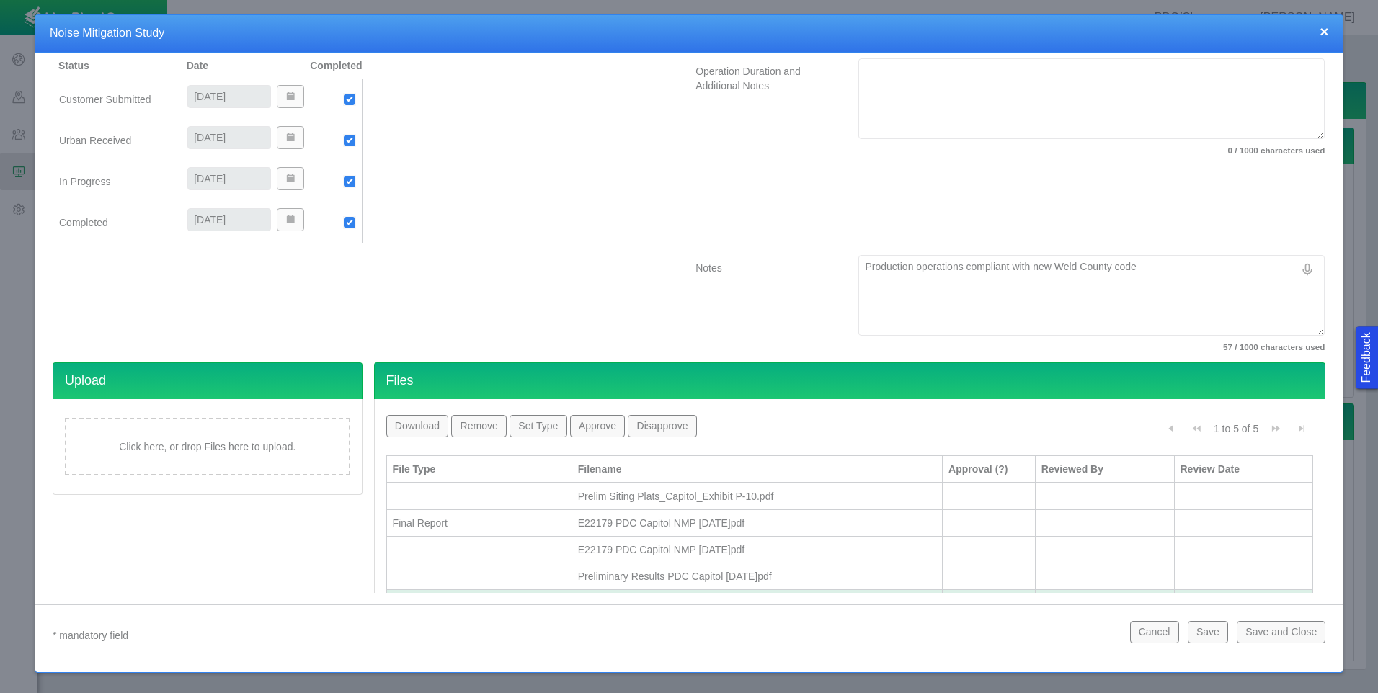
type textarea "Production operations compliant with new Weld County code"
type textarea "x"
type textarea "Production operations a compliant with new Weld County code"
type textarea "x"
type textarea "Production operations ar compliant with new Weld County code"
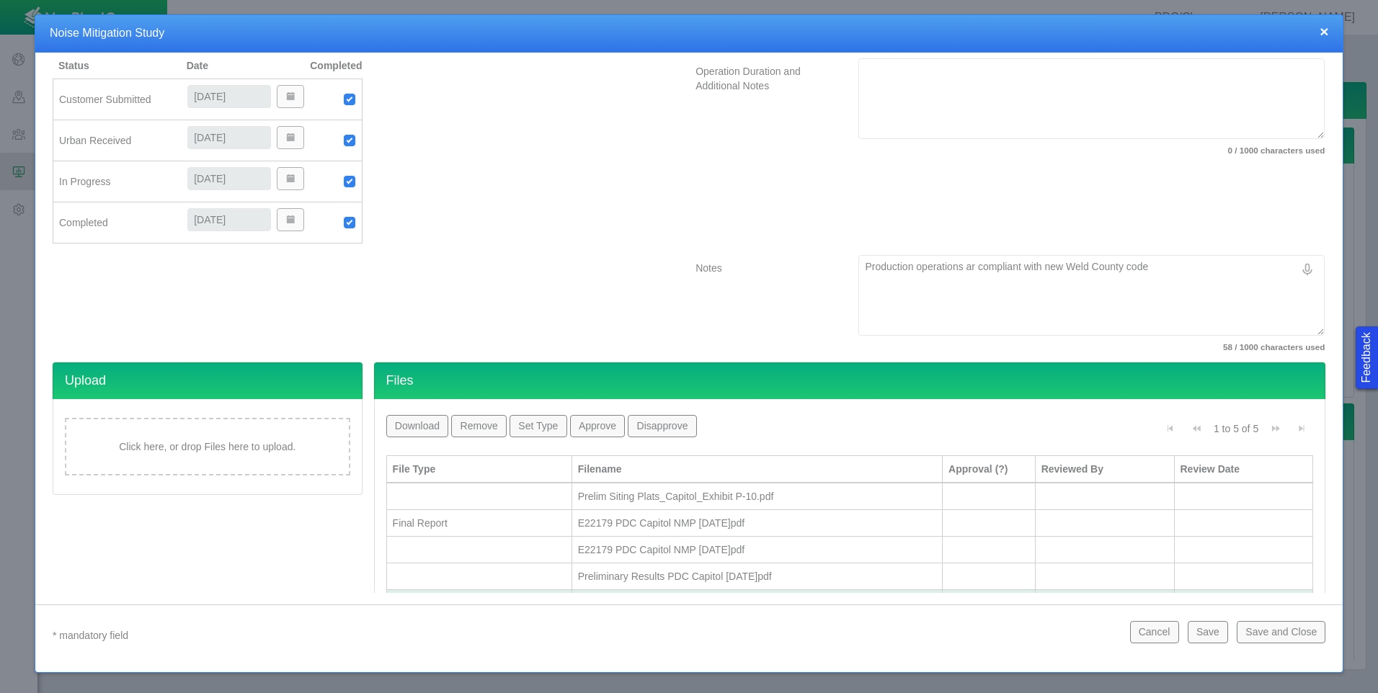
type textarea "x"
type textarea "Production operations are compliant with new Weld County code"
click at [1168, 270] on textarea "Production operations are compliant with new Weld County code" at bounding box center [1091, 295] width 466 height 81
type textarea "x"
type textarea "Production operations are compliant with new Weld County code"
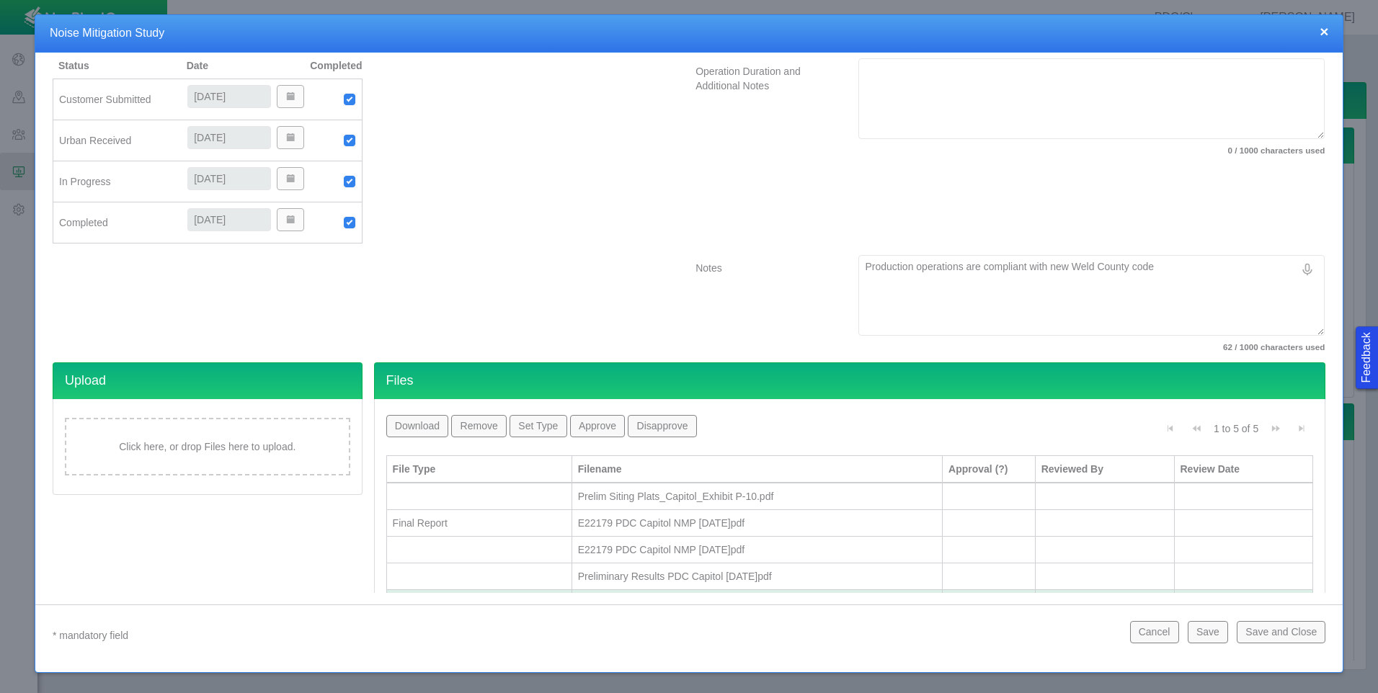
type textarea "x"
type textarea "Production operations are compliant with new Weld County code a"
type textarea "x"
type textarea "Production operations are compliant with new Weld County code an"
type textarea "x"
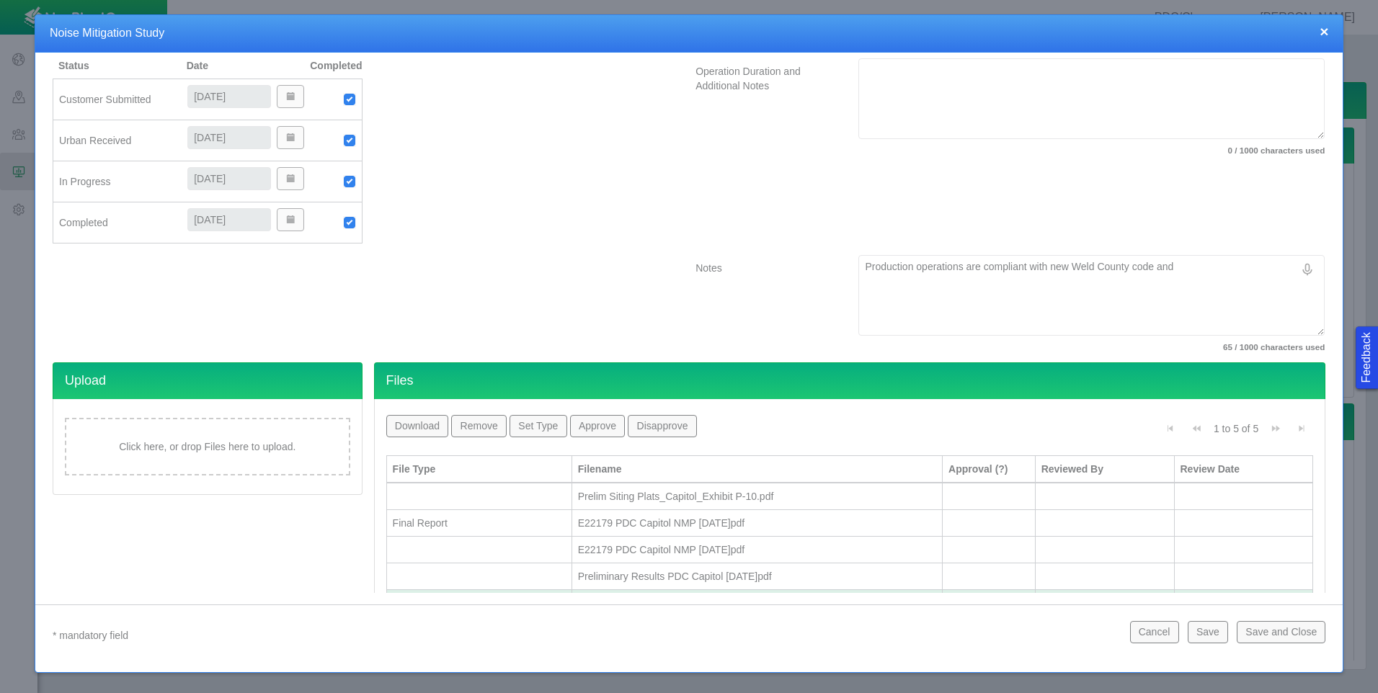
type textarea "Production operations are compliant with new Weld County code and"
type textarea "x"
type textarea "Production operations are compliant with new Weld County code and d"
type textarea "x"
type textarea "Production operations are compliant with new Weld County code and do"
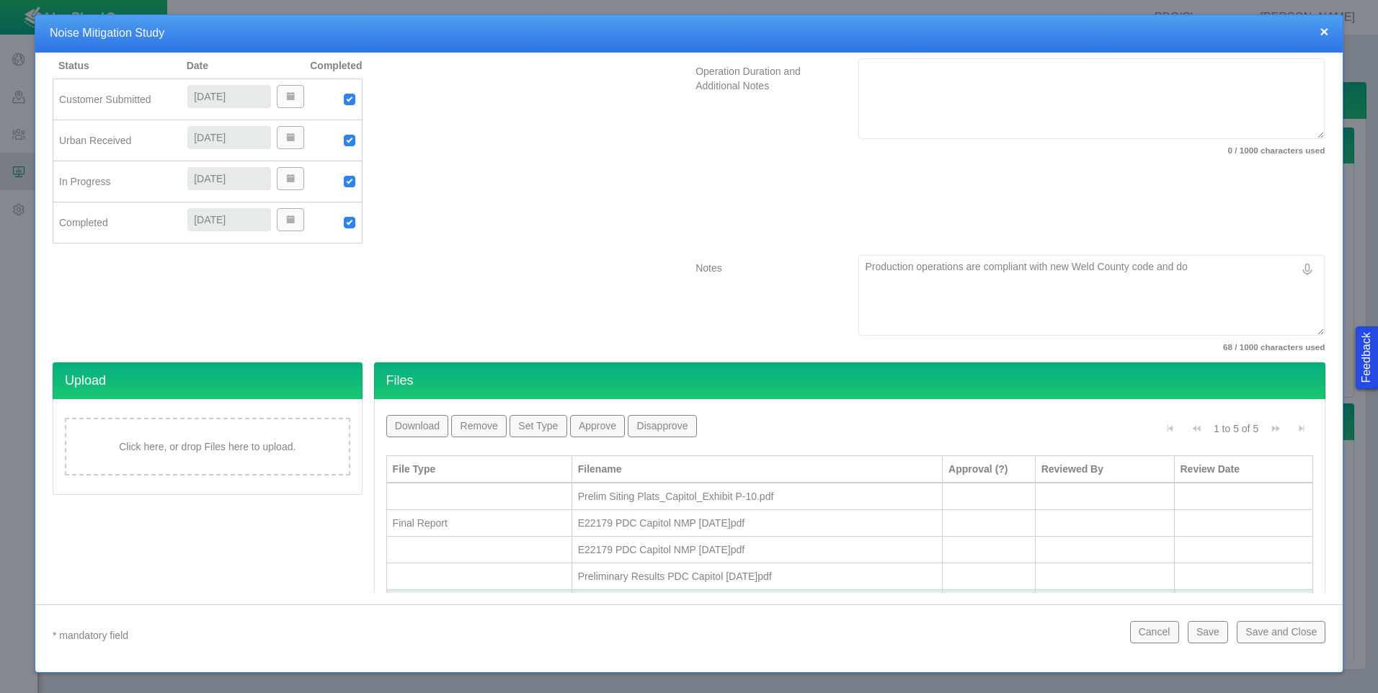
type textarea "x"
type textarea "Production operations are compliant with new Weld County code and do"
type textarea "x"
type textarea "Production operations are compliant with new Weld County code and do r"
type textarea "x"
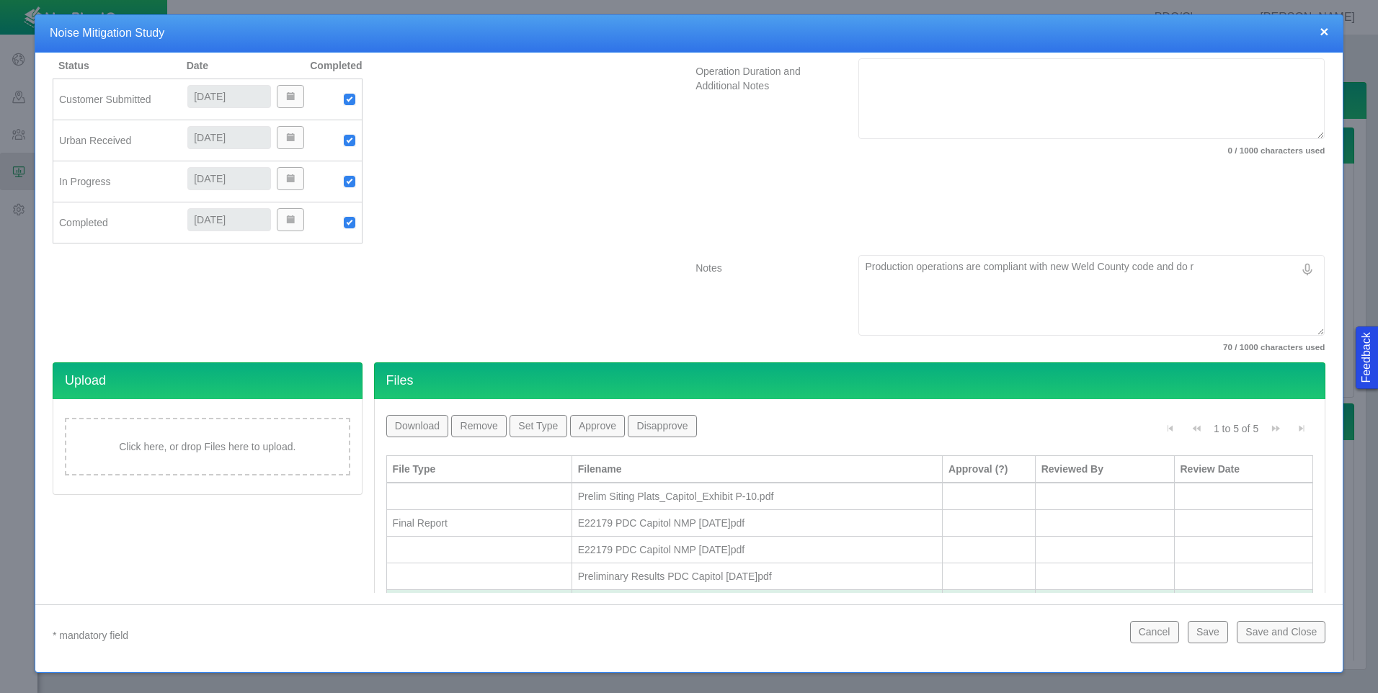
type textarea "Production operations are compliant with new Weld County code and do re"
type textarea "x"
type textarea "Production operations are compliant with new Weld County code and do req"
type textarea "x"
type textarea "Production operations are compliant with new Weld County code and do requ"
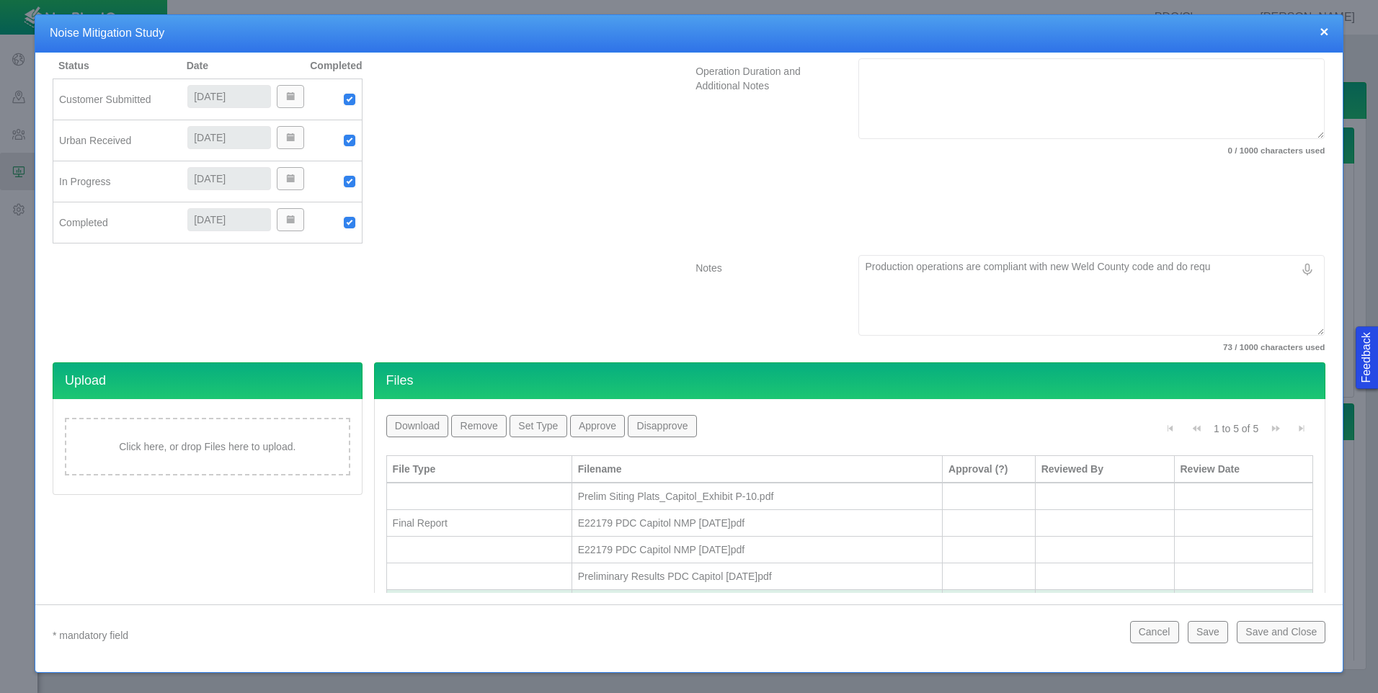
type textarea "x"
type textarea "Production operations are compliant with new Weld County code and do req"
type textarea "x"
type textarea "Production operations are compliant with new Weld County code and do re"
type textarea "x"
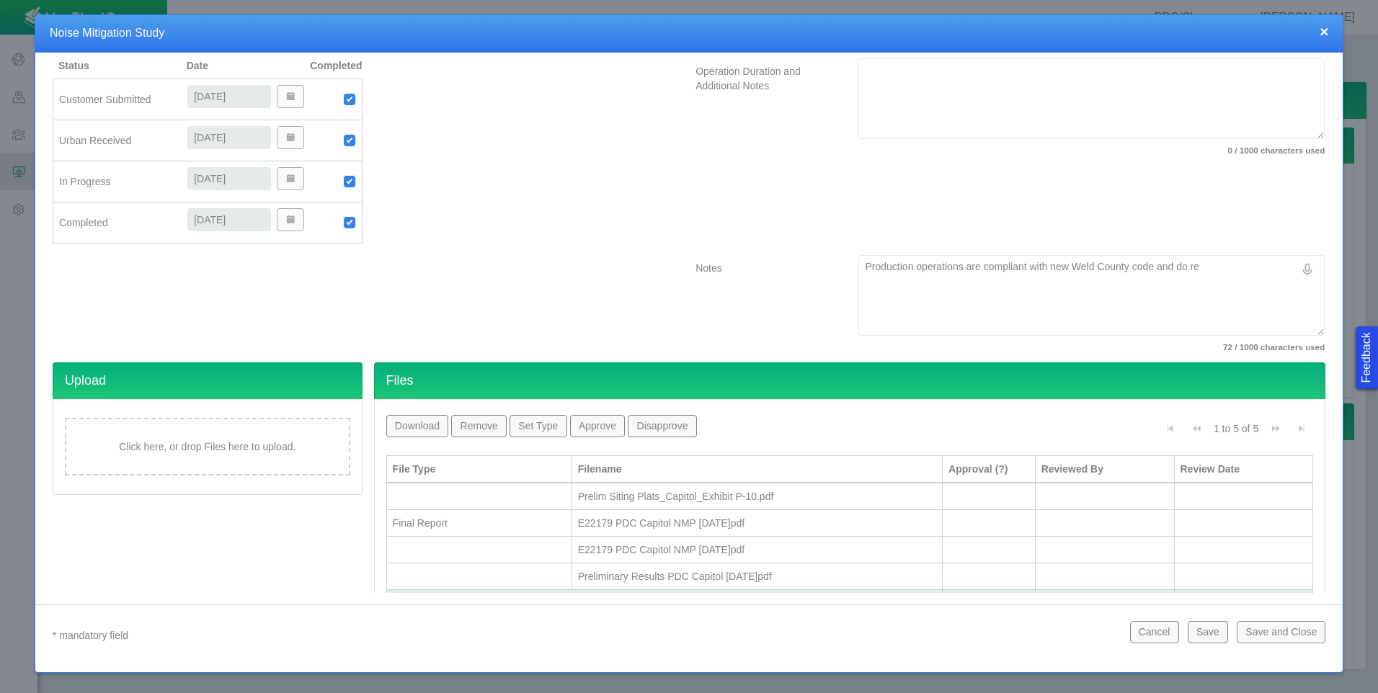
type textarea "Production operations are compliant with new Weld County code and do r"
type textarea "x"
type textarea "Production operations are compliant with new Weld County code and do"
type textarea "x"
type textarea "Production operations are compliant with new Weld County code and do n"
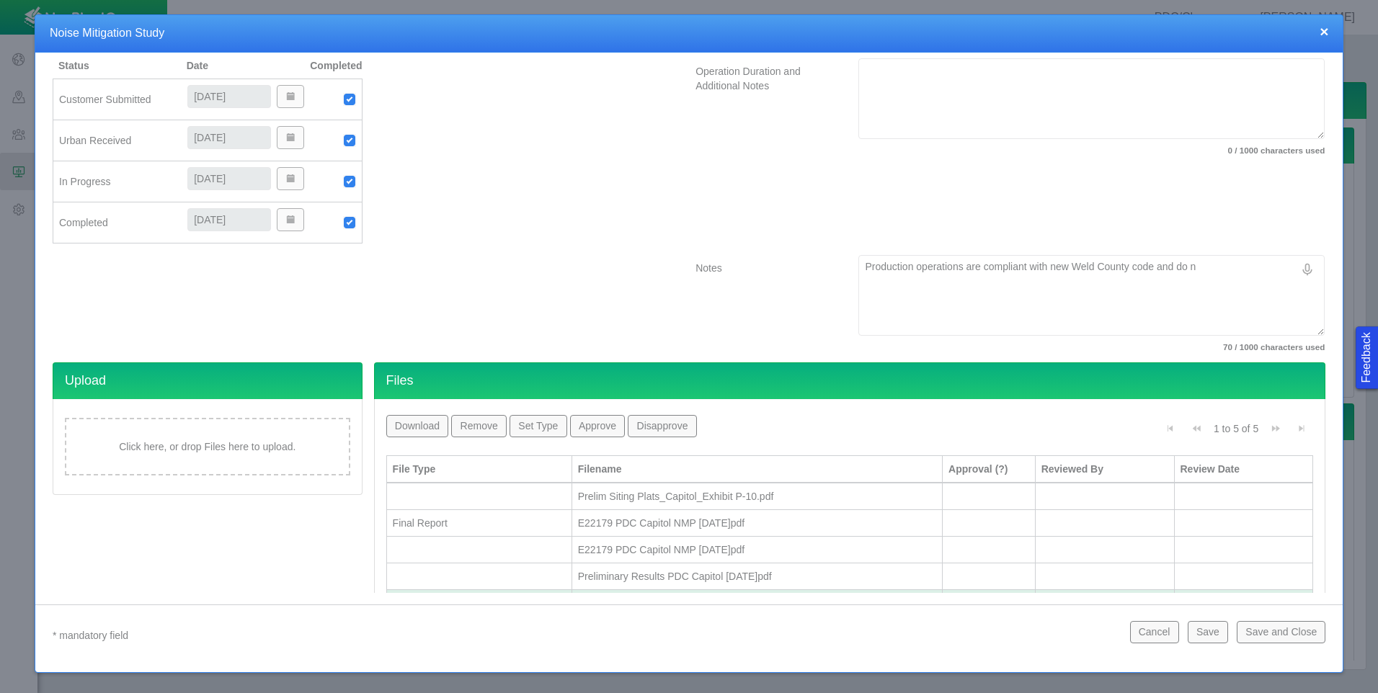
type textarea "x"
type textarea "Production operations are compliant with new Weld County code and do no"
type textarea "x"
type textarea "Production operations are compliant with new Weld County code and do not"
type textarea "x"
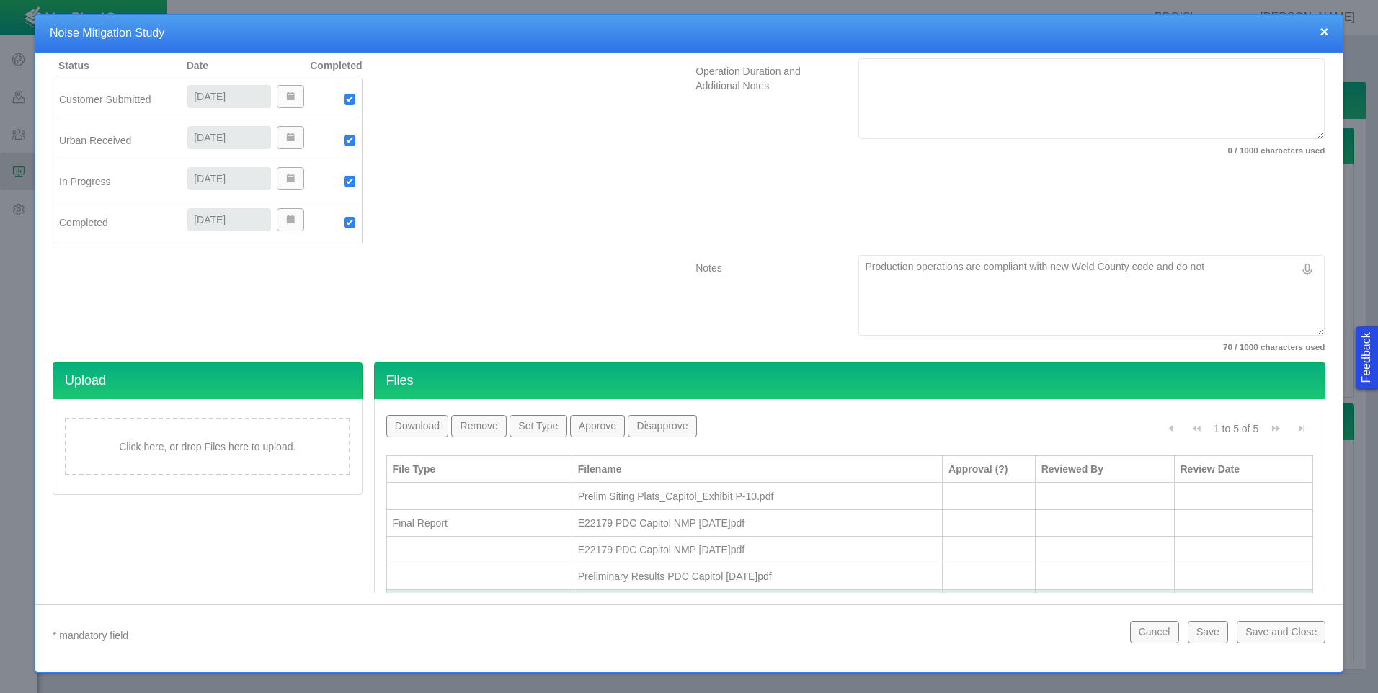
type textarea "Production operations are compliant with new Weld County code and do [PERSON_NA…"
type textarea "x"
type textarea "Production operations are compliant with new Weld County code and do not"
type textarea "x"
type textarea "Production operations are compliant with new Weld County code and do not"
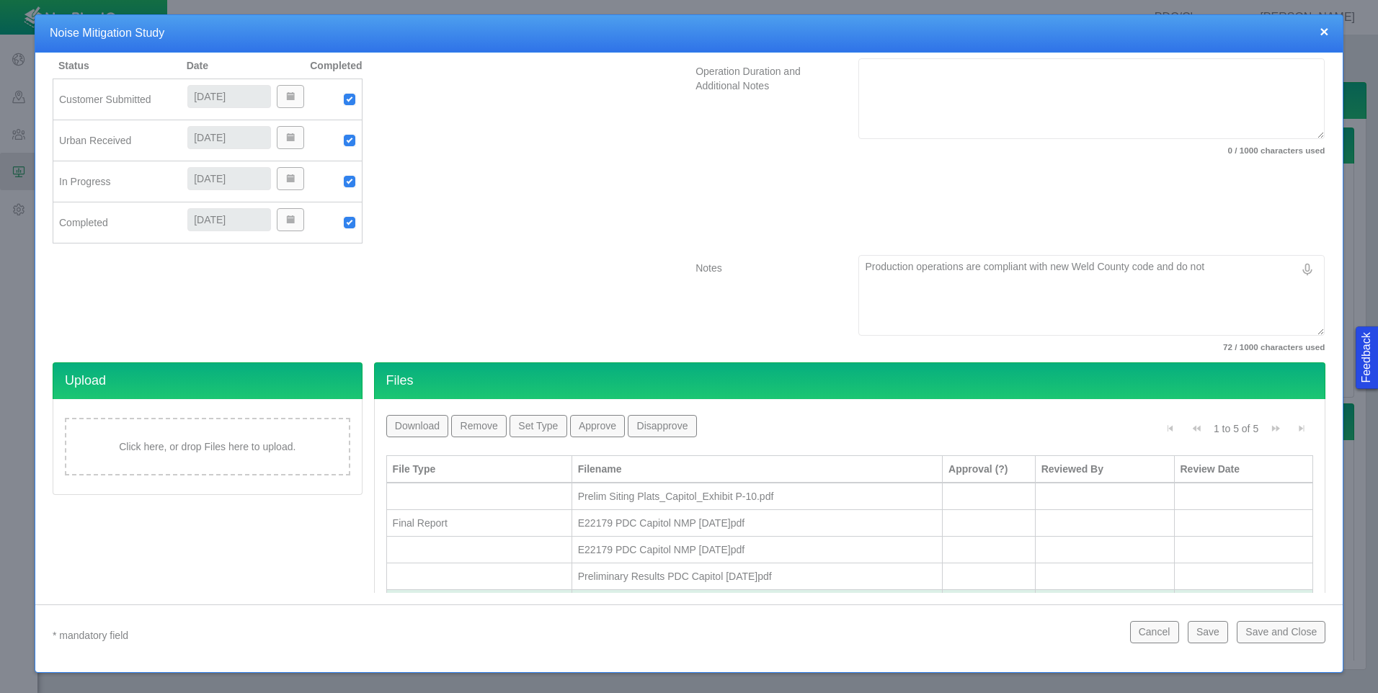
type textarea "x"
type textarea "Production operations are compliant with new Weld County code and do not r"
type textarea "x"
type textarea "Production operations are compliant with new Weld County code and do not re"
type textarea "x"
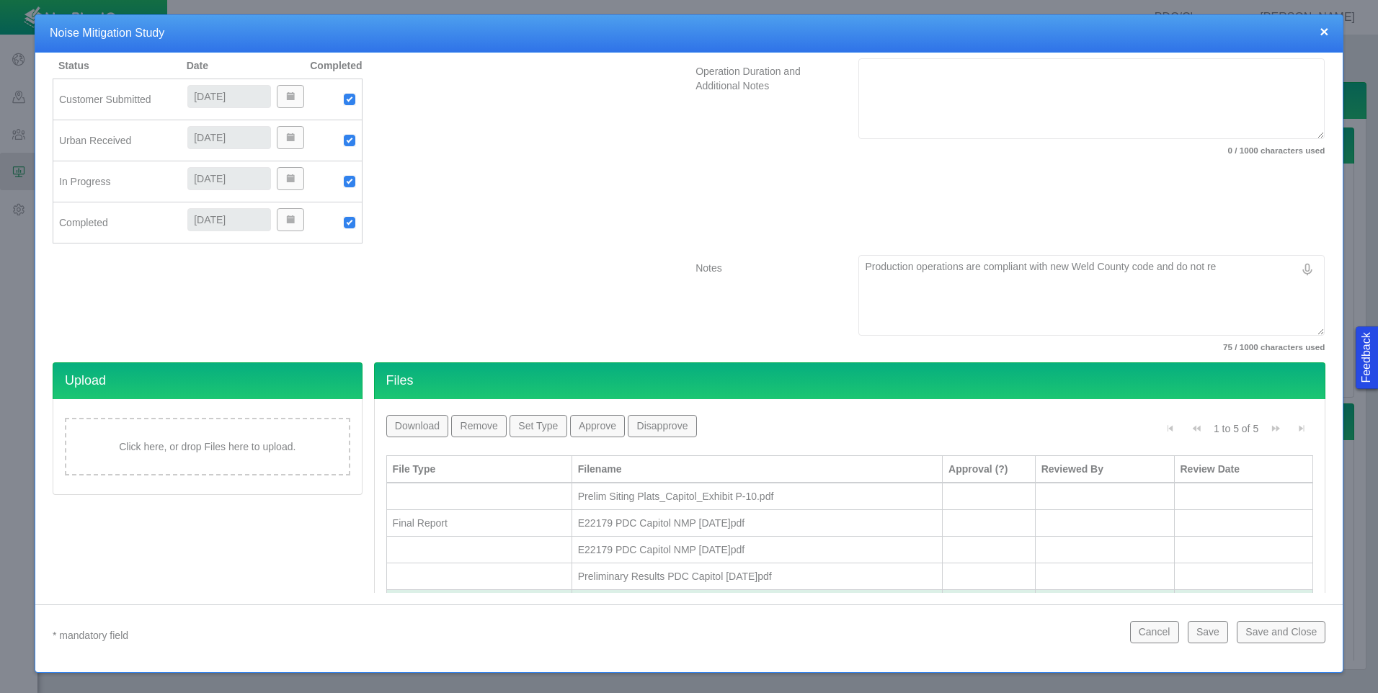
type textarea "Production operations are compliant with new Weld County code and do not req"
type textarea "x"
type textarea "Production operations are compliant with new Weld County code and do not requ"
type textarea "x"
type textarea "Production operations are compliant with new Weld County code and do not requi"
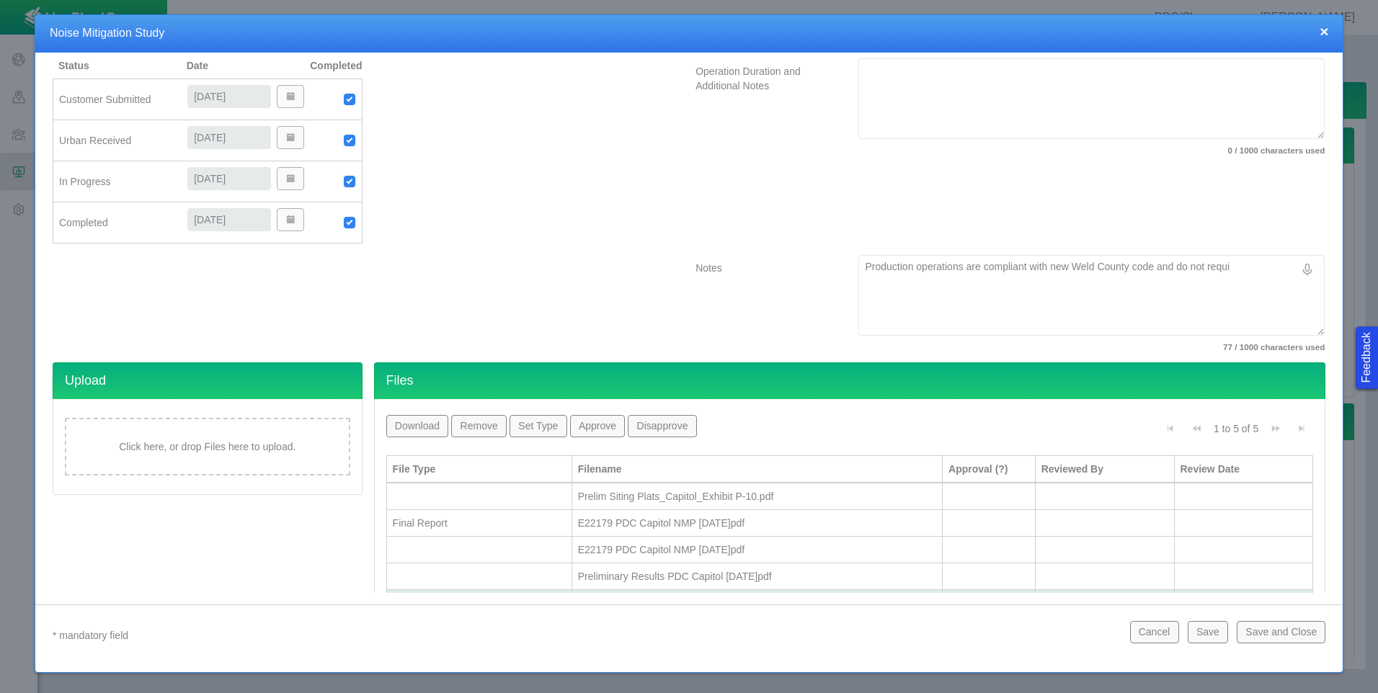
type textarea "x"
type textarea "Production operations are compliant with new Weld County code and do not requir"
type textarea "x"
type textarea "Production operations are compliant with new Weld County code and do not require"
type textarea "x"
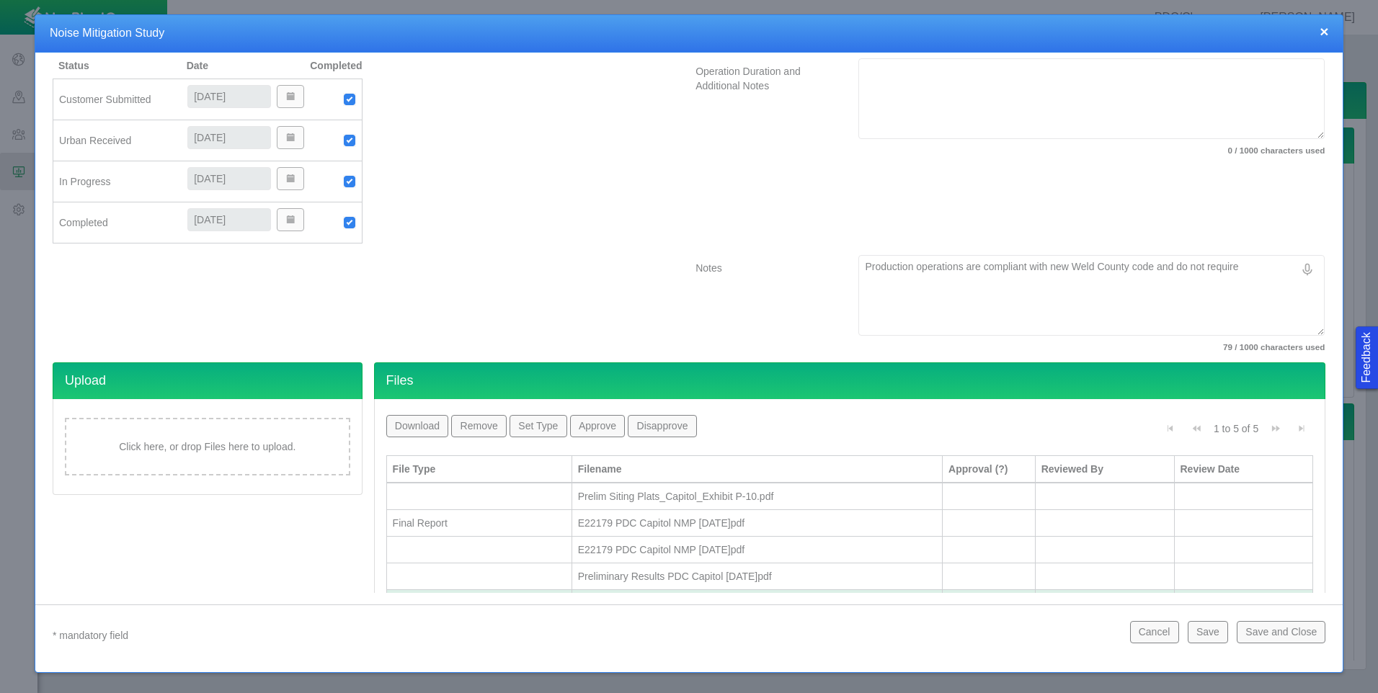
type textarea "Production operations are compliant with new Weld County code and do not require"
type textarea "x"
type textarea "Production operations are compliant with new Weld County code and do not requir…"
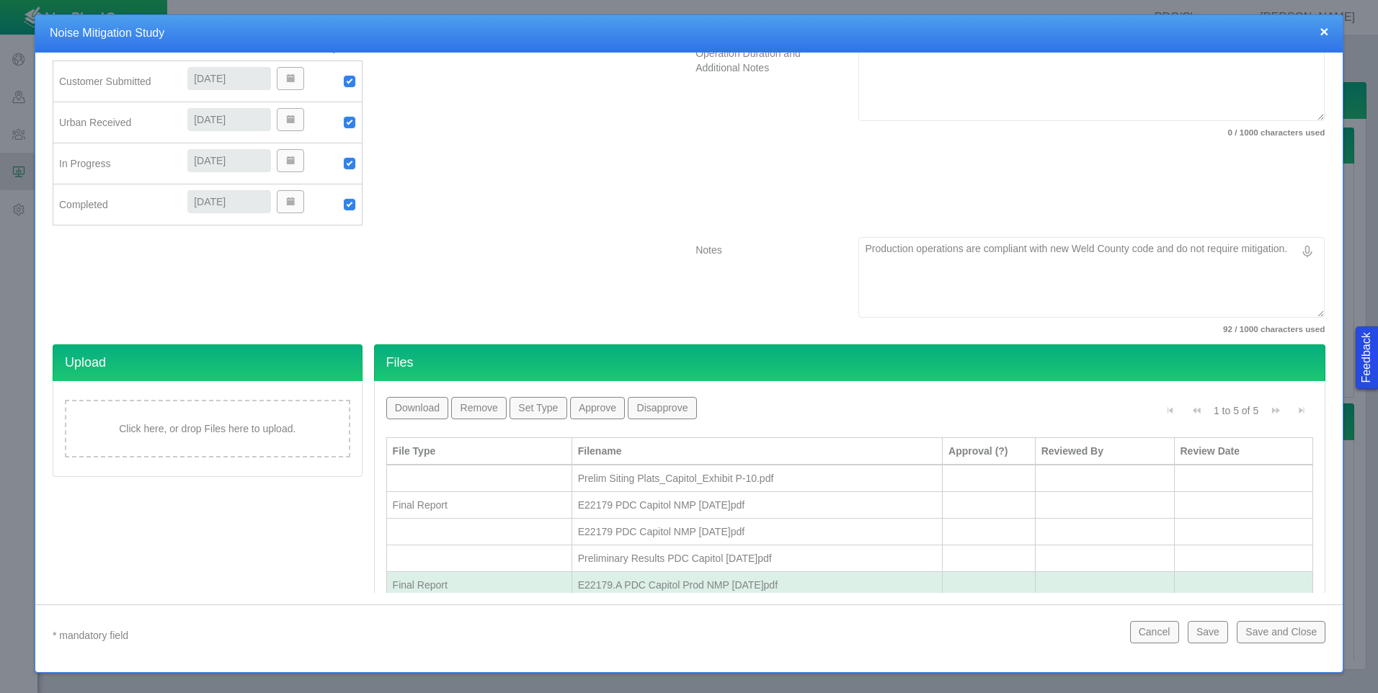
scroll to position [411, 0]
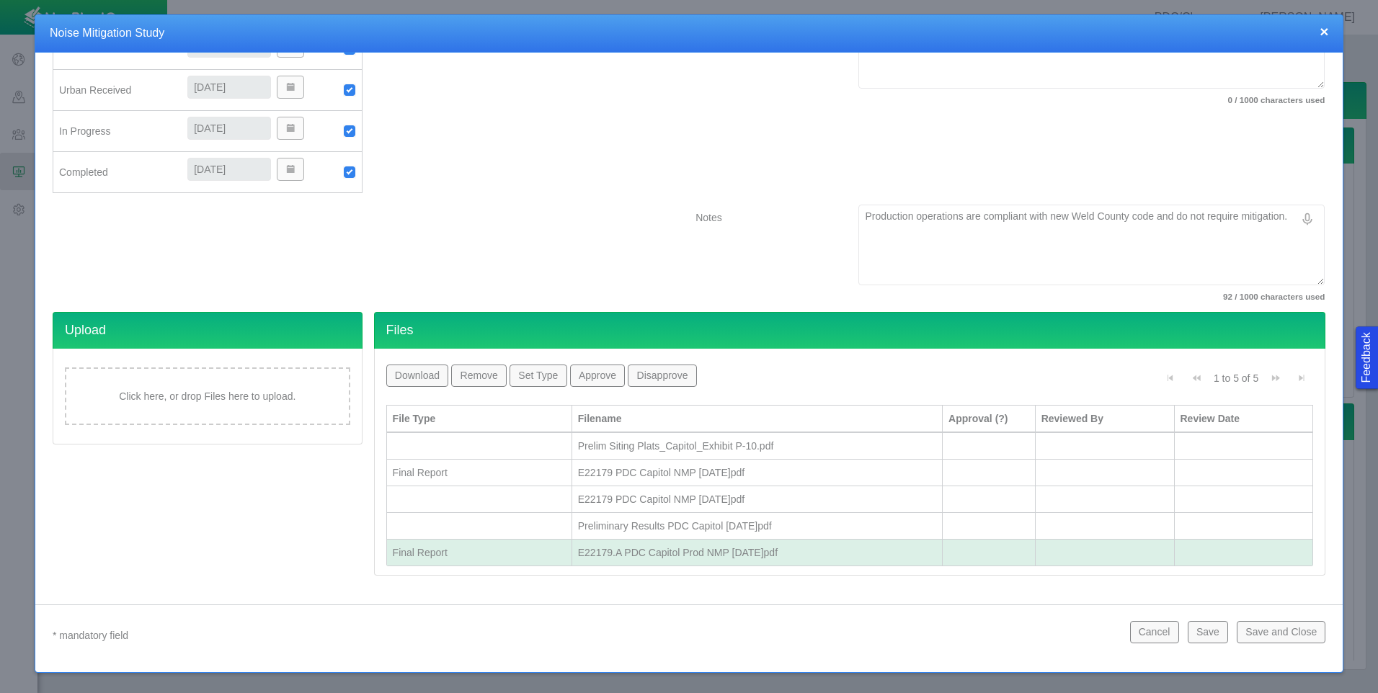
click at [1266, 631] on button "Save and Close" at bounding box center [1281, 632] width 89 height 22
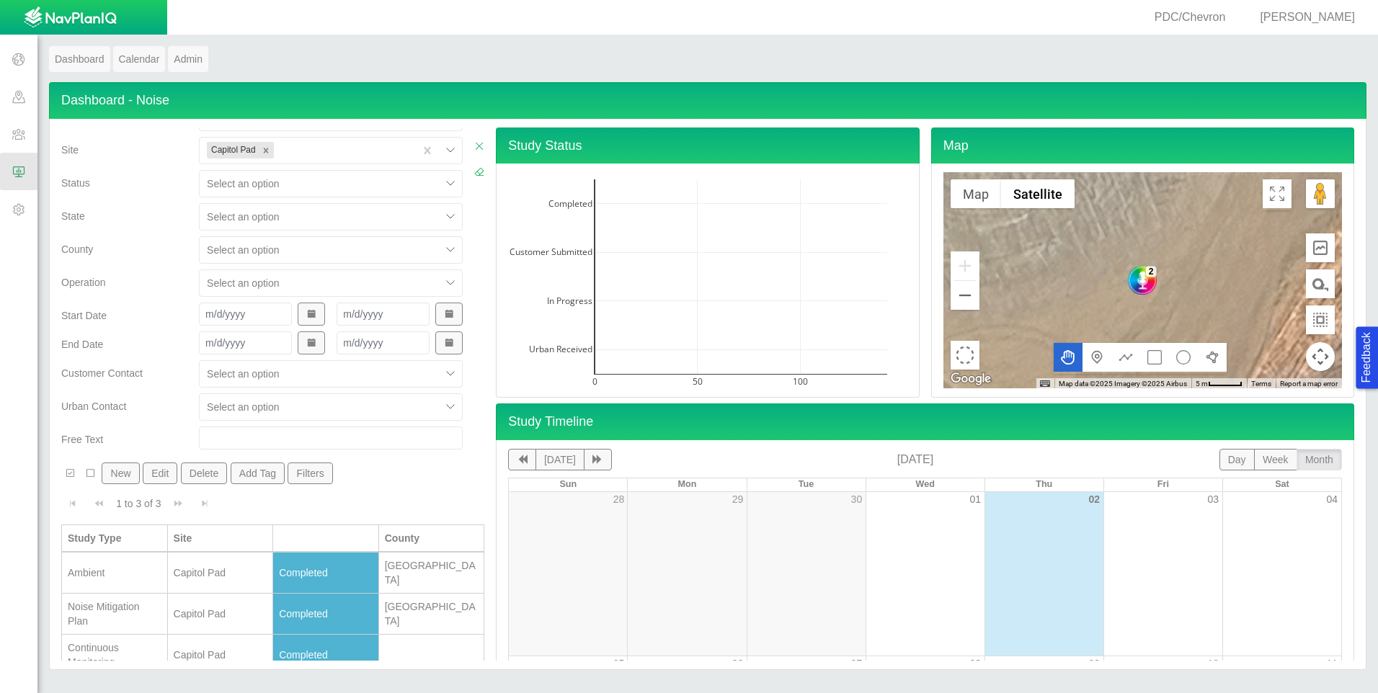
scroll to position [55, 0]
